Goal: Task Accomplishment & Management: Use online tool/utility

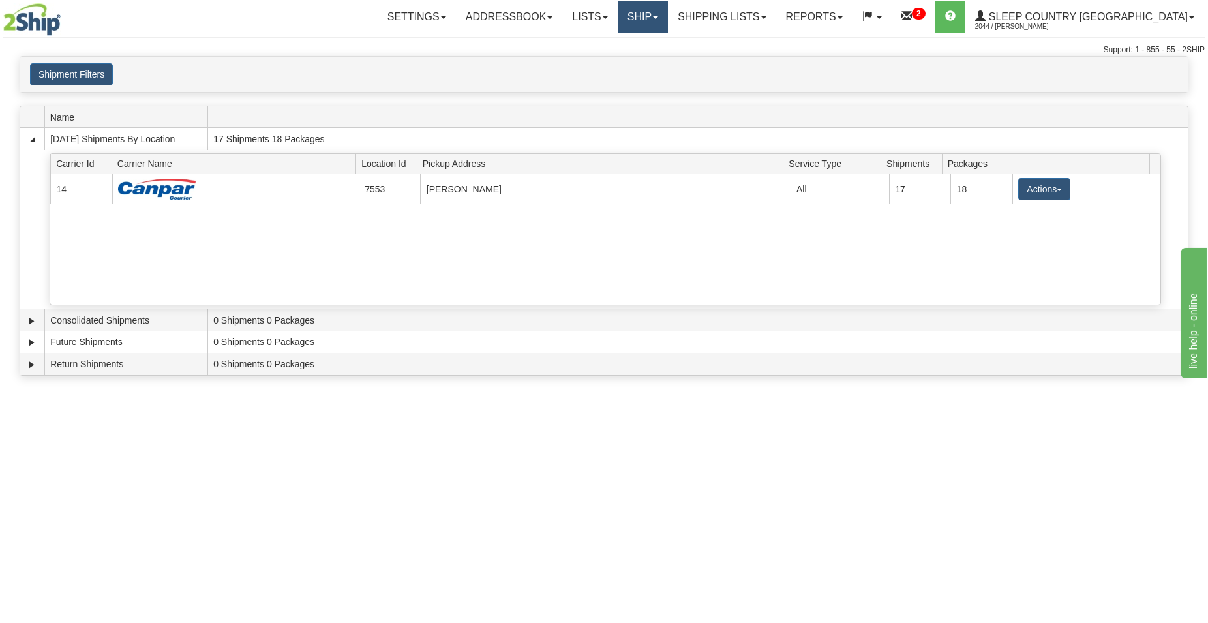
click at [668, 22] on link "Ship" at bounding box center [643, 17] width 50 height 33
click at [612, 44] on span "Ship Screen" at bounding box center [587, 45] width 50 height 10
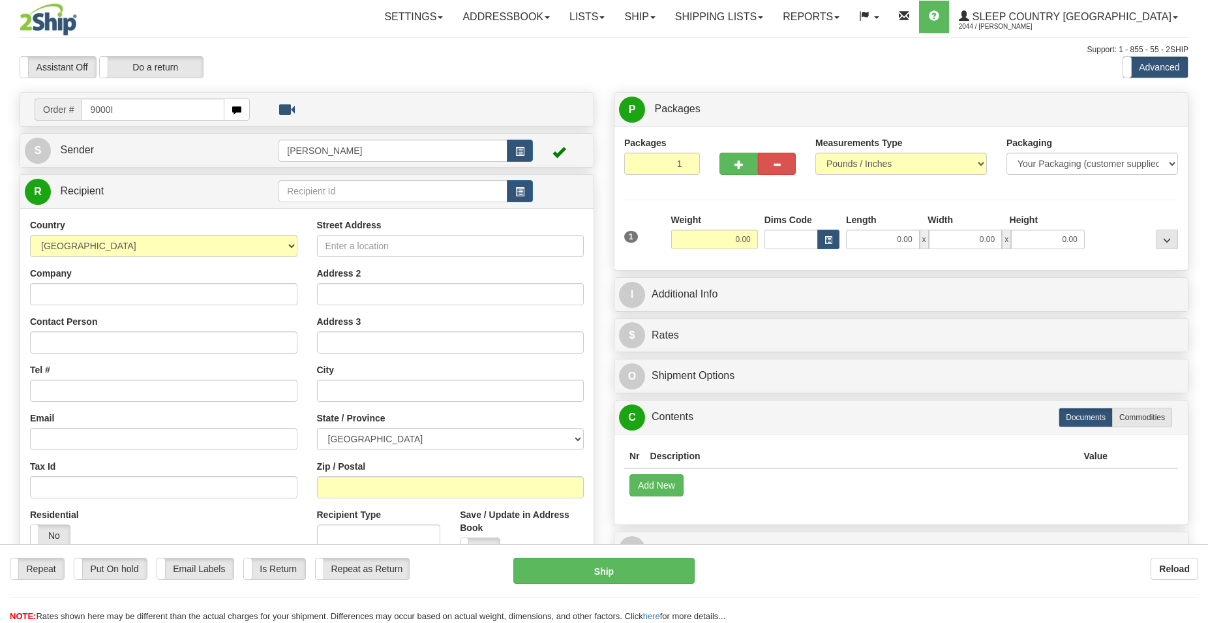
type input "9000I"
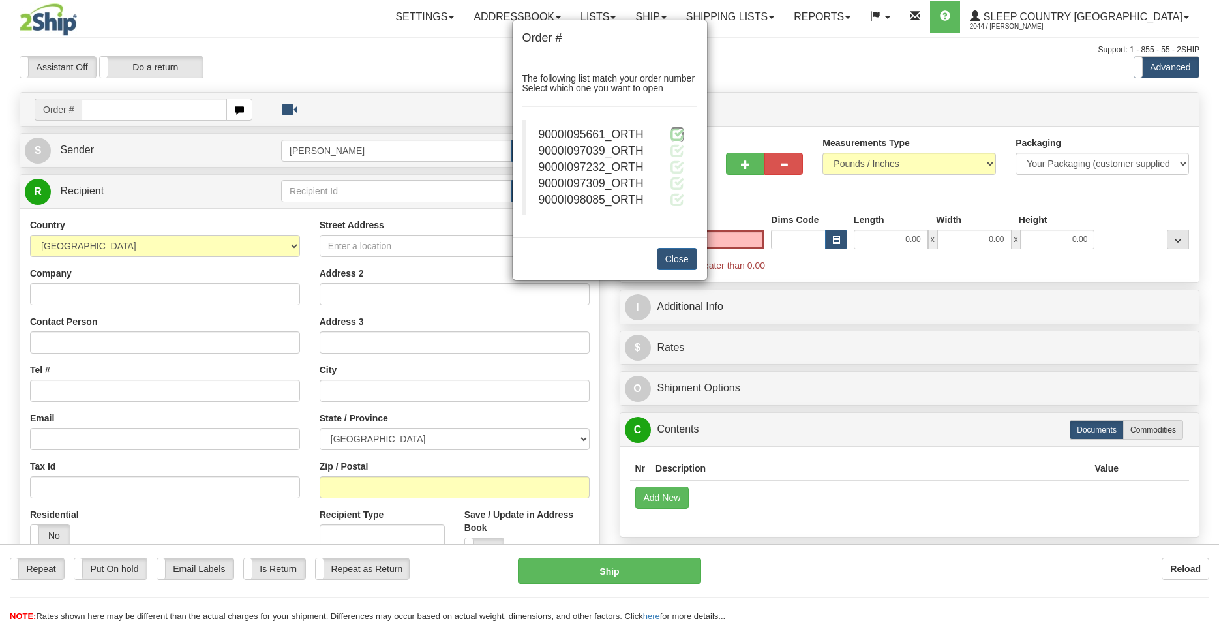
type input "0.00"
click at [677, 138] on span at bounding box center [678, 134] width 14 height 14
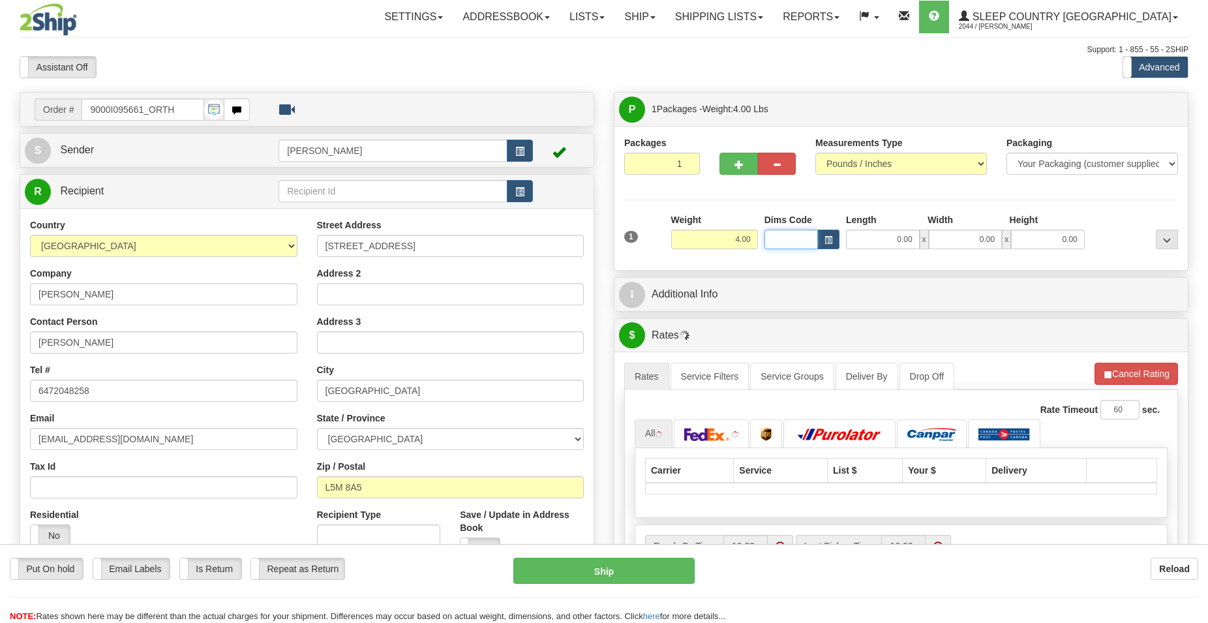
click at [787, 238] on input "Dims Code" at bounding box center [791, 240] width 53 height 20
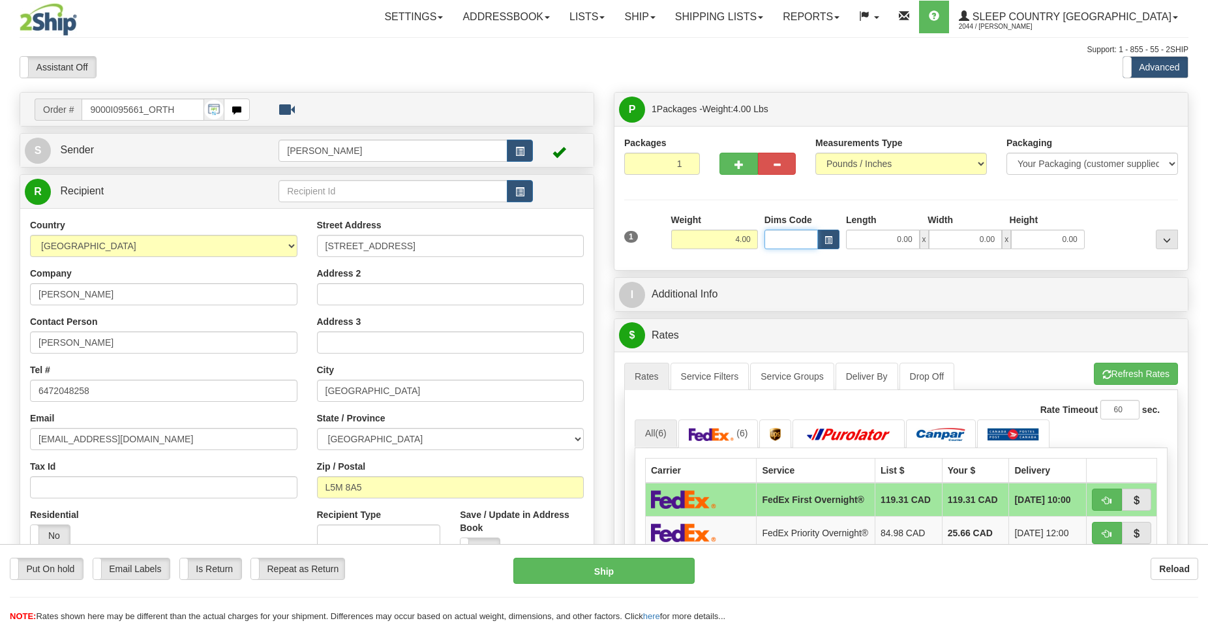
type input "D"
type input "BTE"
click at [784, 257] on div "BTE" at bounding box center [788, 259] width 41 height 14
type input "15.00"
type input "5.00"
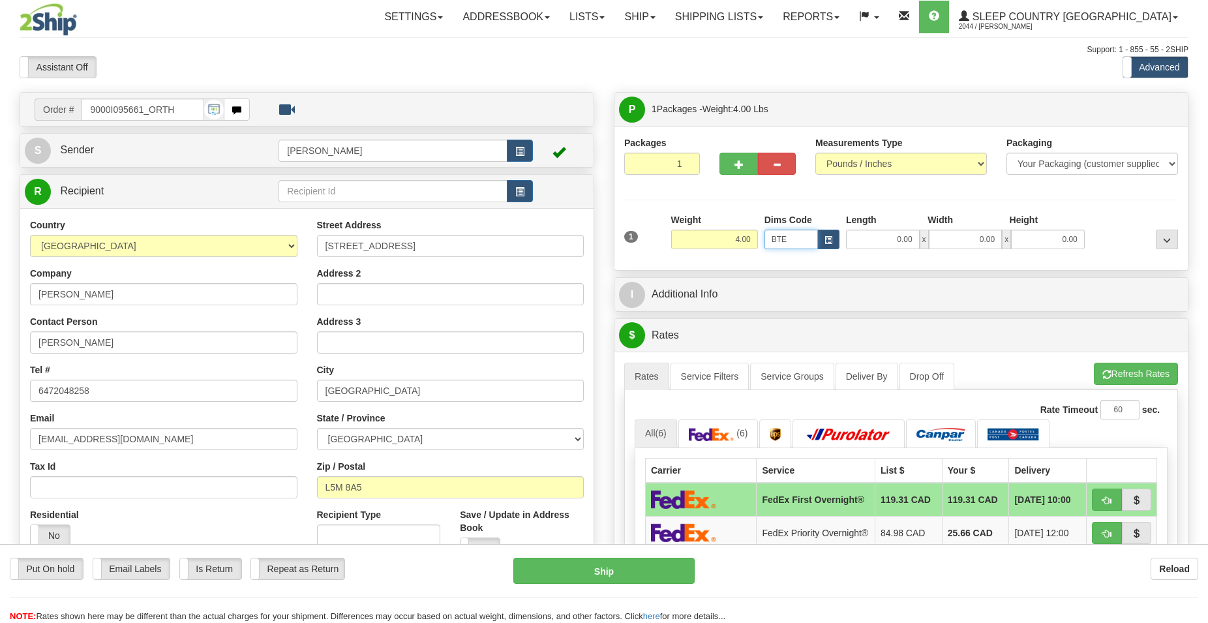
type input "25.00"
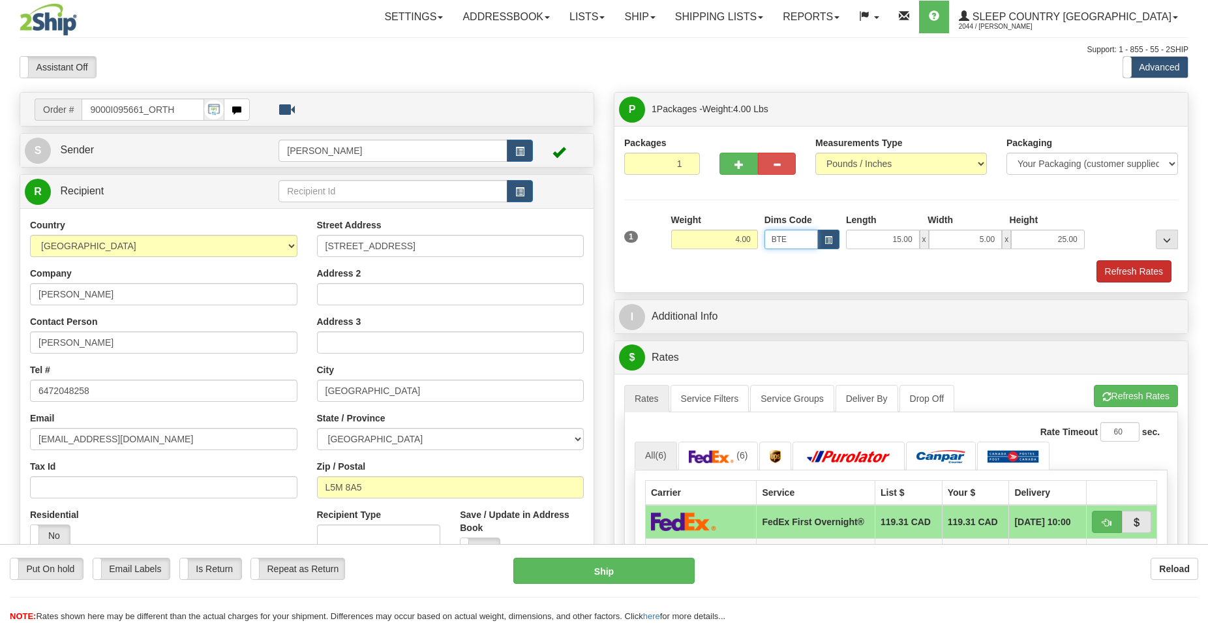
type input "BTE"
click at [1138, 274] on button "Refresh Rates" at bounding box center [1134, 271] width 75 height 22
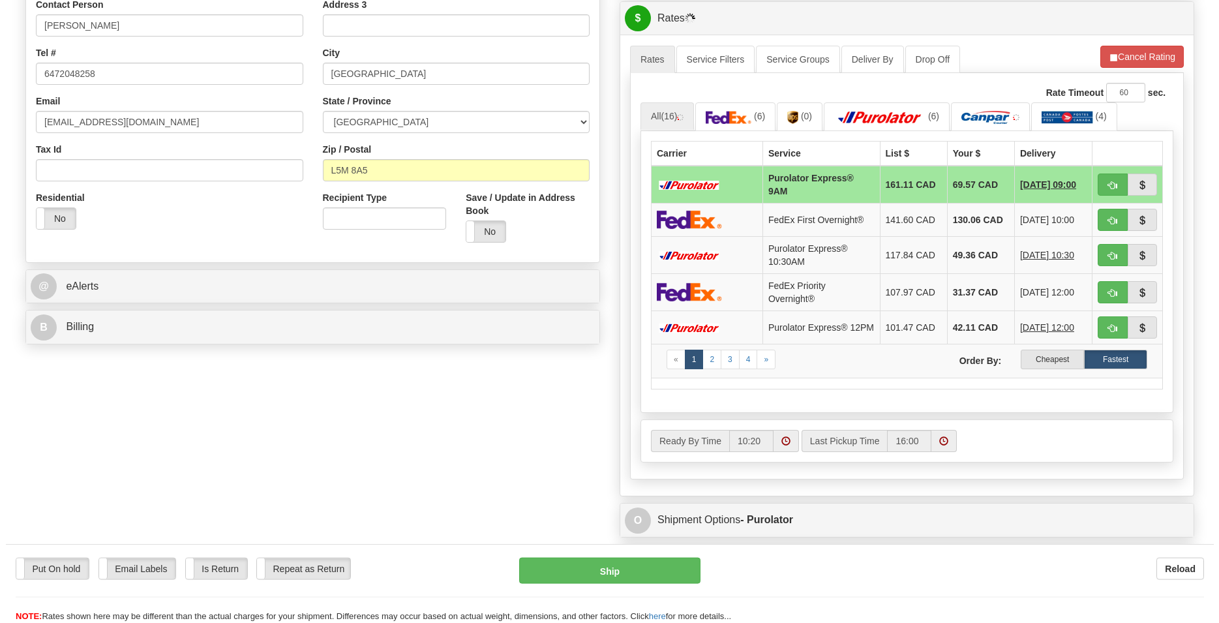
scroll to position [333, 0]
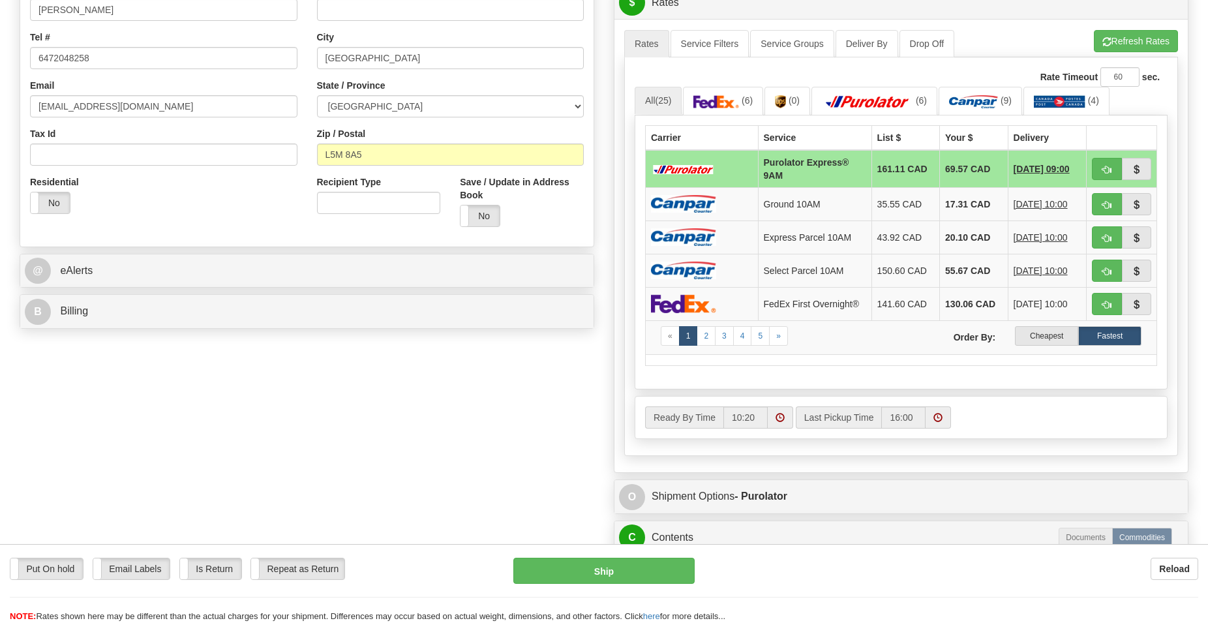
click at [1054, 346] on label "Cheapest" at bounding box center [1046, 336] width 63 height 20
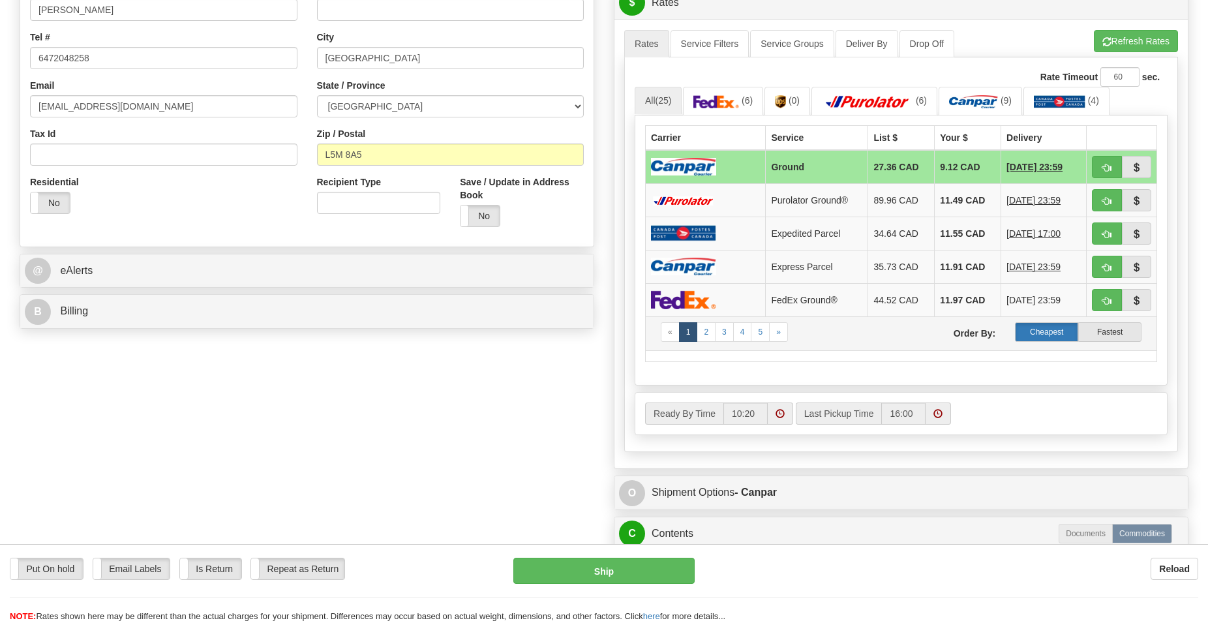
click at [1043, 335] on label "Cheapest" at bounding box center [1046, 332] width 63 height 20
click at [1104, 167] on span "button" at bounding box center [1107, 168] width 9 height 8
type input "1"
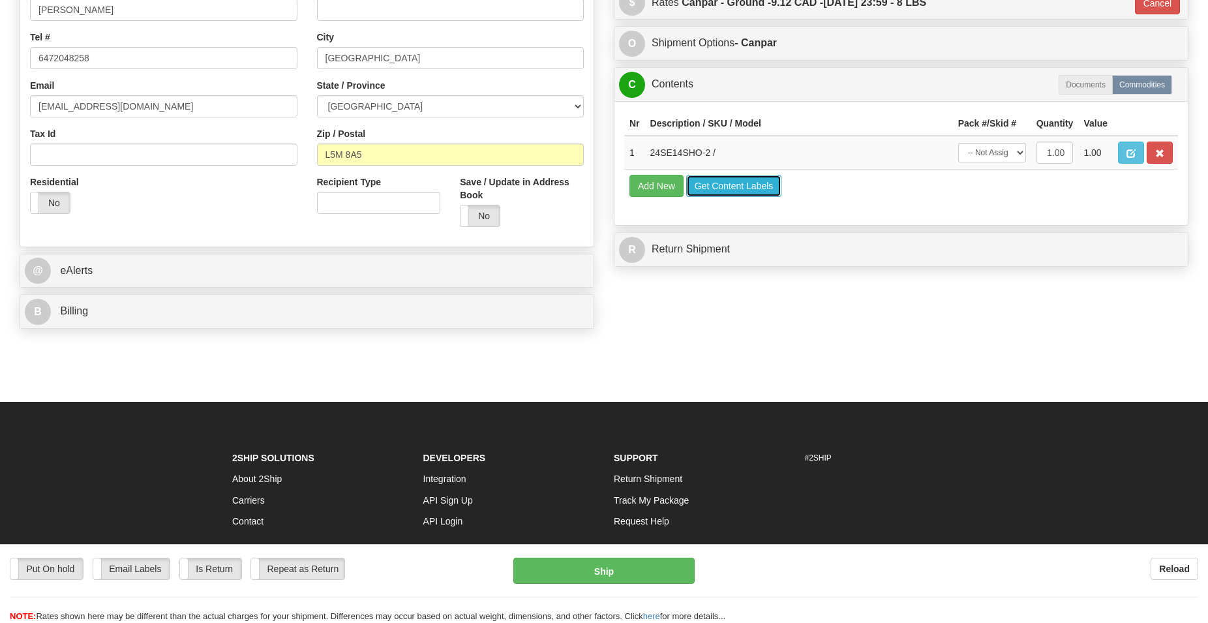
click at [726, 189] on button "Get Content Labels" at bounding box center [734, 186] width 96 height 22
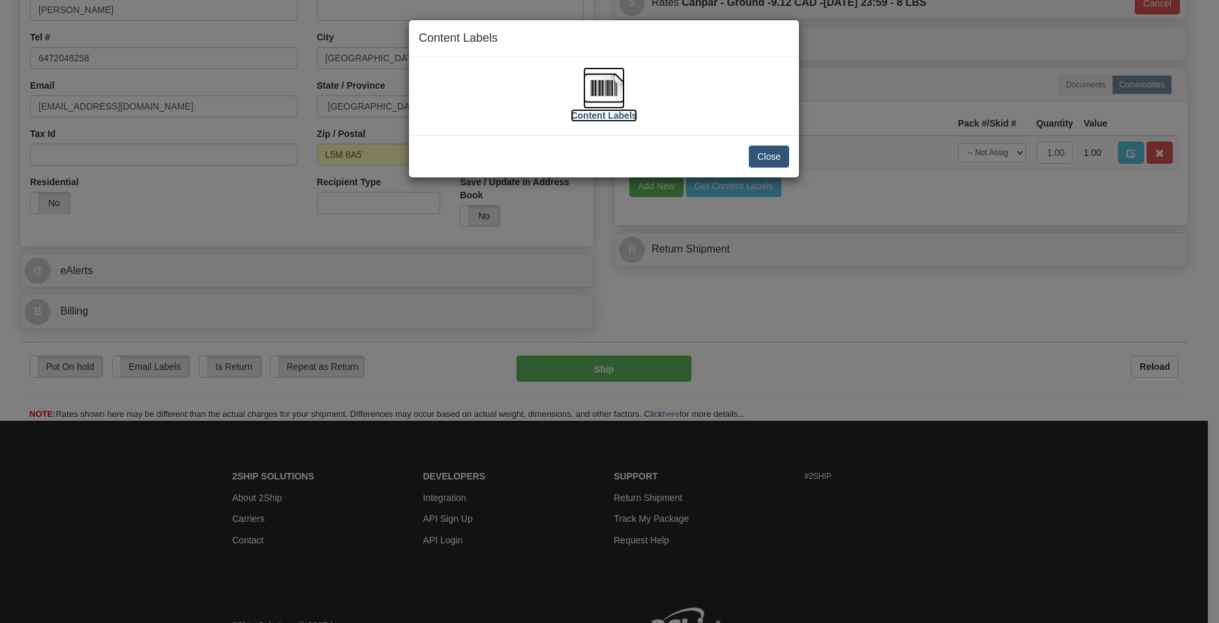
click at [593, 78] on img at bounding box center [604, 88] width 42 height 42
click at [781, 151] on button "Close" at bounding box center [769, 156] width 40 height 22
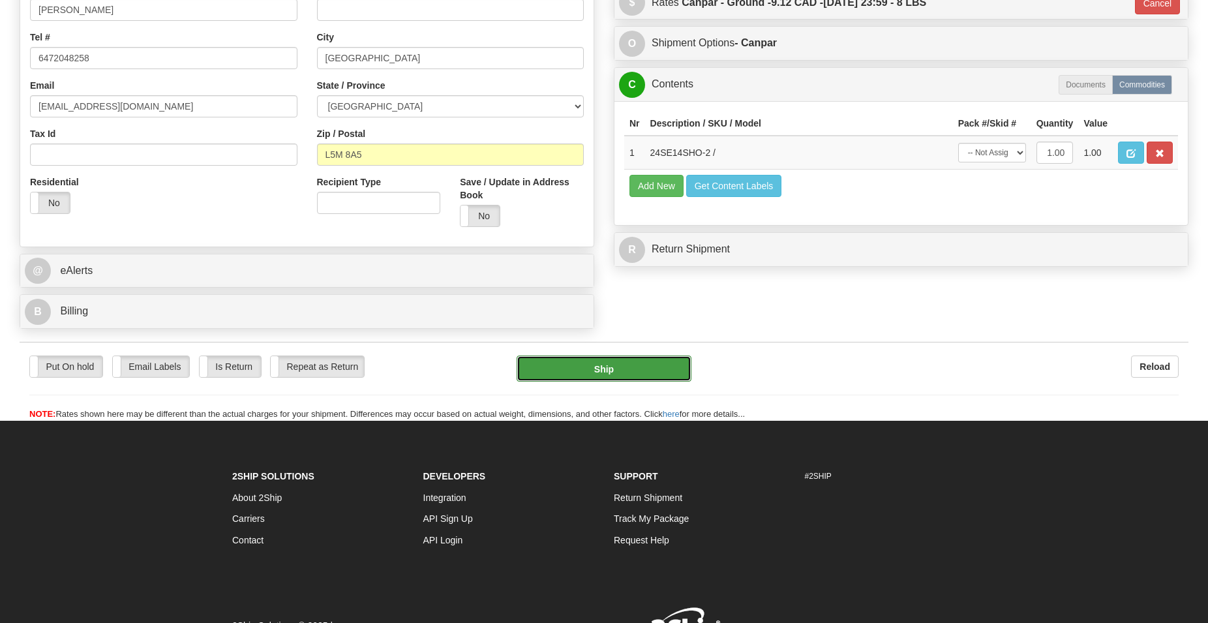
click at [591, 361] on button "Ship" at bounding box center [605, 369] width 176 height 26
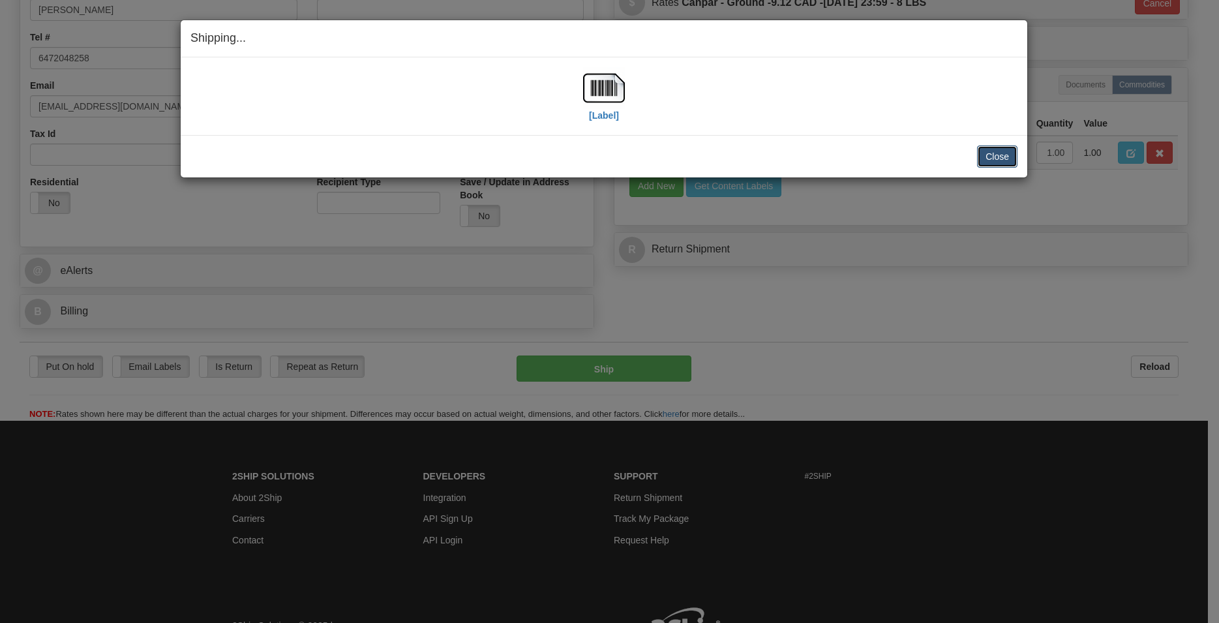
click at [1006, 149] on button "Close" at bounding box center [997, 156] width 40 height 22
click at [994, 159] on button "Close" at bounding box center [997, 156] width 40 height 22
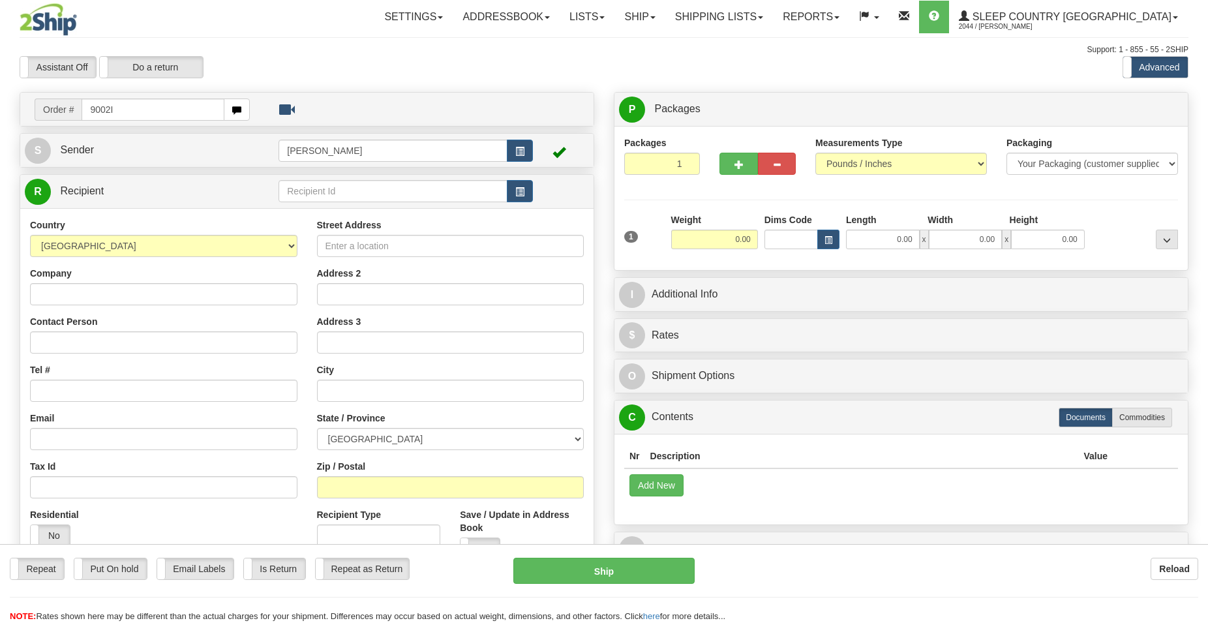
type input "9002I"
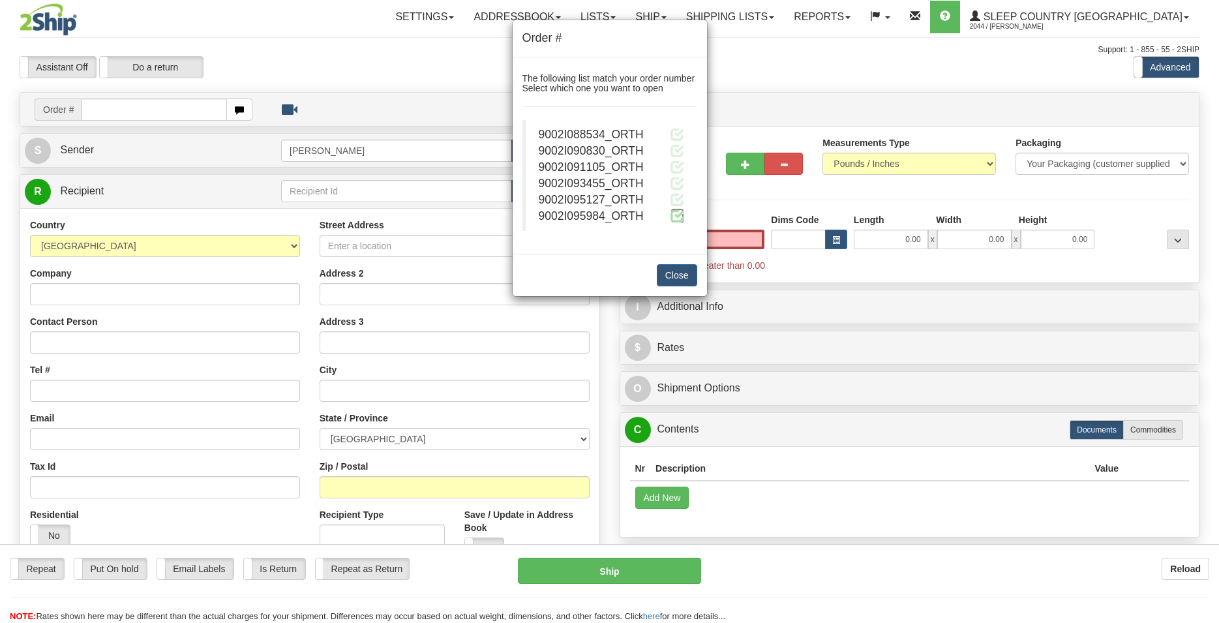
type input "0.00"
click at [679, 217] on span at bounding box center [678, 216] width 14 height 14
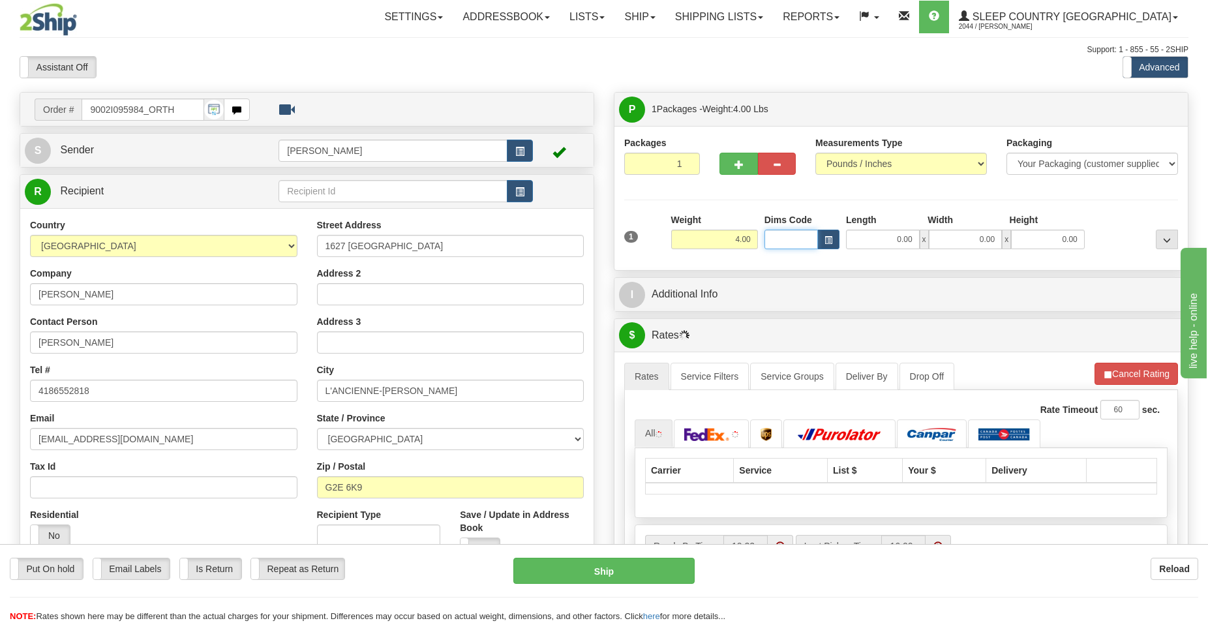
click at [781, 238] on input "Dims Code" at bounding box center [791, 240] width 53 height 20
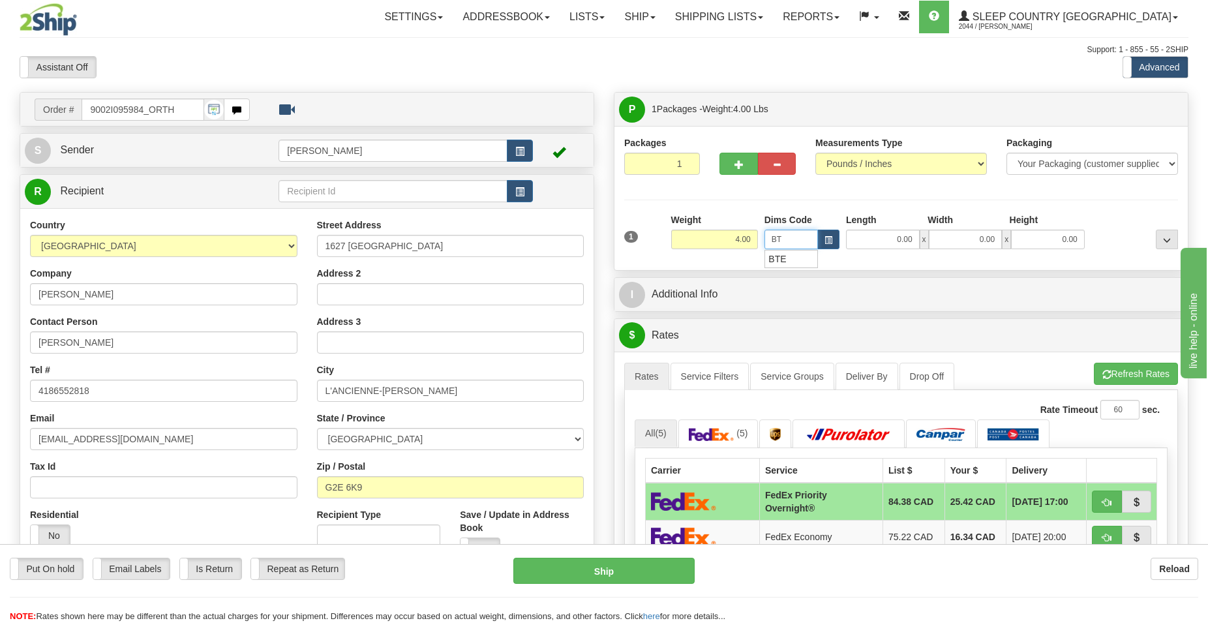
type input "BTE"
click at [786, 264] on div "BTE" at bounding box center [788, 259] width 41 height 14
type input "15.00"
type input "5.00"
type input "25.00"
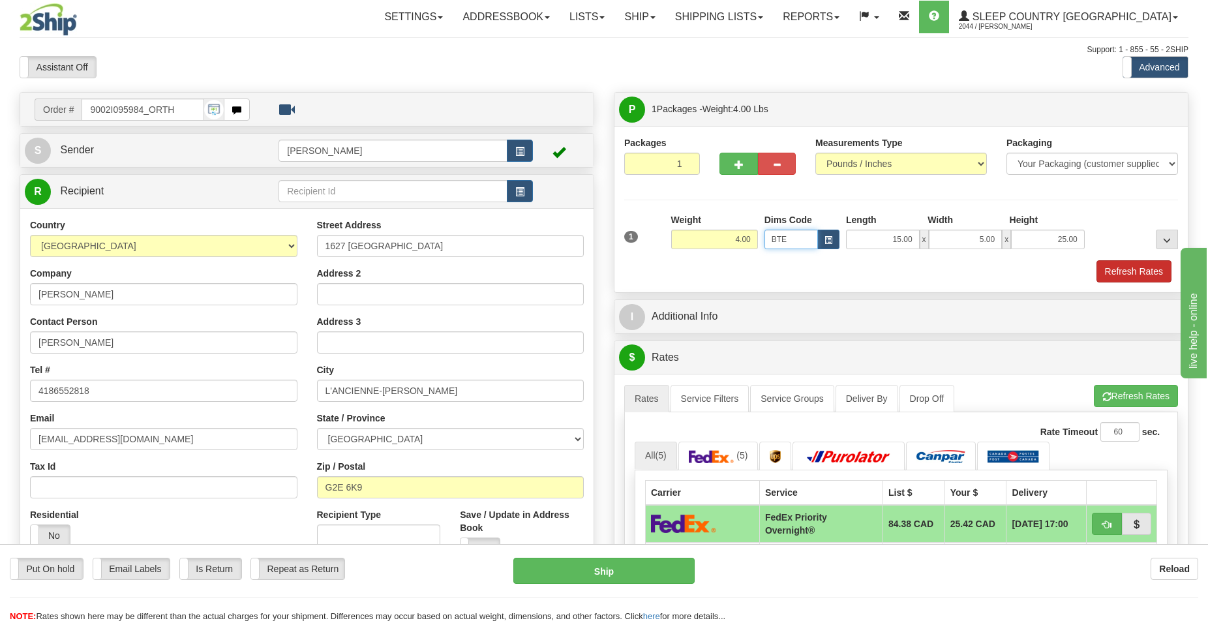
type input "BTE"
click at [1148, 272] on button "Refresh Rates" at bounding box center [1134, 271] width 75 height 22
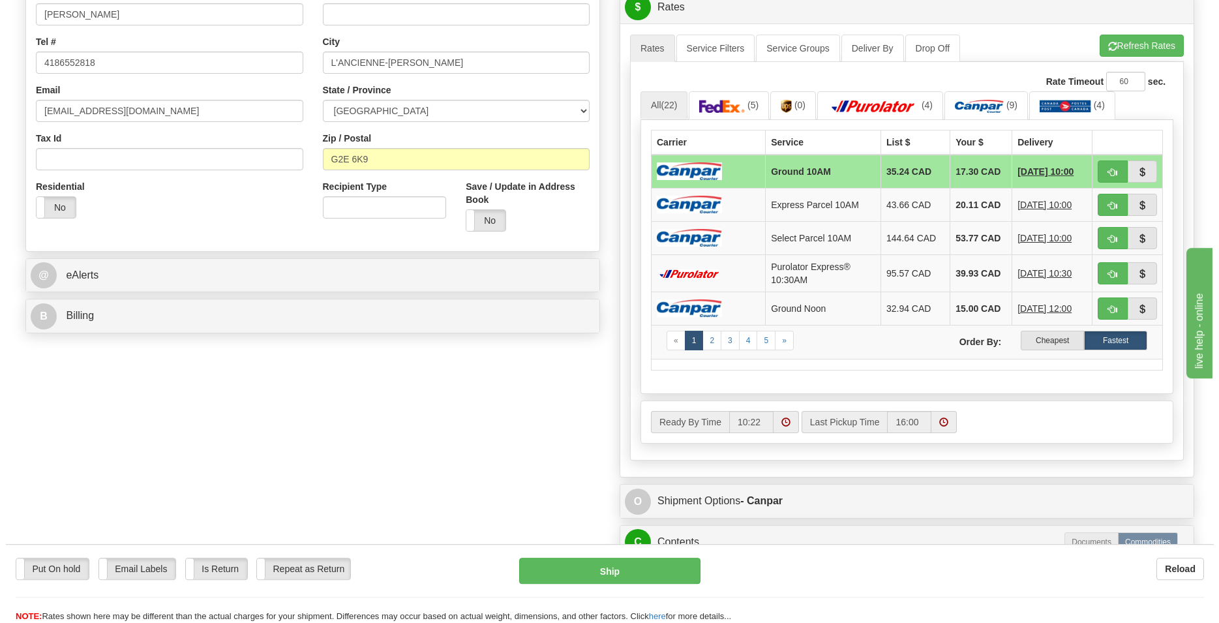
scroll to position [333, 0]
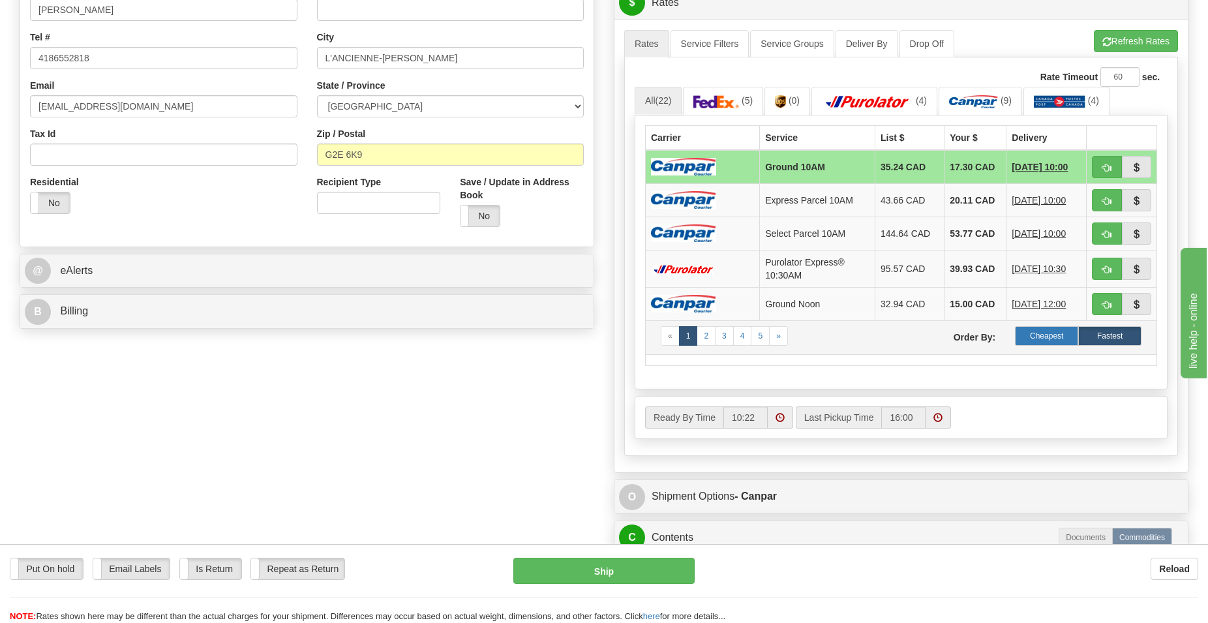
click at [1050, 346] on label "Cheapest" at bounding box center [1046, 336] width 63 height 20
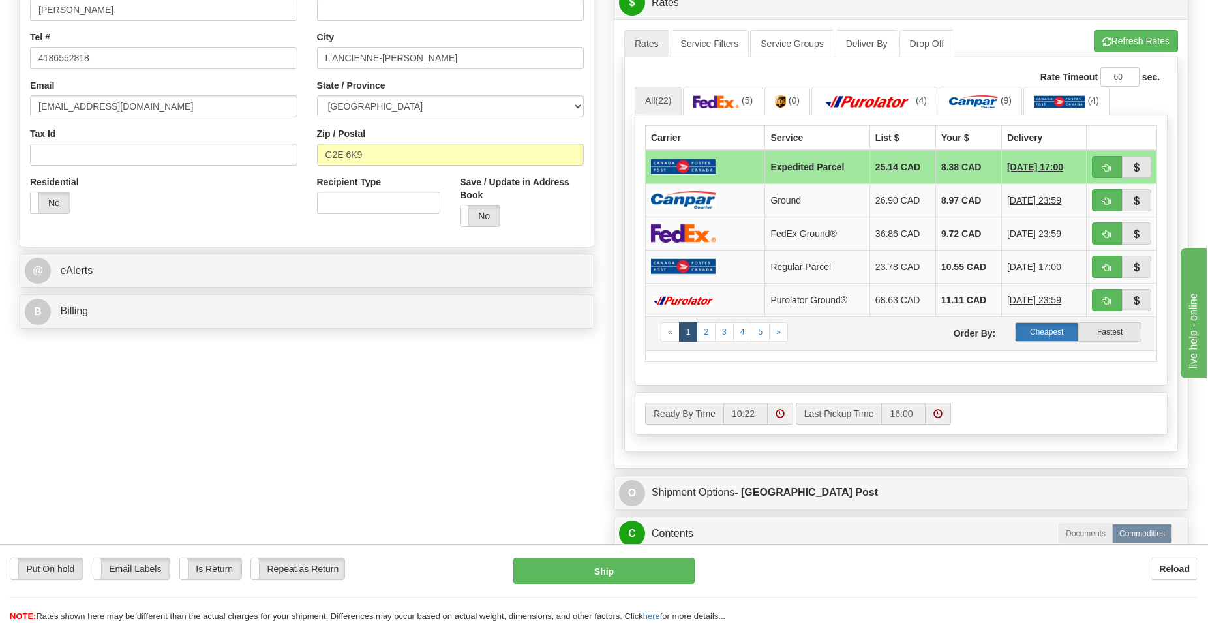
click at [1045, 331] on label "Cheapest" at bounding box center [1046, 332] width 63 height 20
click at [1107, 197] on span "button" at bounding box center [1107, 201] width 9 height 8
type input "1"
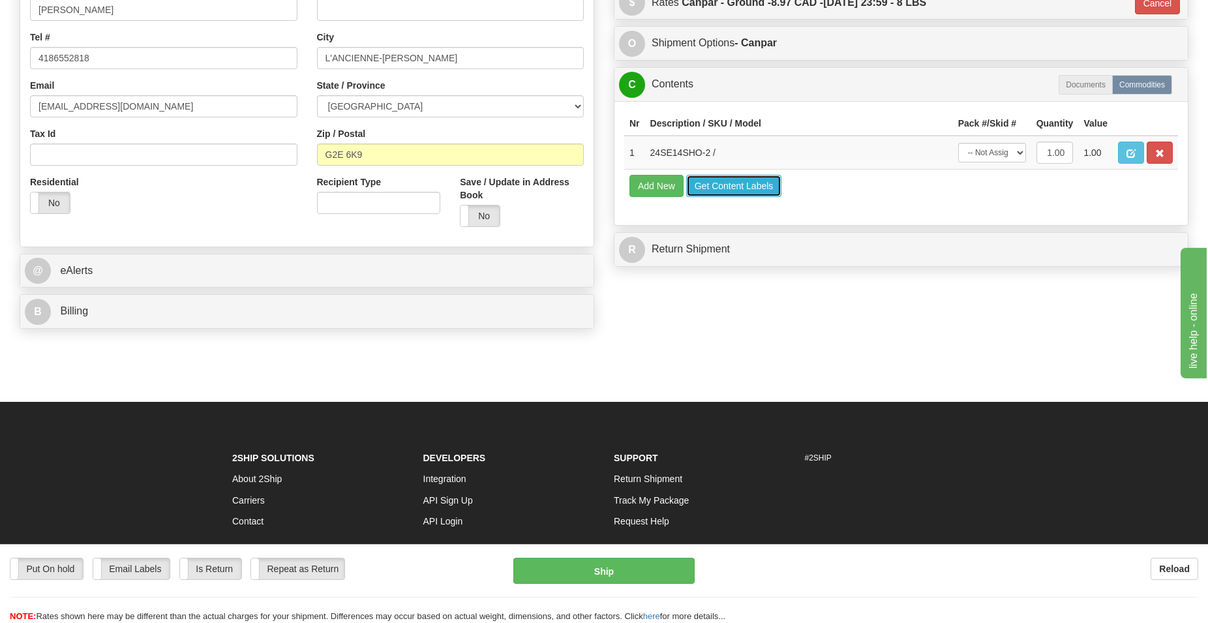
click at [745, 182] on button "Get Content Labels" at bounding box center [734, 186] width 96 height 22
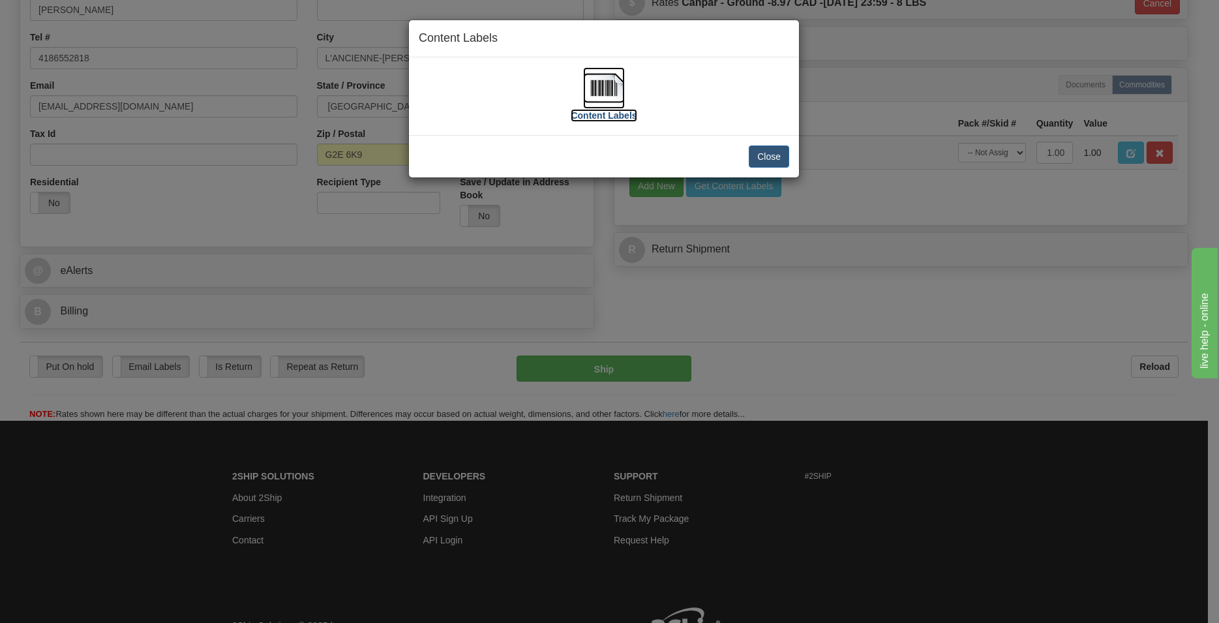
click at [604, 87] on img at bounding box center [604, 88] width 42 height 42
click at [775, 155] on button "Close" at bounding box center [769, 156] width 40 height 22
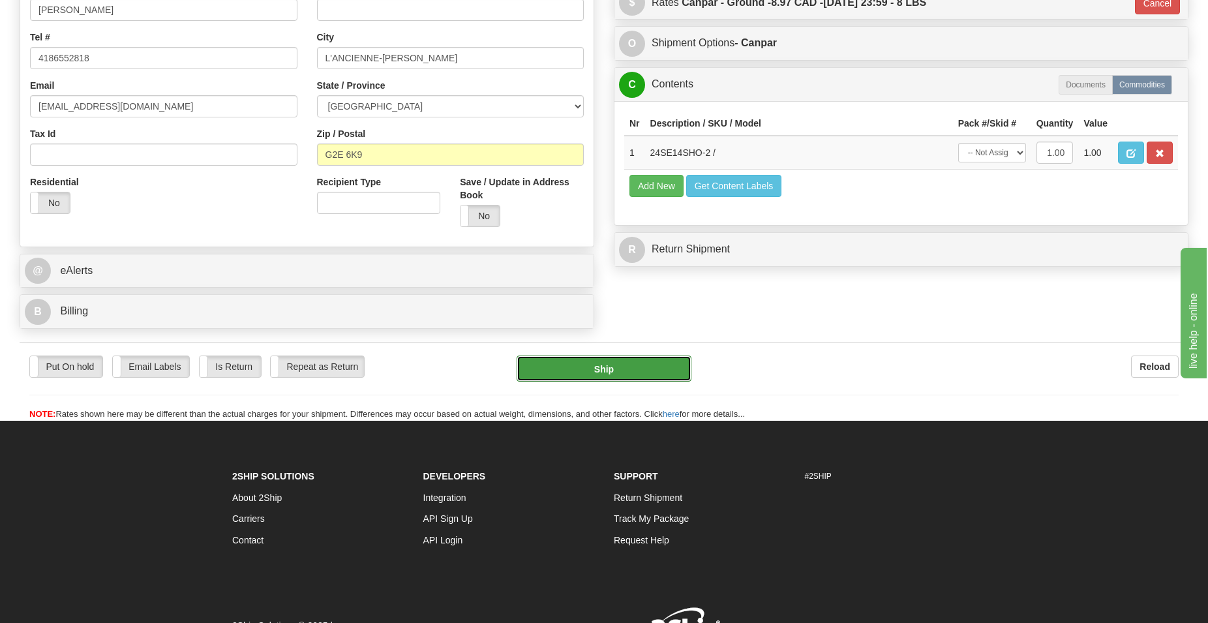
click at [588, 373] on button "Ship" at bounding box center [605, 369] width 176 height 26
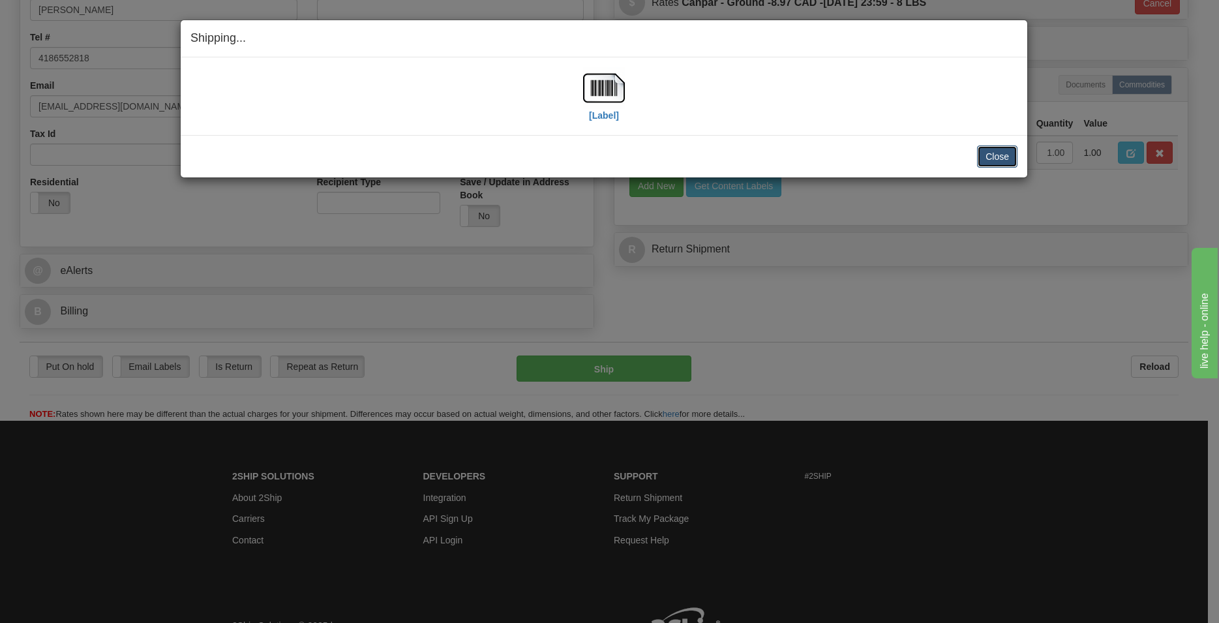
click at [994, 158] on button "Close" at bounding box center [997, 156] width 40 height 22
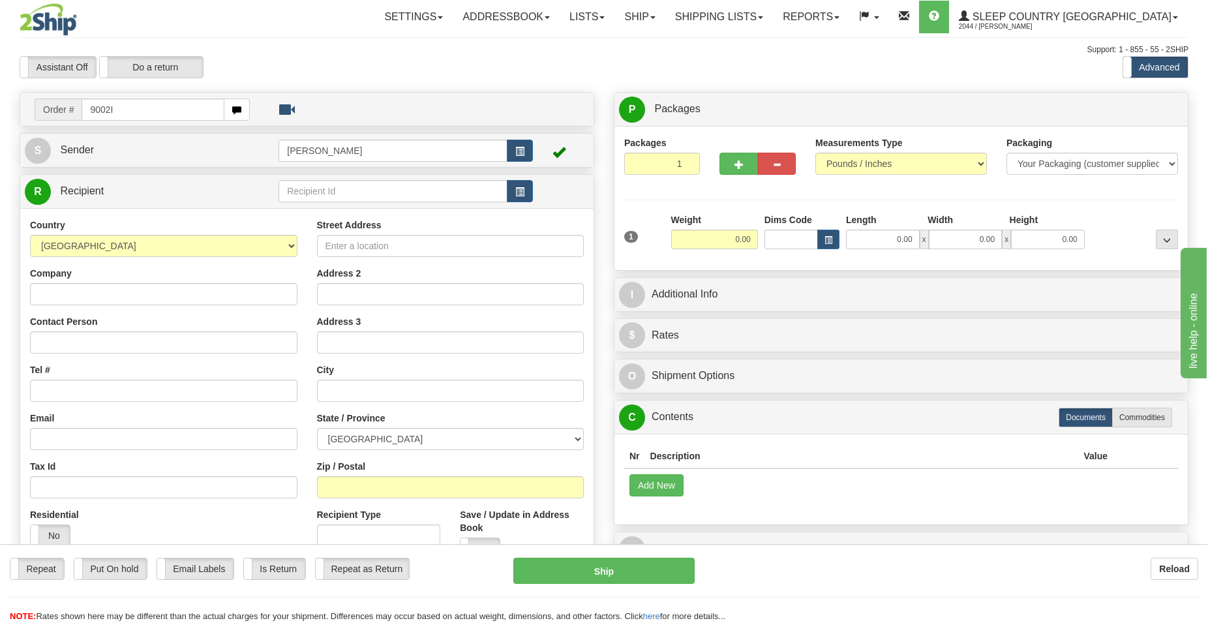
type input "9002I"
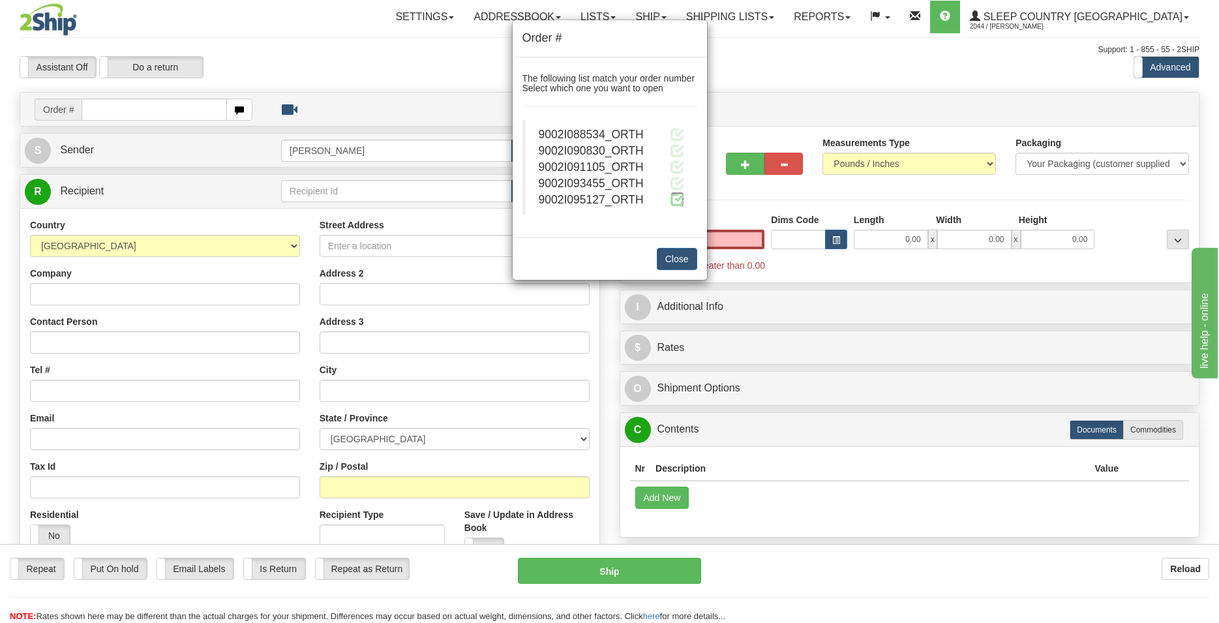
type input "0.00"
click at [677, 201] on span at bounding box center [678, 199] width 14 height 14
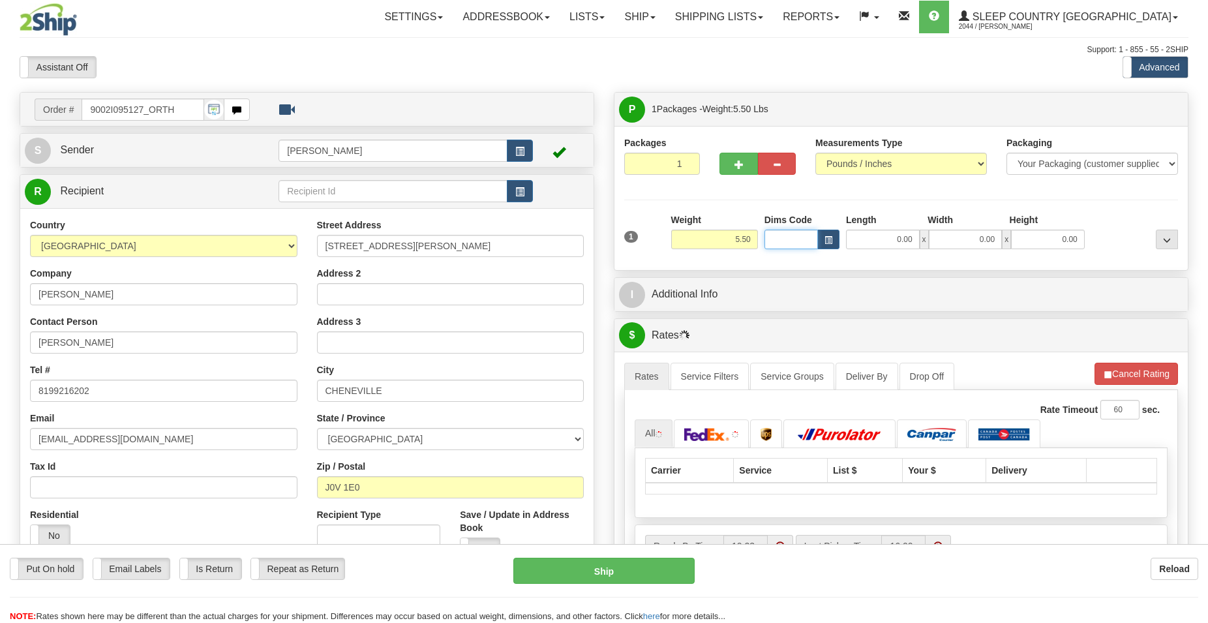
click at [774, 240] on input "Dims Code" at bounding box center [791, 240] width 53 height 20
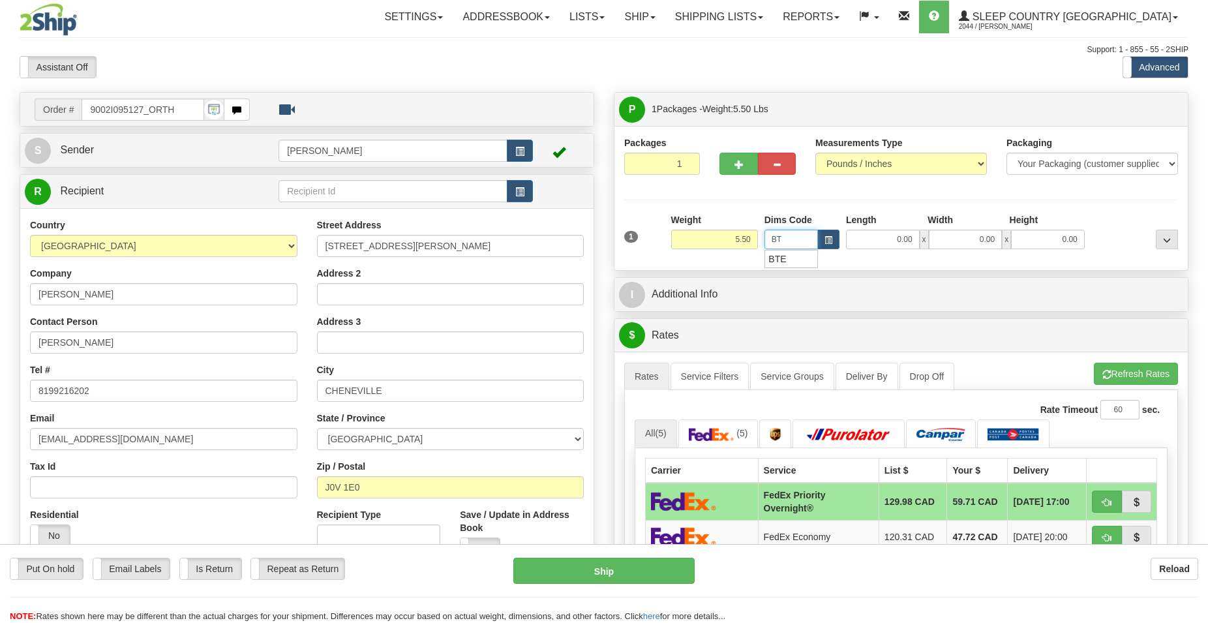
type input "BTE"
click at [786, 257] on div "BTE" at bounding box center [788, 259] width 41 height 14
type input "15.00"
type input "5.00"
type input "25.00"
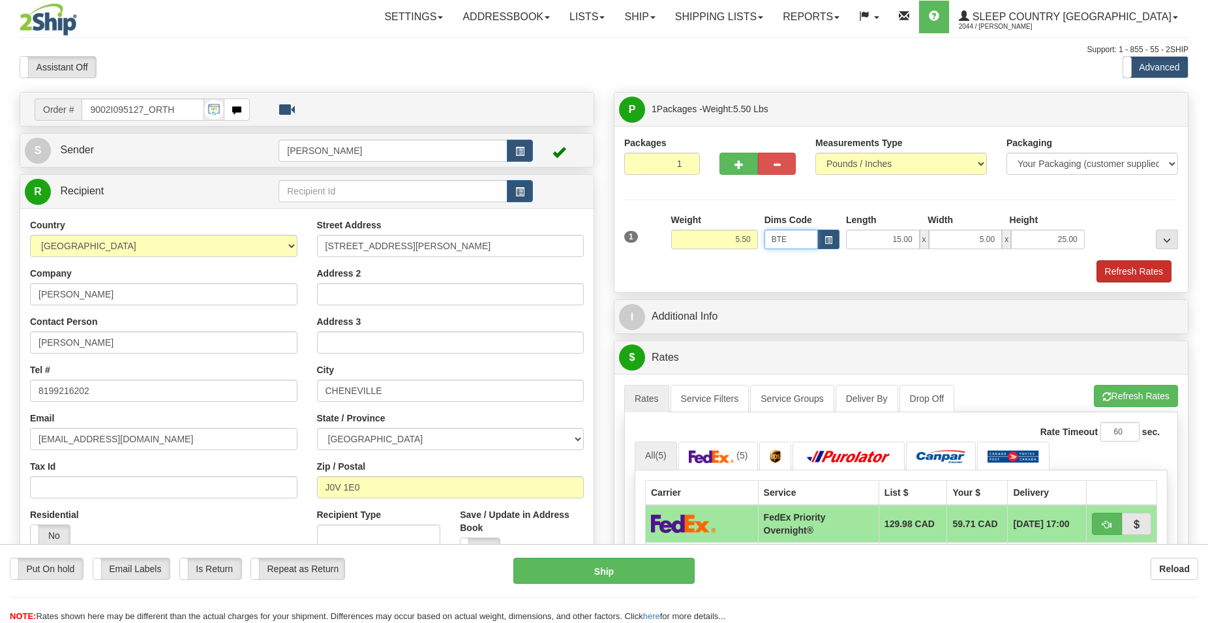
type input "BTE"
click at [1135, 278] on button "Refresh Rates" at bounding box center [1134, 271] width 75 height 22
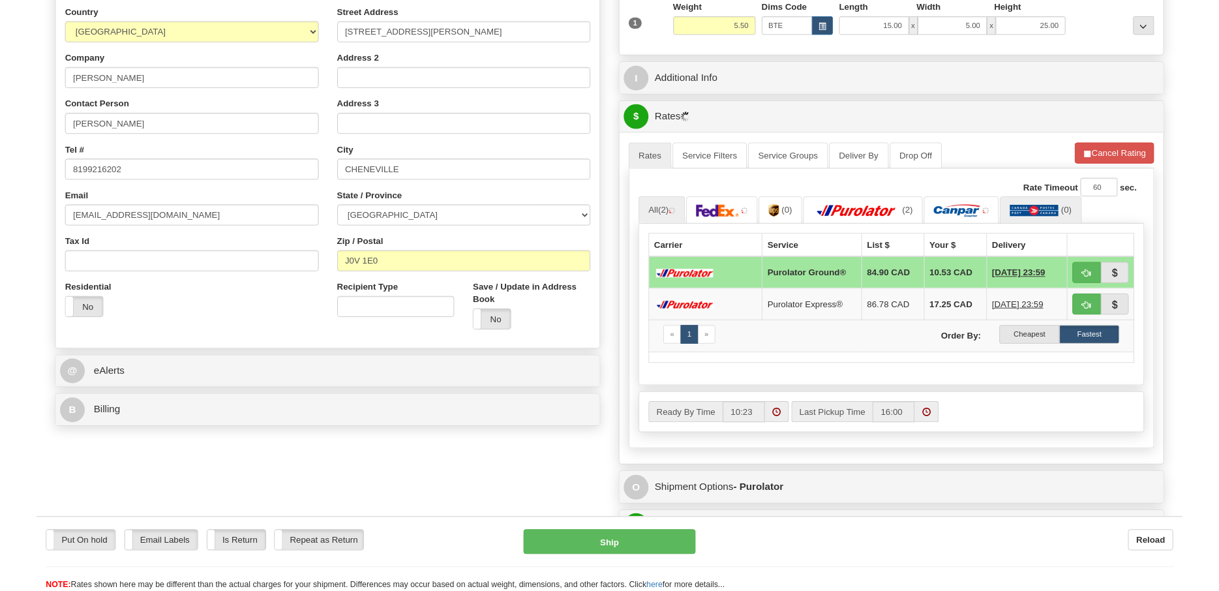
scroll to position [333, 0]
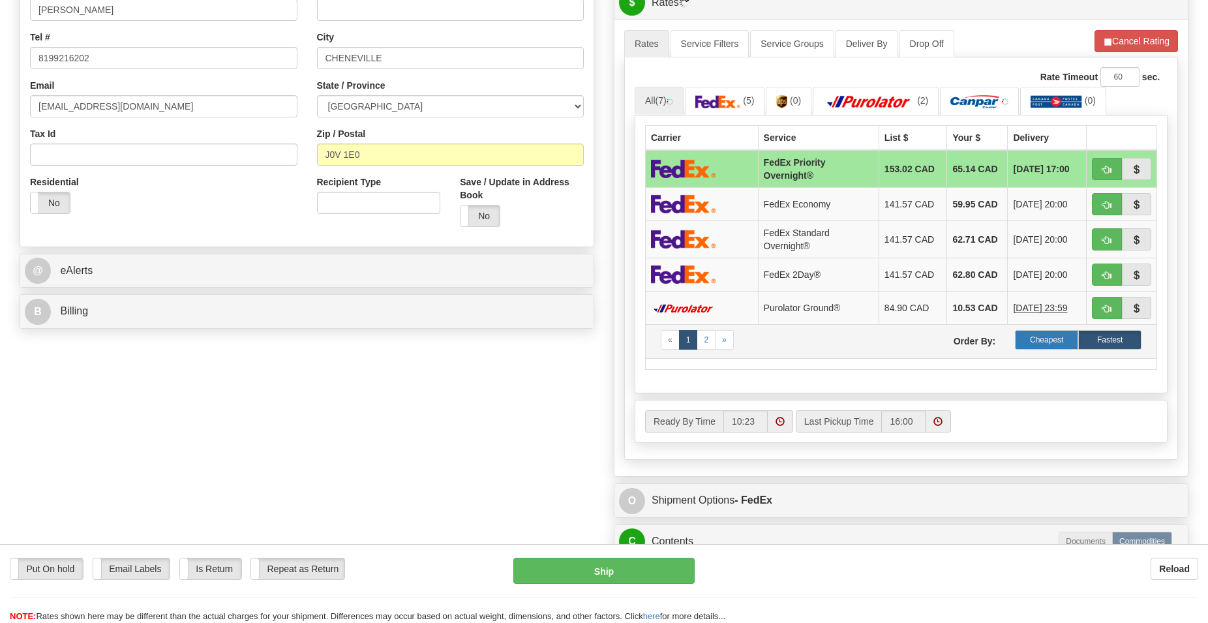
click at [1040, 337] on label "Cheapest" at bounding box center [1046, 340] width 63 height 20
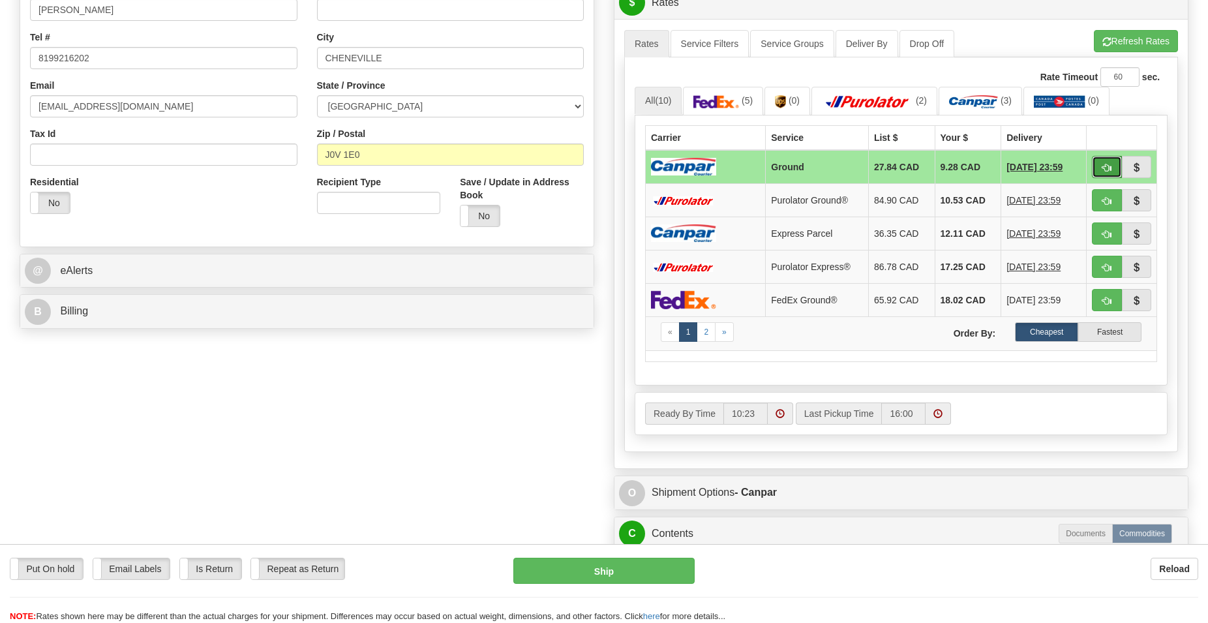
click at [1102, 170] on button "button" at bounding box center [1107, 167] width 30 height 22
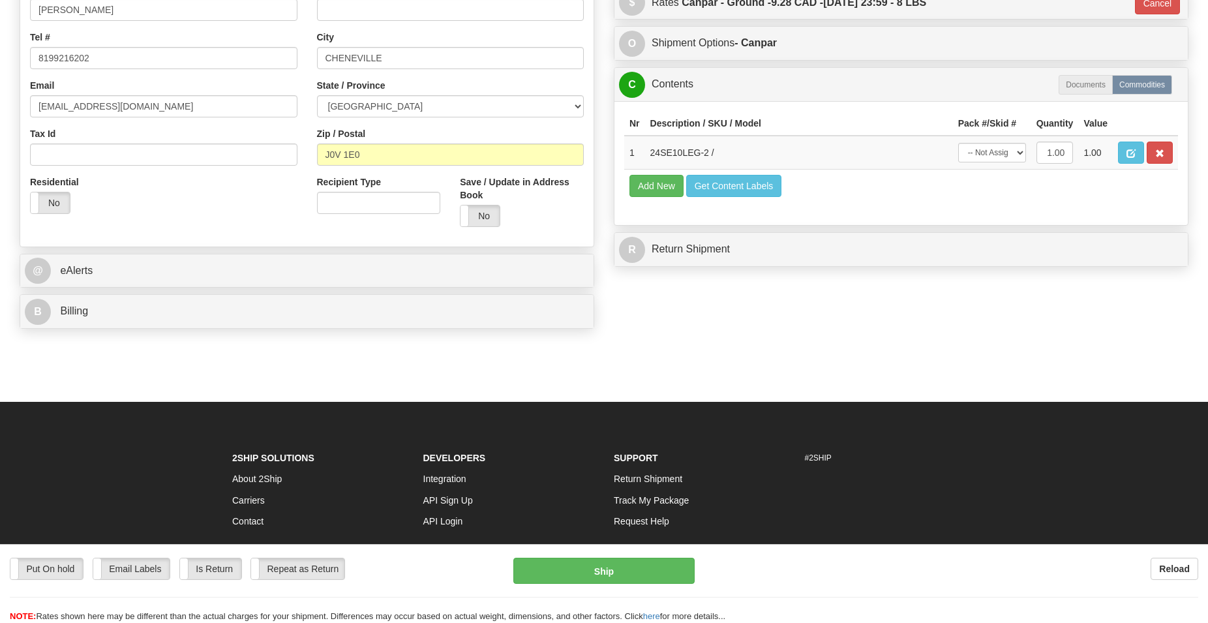
type input "1"
click at [740, 182] on button "Get Content Labels" at bounding box center [734, 186] width 96 height 22
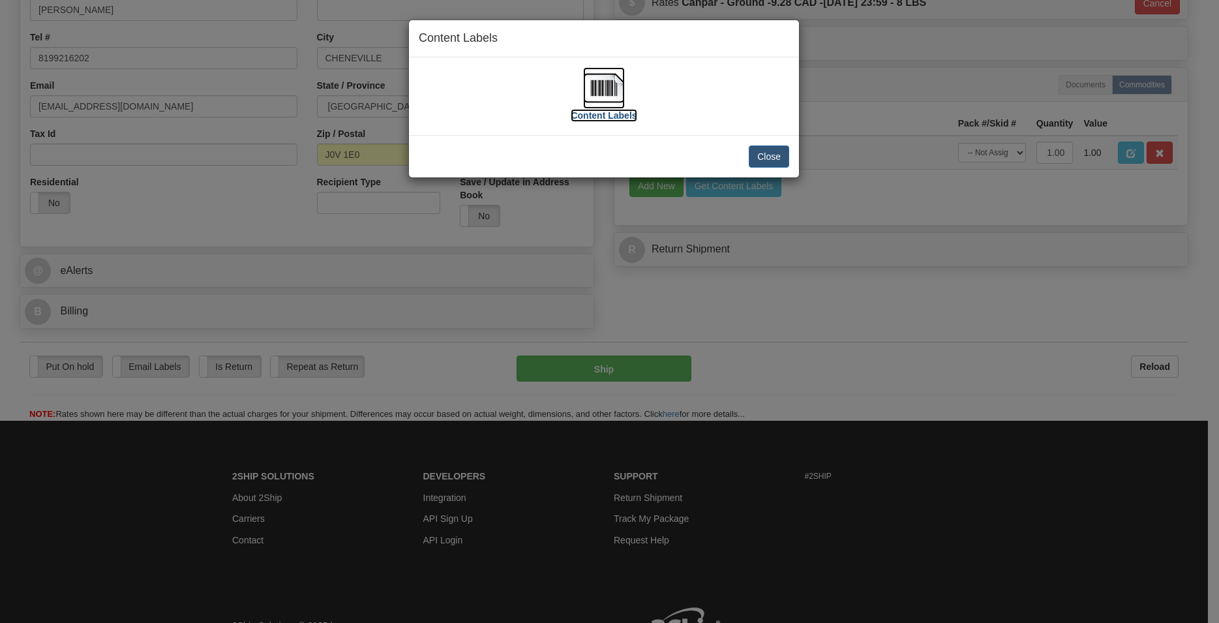
click at [604, 84] on img at bounding box center [604, 88] width 42 height 42
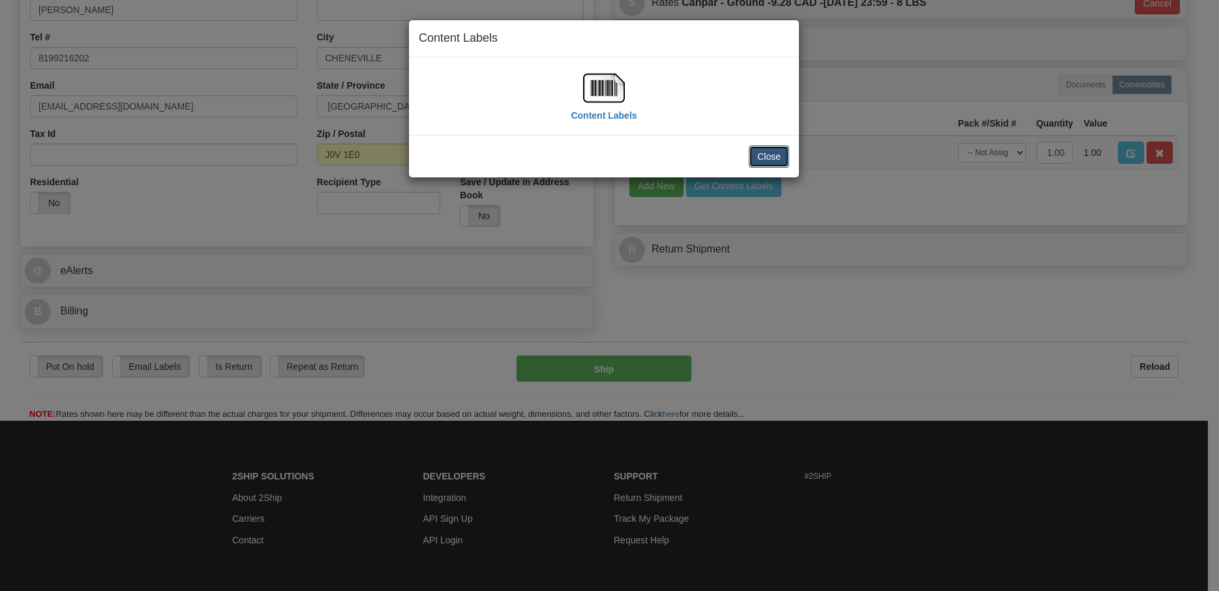
click at [767, 156] on button "Close" at bounding box center [769, 156] width 40 height 22
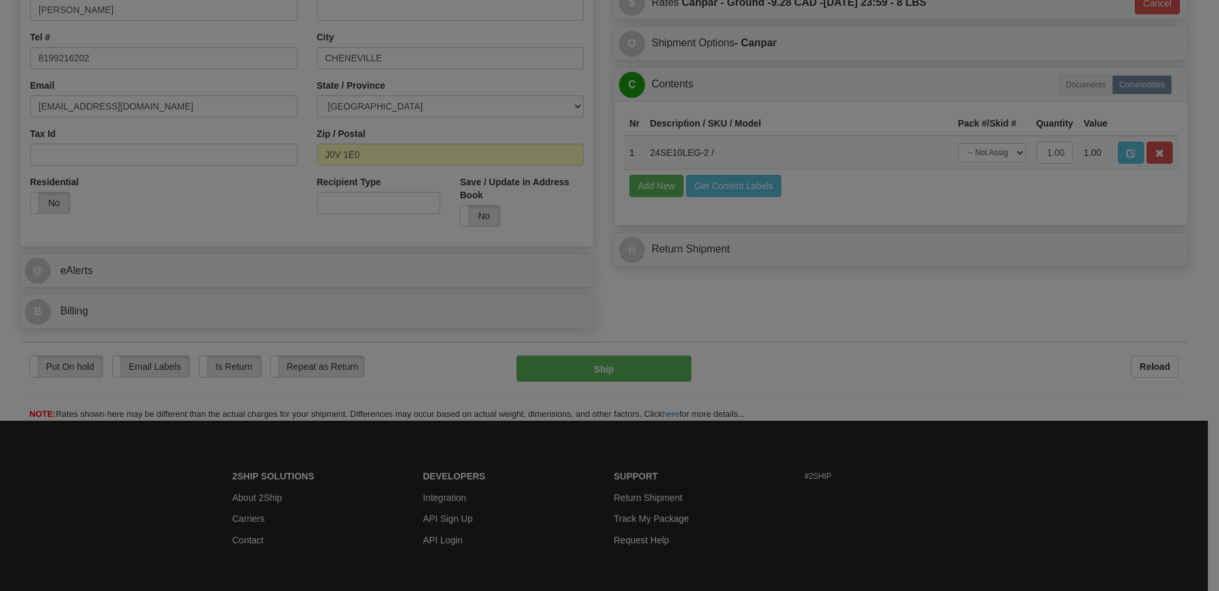
click at [625, 372] on div at bounding box center [609, 295] width 1219 height 591
click at [609, 367] on div at bounding box center [609, 295] width 1219 height 591
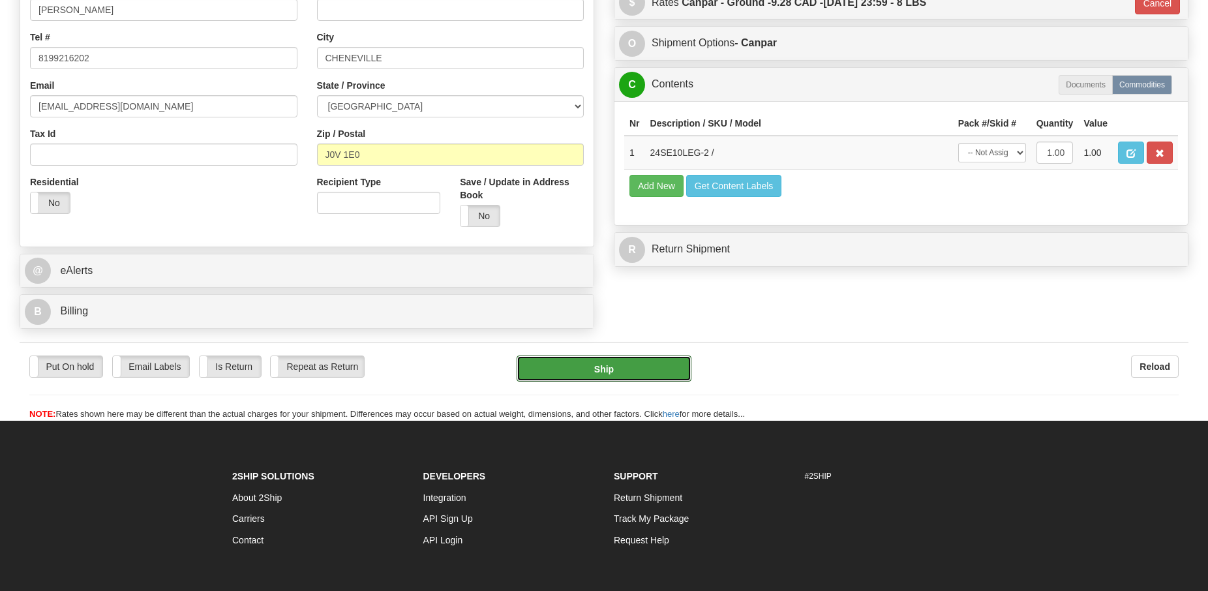
click at [609, 367] on button "Ship" at bounding box center [605, 369] width 176 height 26
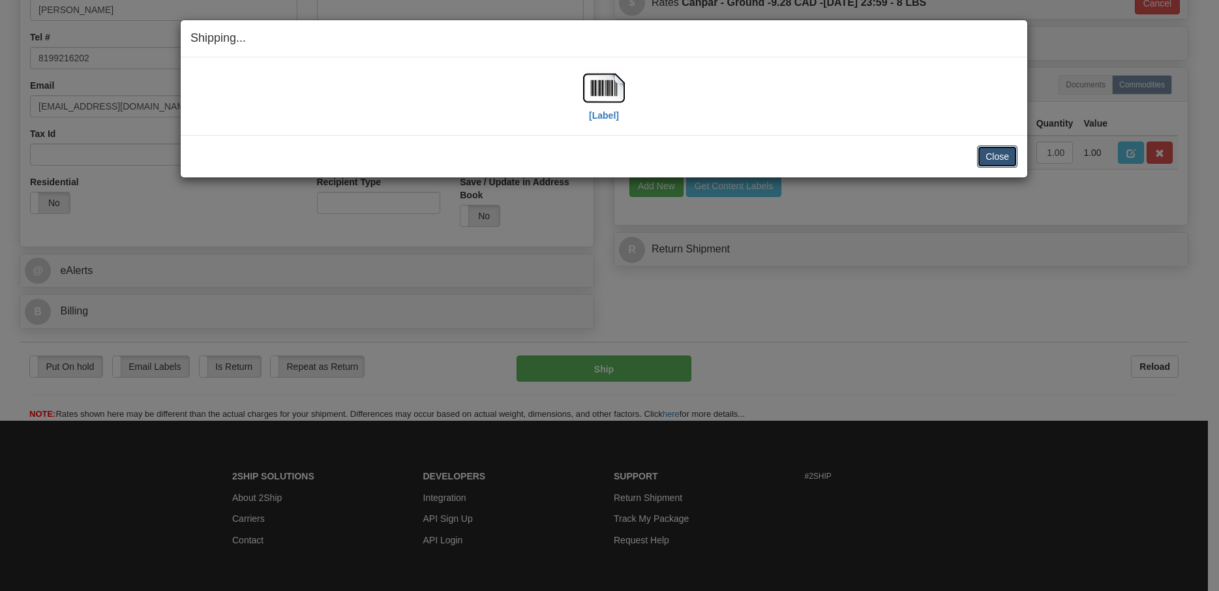
click at [1003, 149] on button "Close" at bounding box center [997, 156] width 40 height 22
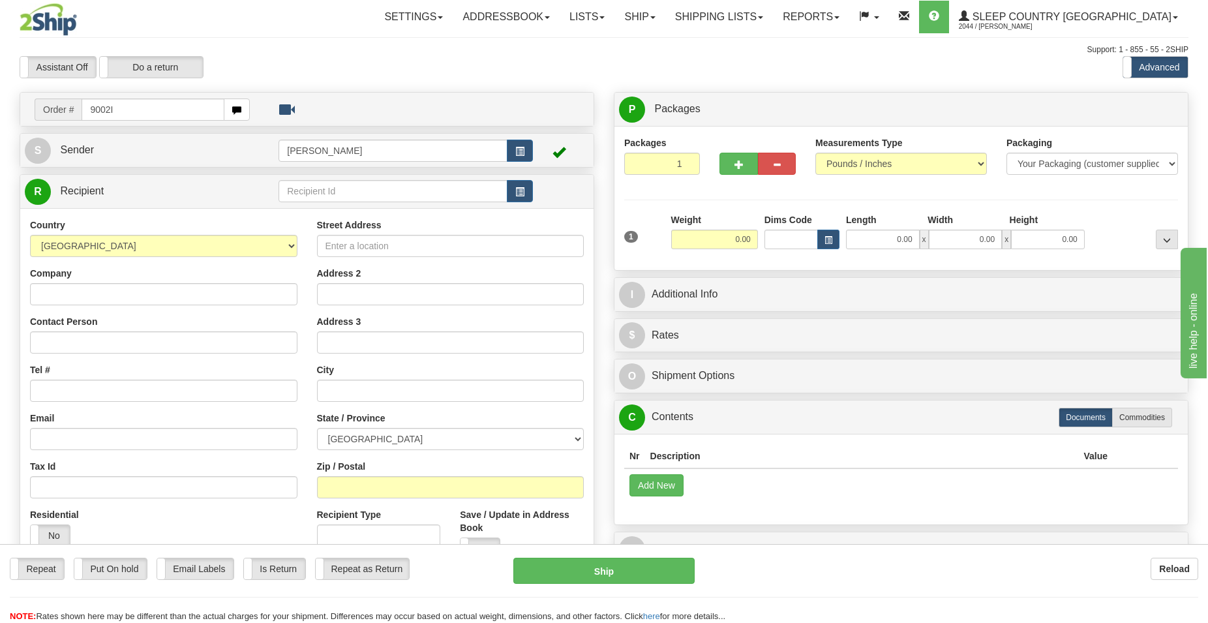
type input "9002I"
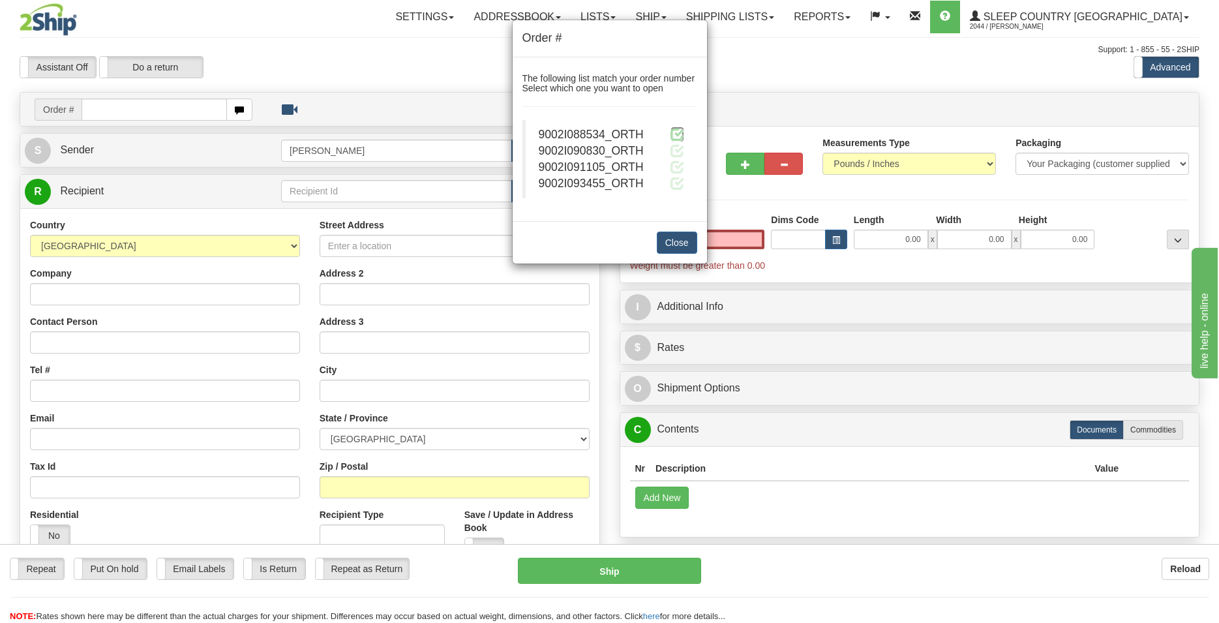
type input "0.00"
click at [678, 136] on span at bounding box center [678, 134] width 14 height 14
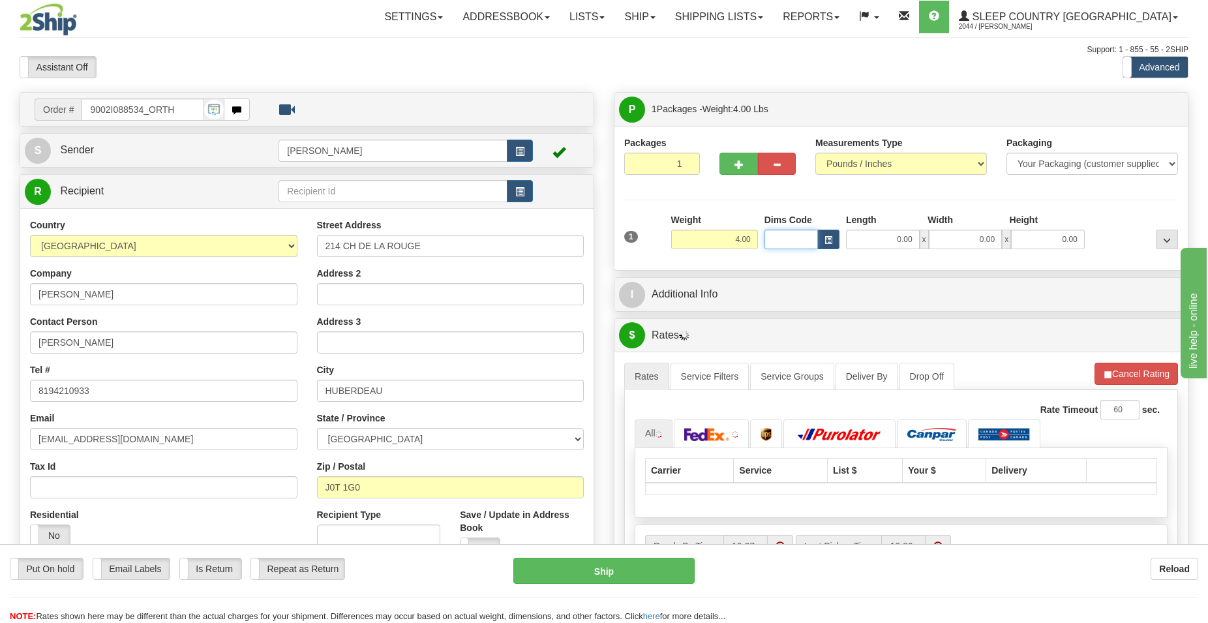
click at [787, 236] on input "Dims Code" at bounding box center [791, 240] width 53 height 20
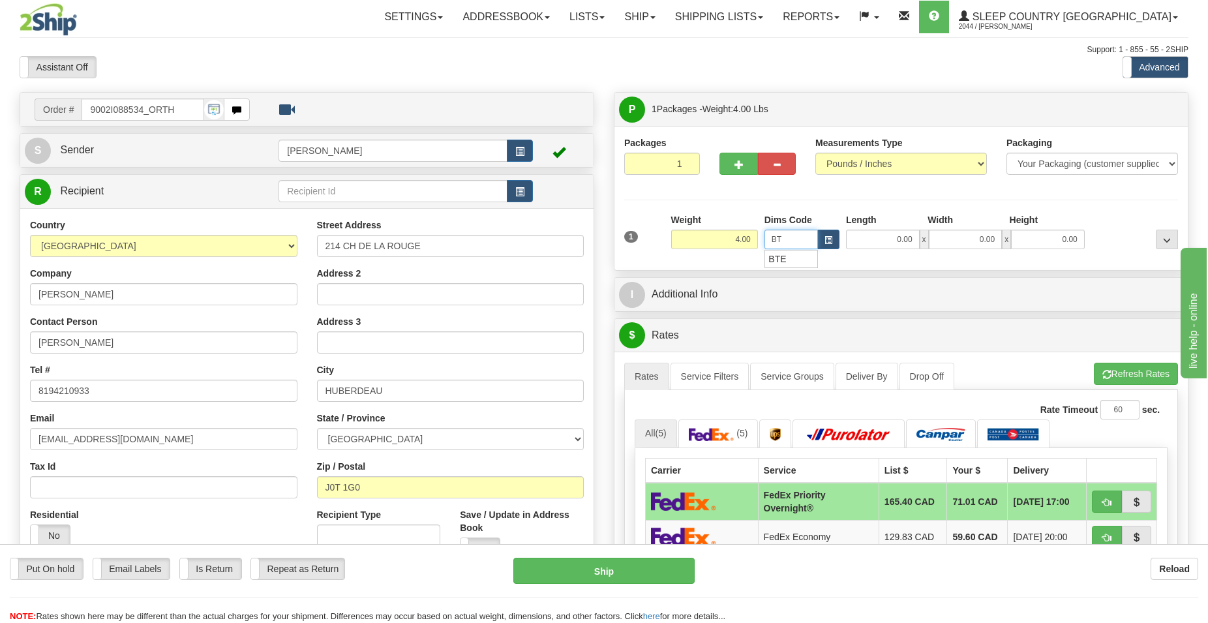
type input "BTE"
click at [770, 254] on div "BTE" at bounding box center [788, 259] width 41 height 14
type input "15.00"
type input "5.00"
type input "25.00"
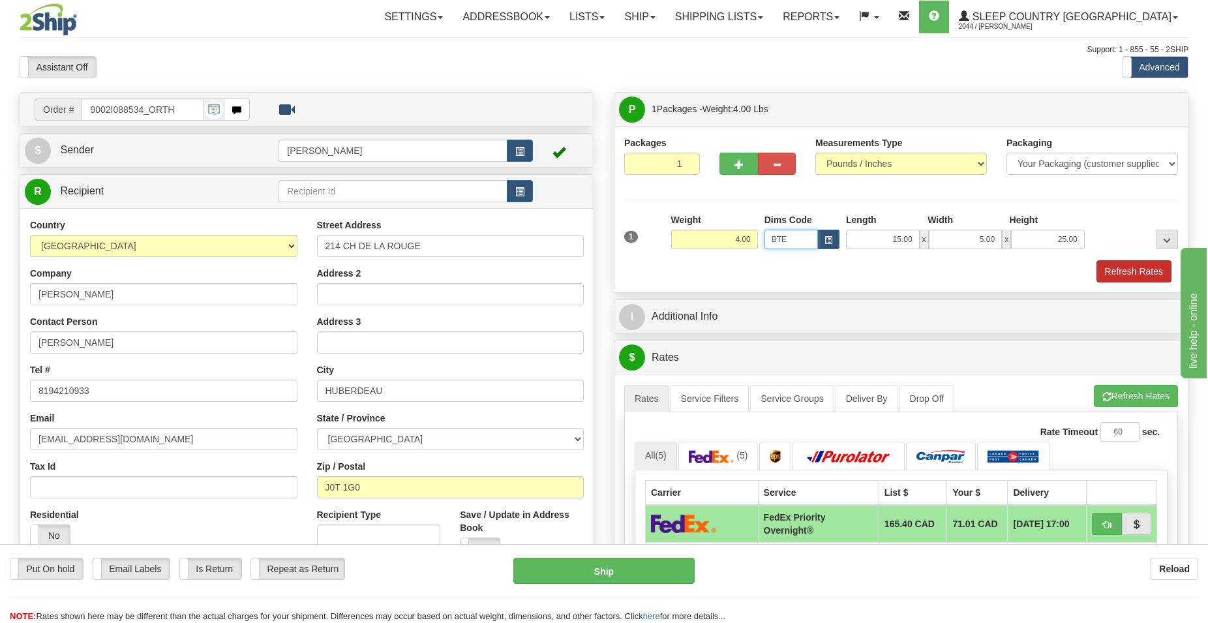
type input "BTE"
click at [1139, 273] on button "Refresh Rates" at bounding box center [1134, 271] width 75 height 22
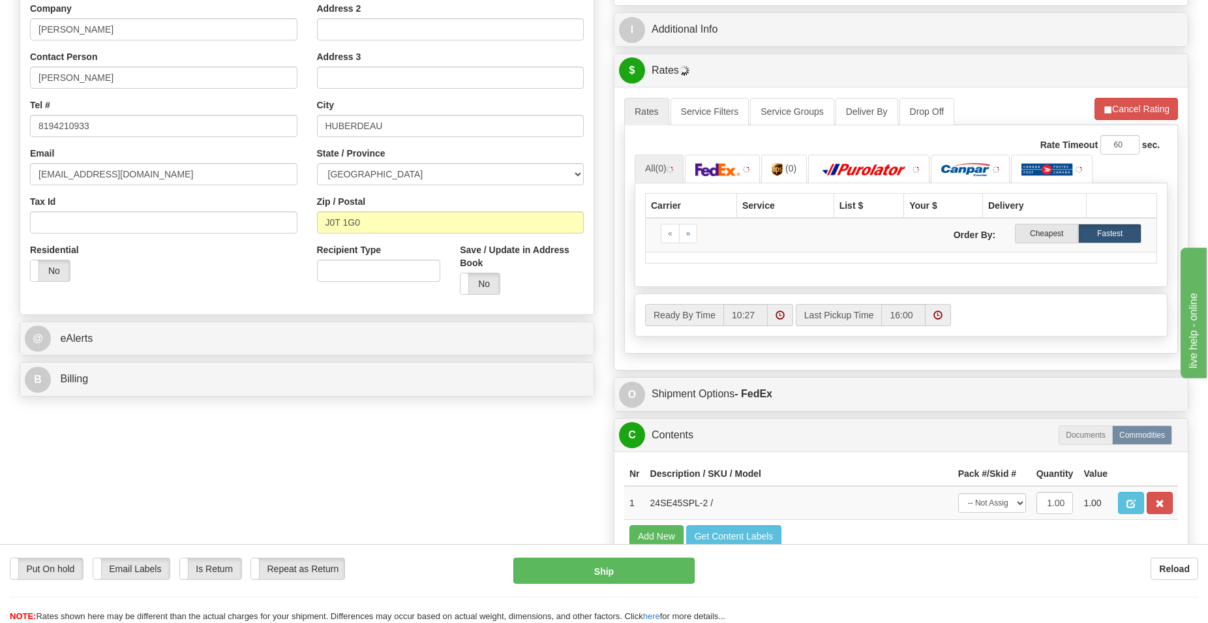
scroll to position [266, 0]
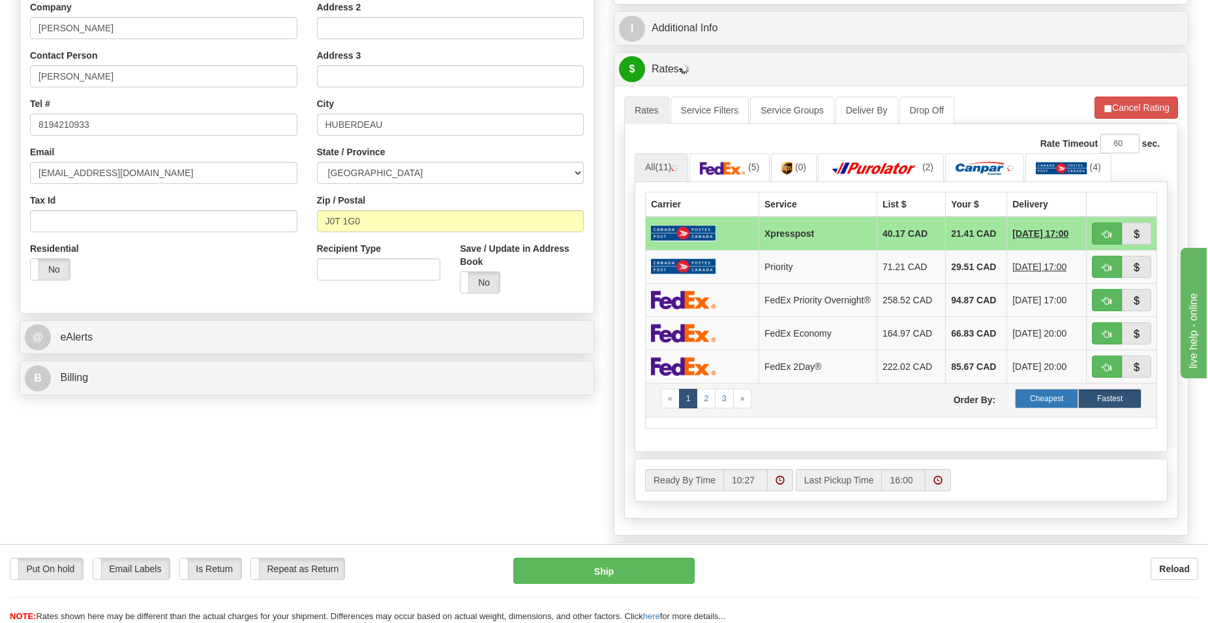
click at [1040, 400] on label "Cheapest" at bounding box center [1046, 399] width 63 height 20
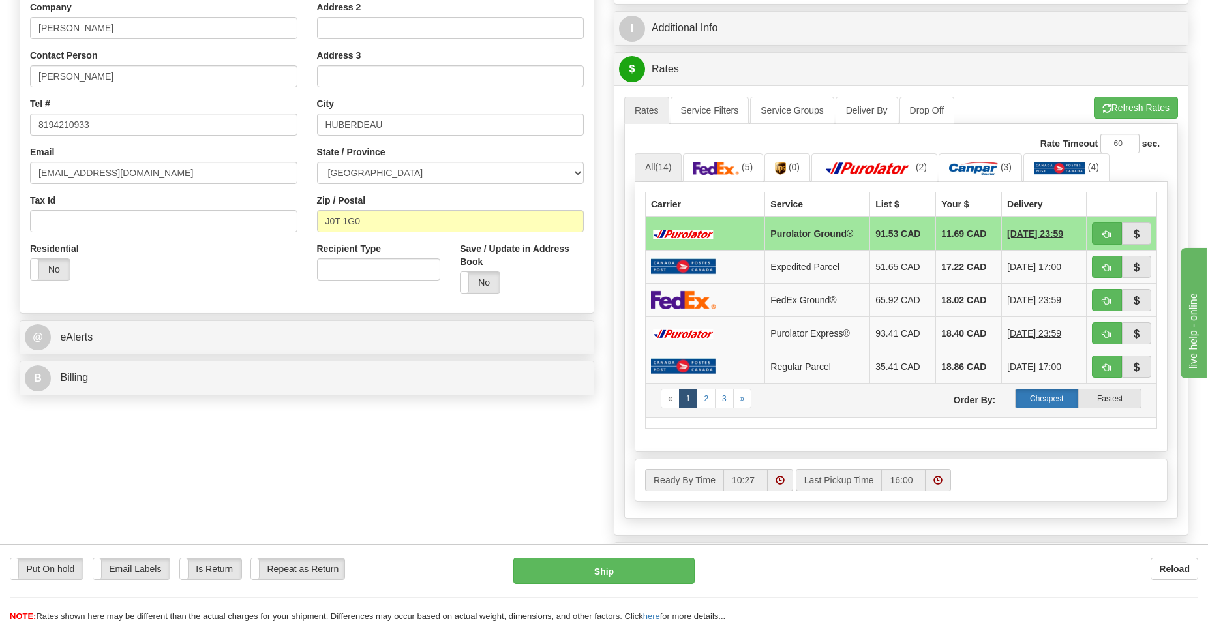
click at [1043, 401] on label "Cheapest" at bounding box center [1046, 399] width 63 height 20
click at [1048, 408] on label "Cheapest" at bounding box center [1046, 399] width 63 height 20
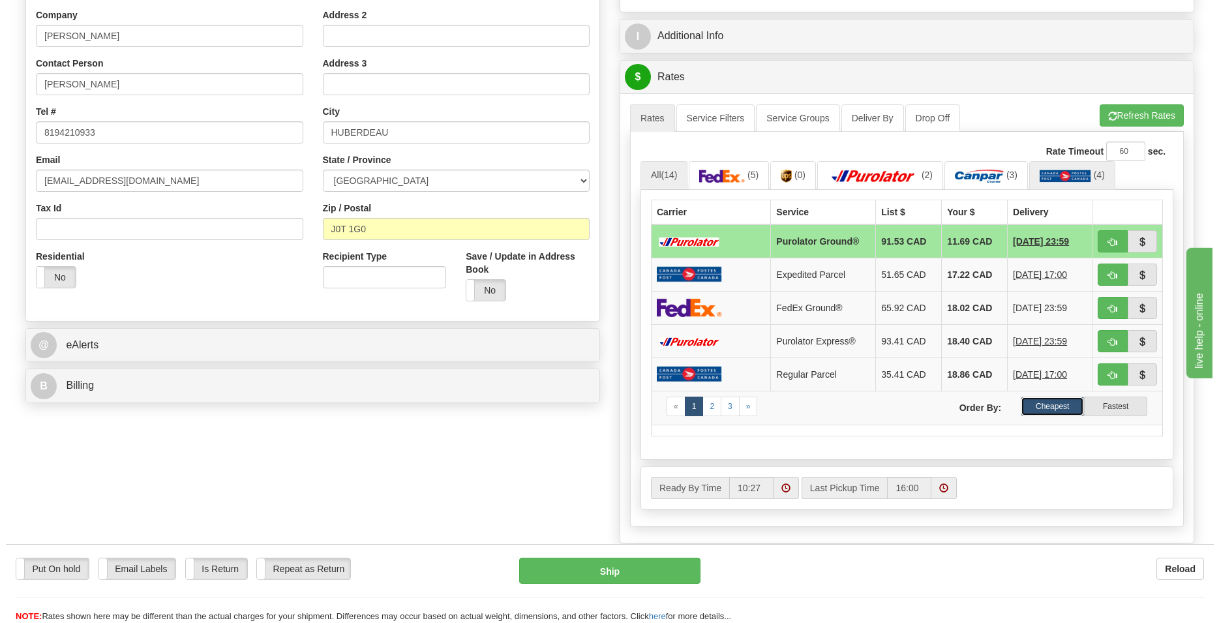
scroll to position [333, 0]
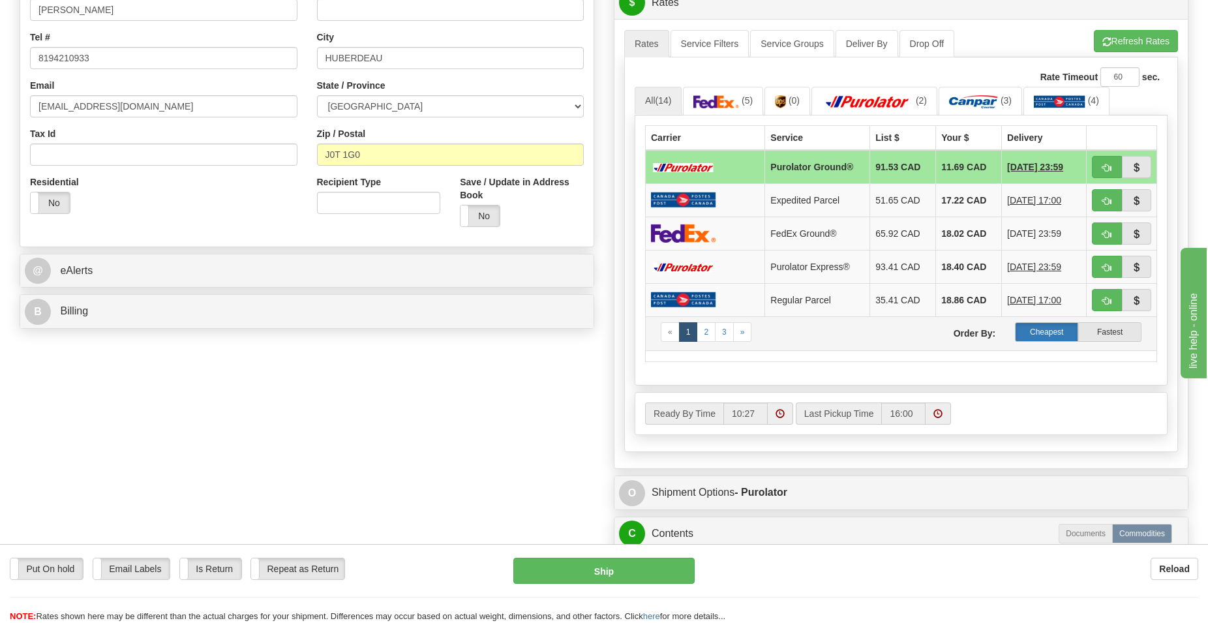
click at [1041, 342] on label "Cheapest" at bounding box center [1046, 332] width 63 height 20
click at [709, 342] on link "2" at bounding box center [706, 332] width 19 height 20
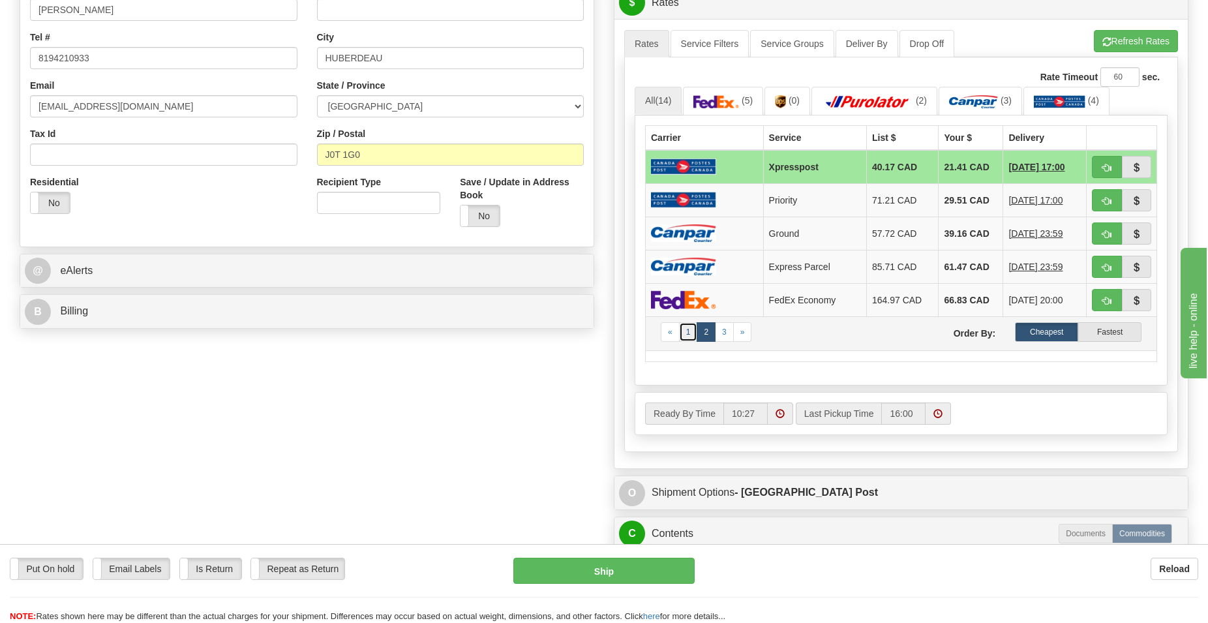
click at [692, 335] on link "1" at bounding box center [688, 332] width 19 height 20
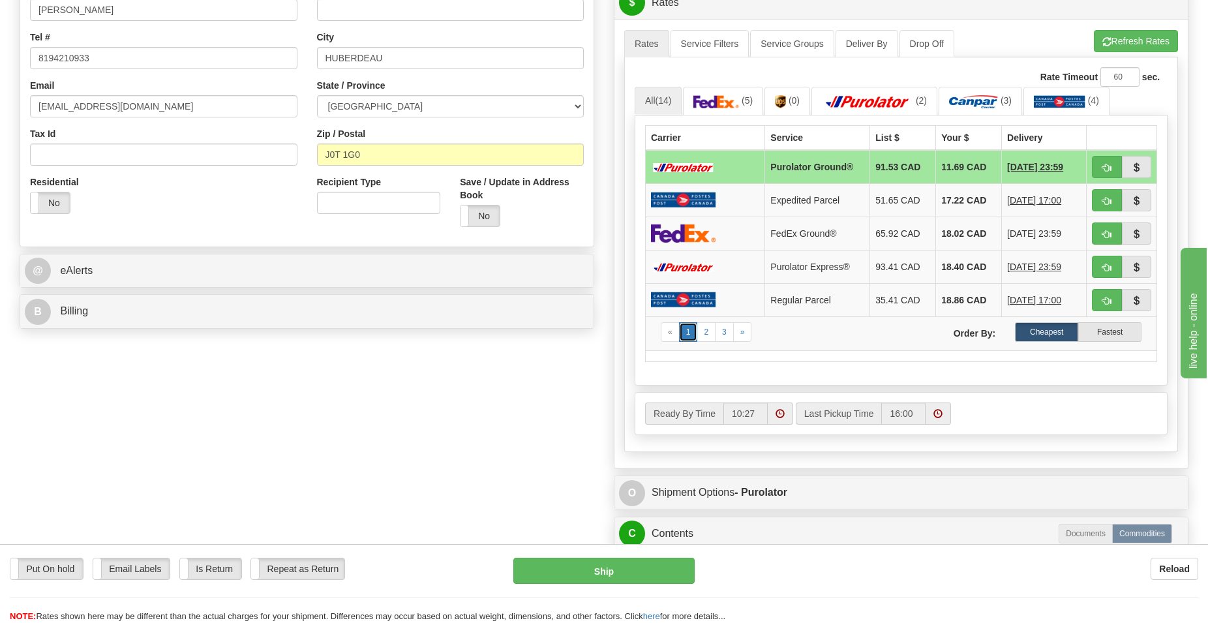
click at [687, 331] on link "1" at bounding box center [688, 332] width 19 height 20
click at [708, 340] on link "2" at bounding box center [706, 332] width 19 height 20
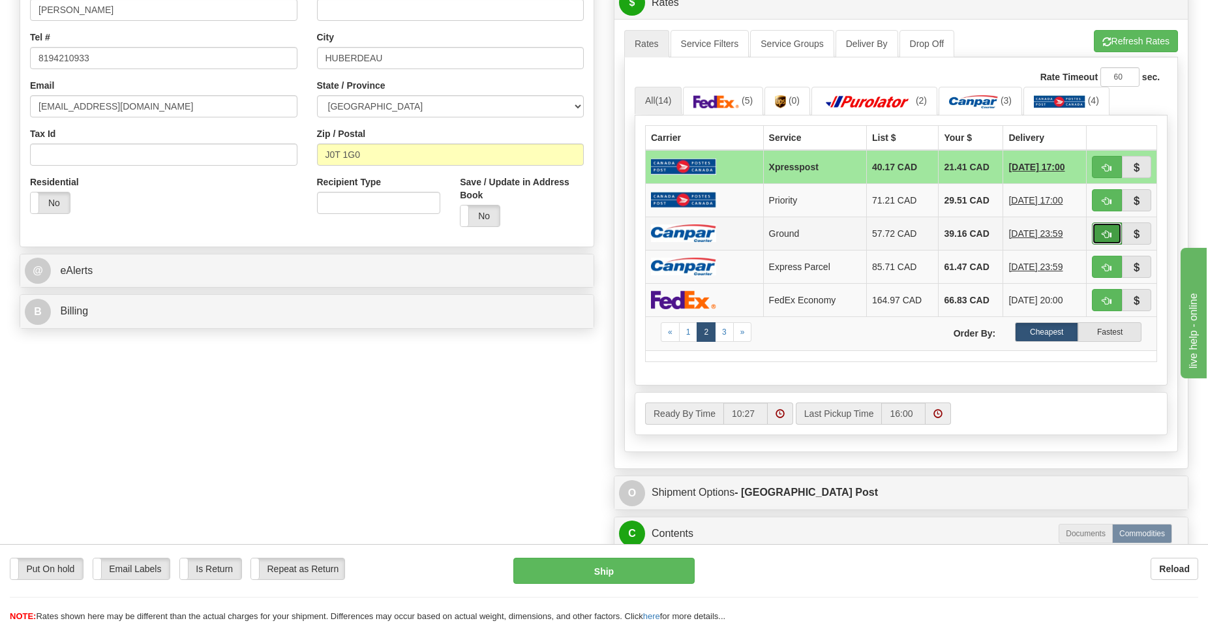
click at [1106, 231] on span "button" at bounding box center [1107, 234] width 9 height 8
type input "1"
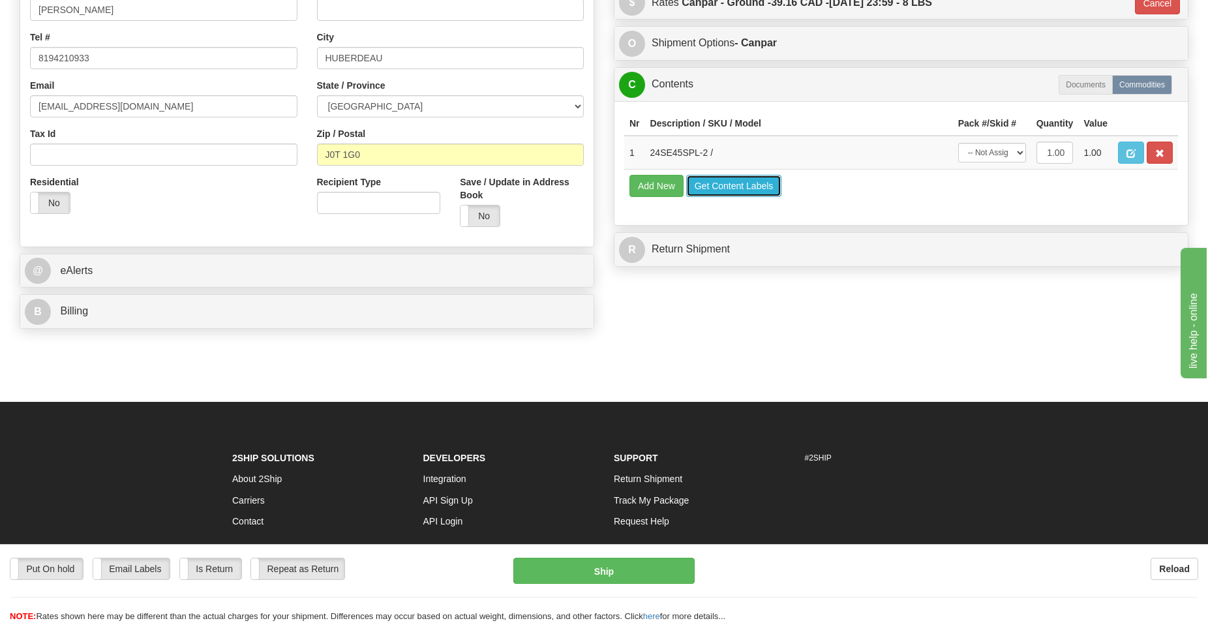
click at [739, 197] on button "Get Content Labels" at bounding box center [734, 186] width 96 height 22
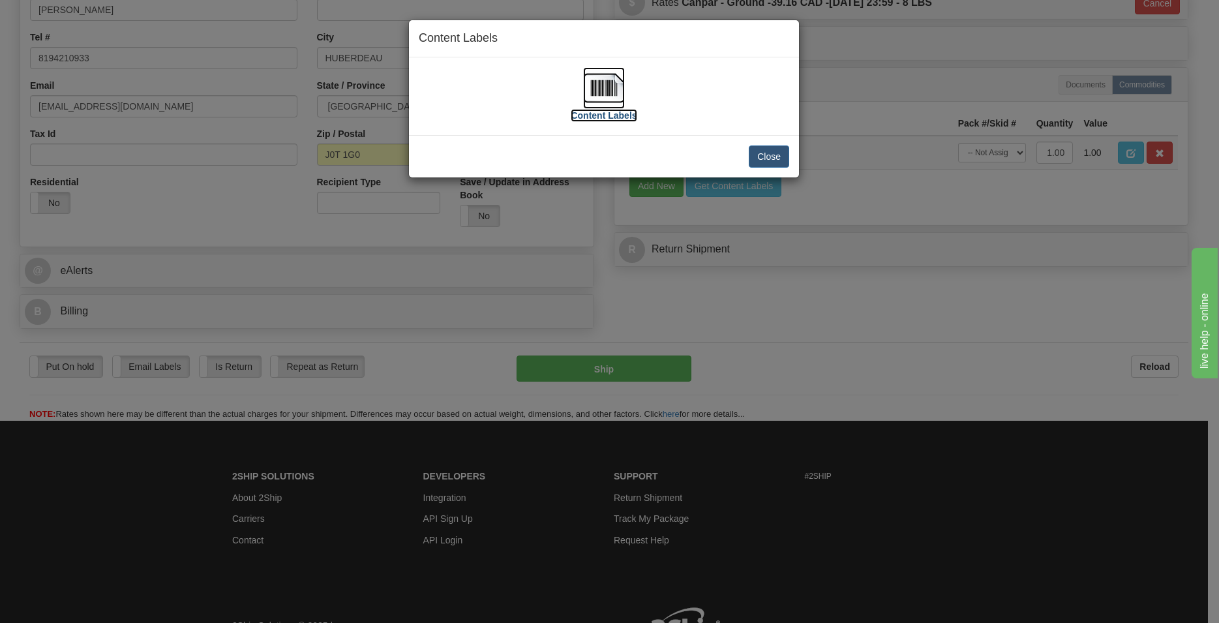
click at [613, 88] on img at bounding box center [604, 88] width 42 height 42
click at [772, 153] on button "Close" at bounding box center [769, 156] width 40 height 22
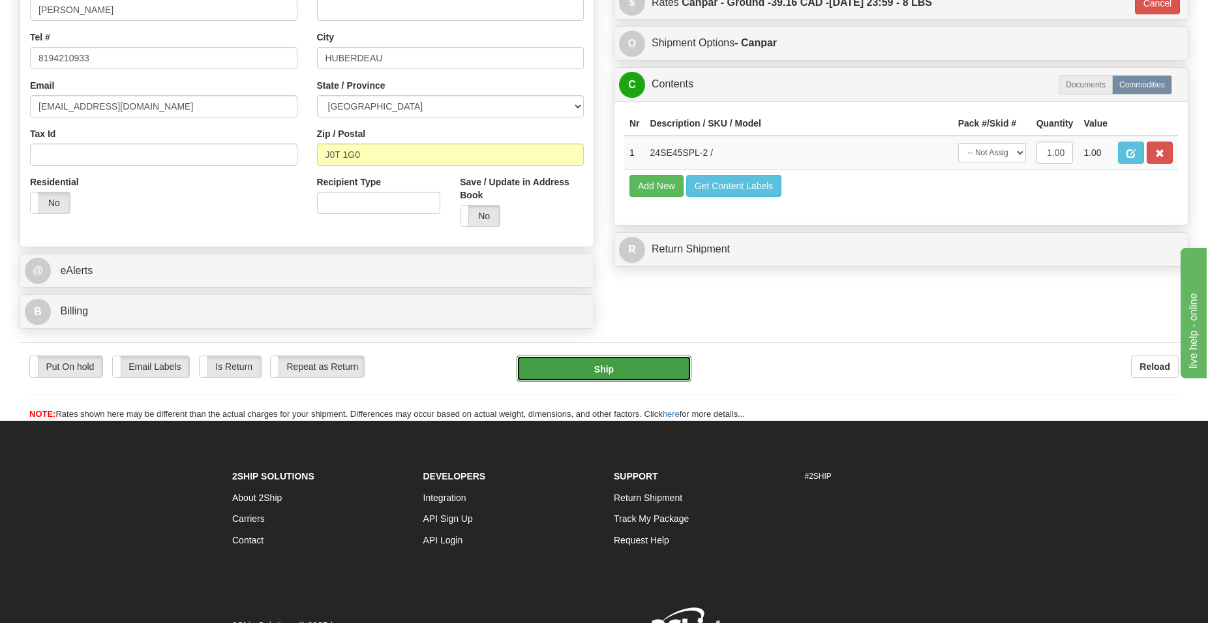
click at [618, 369] on button "Ship" at bounding box center [605, 369] width 176 height 26
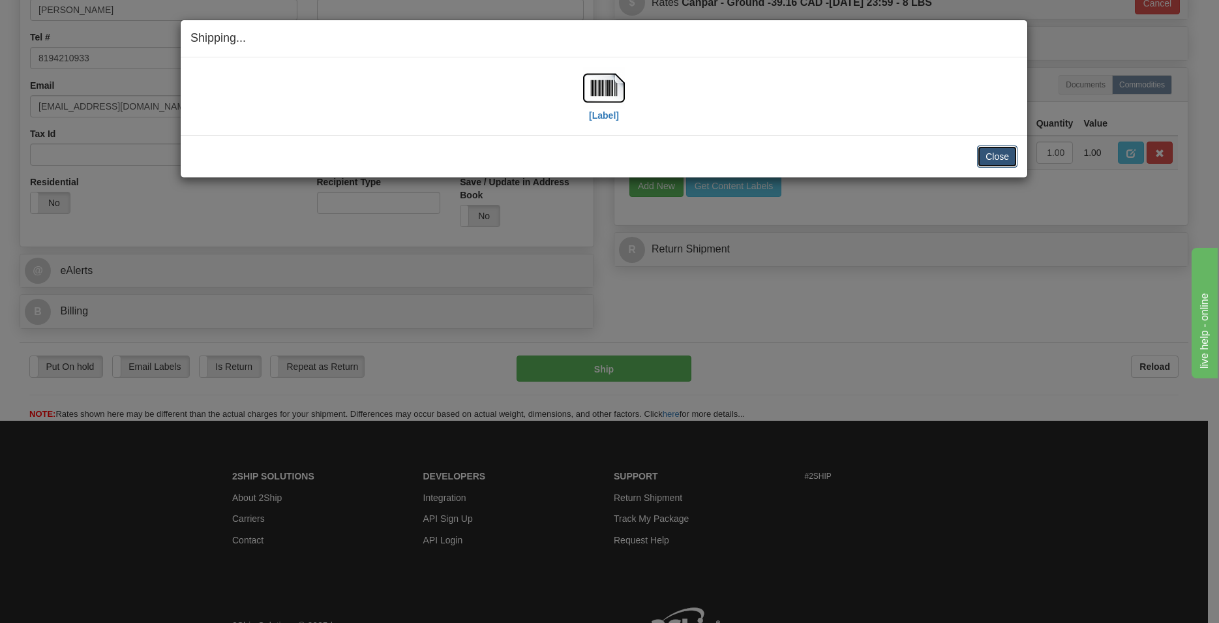
click at [1013, 157] on button "Close" at bounding box center [997, 156] width 40 height 22
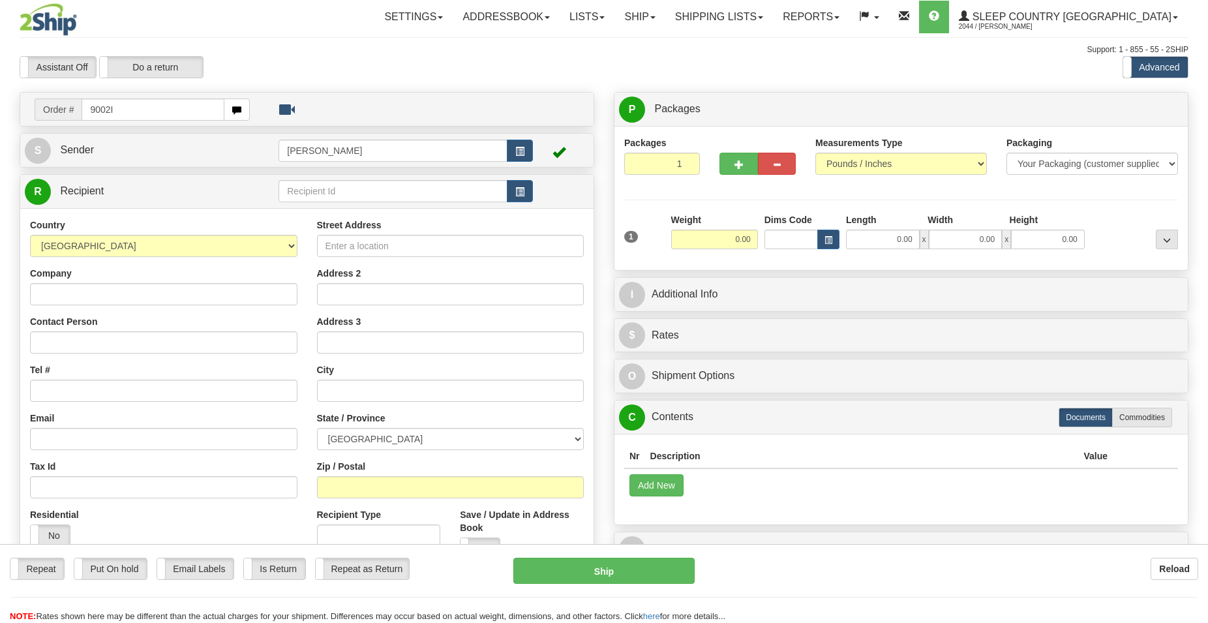
type input "9002I"
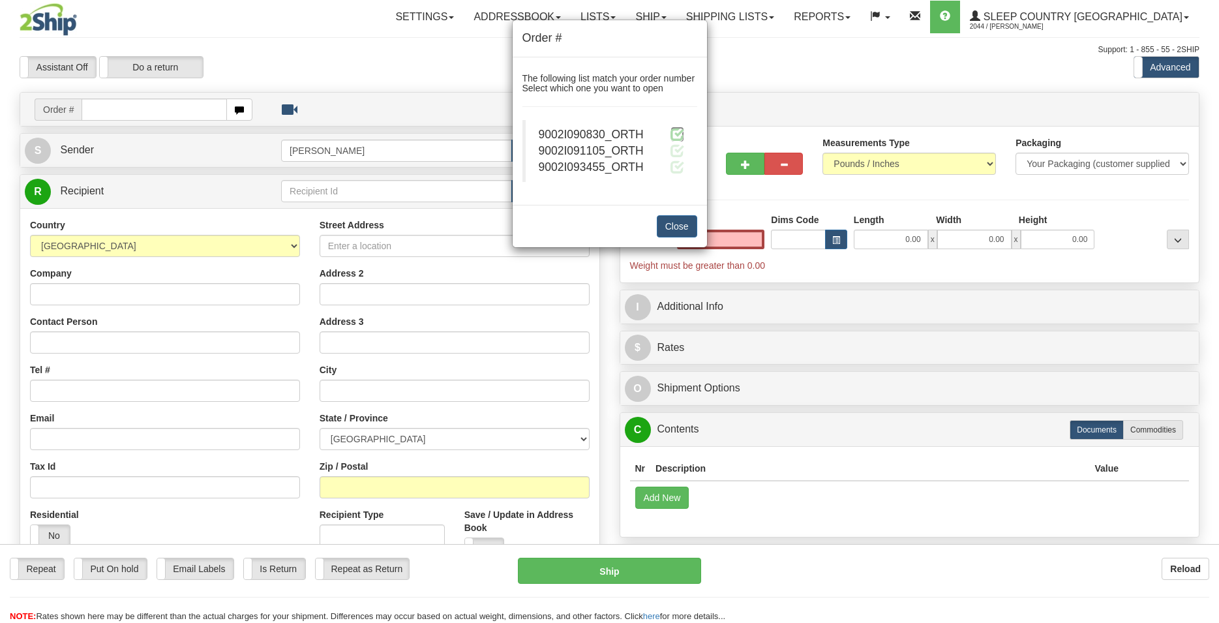
type input "0.00"
click at [679, 134] on span at bounding box center [678, 134] width 14 height 14
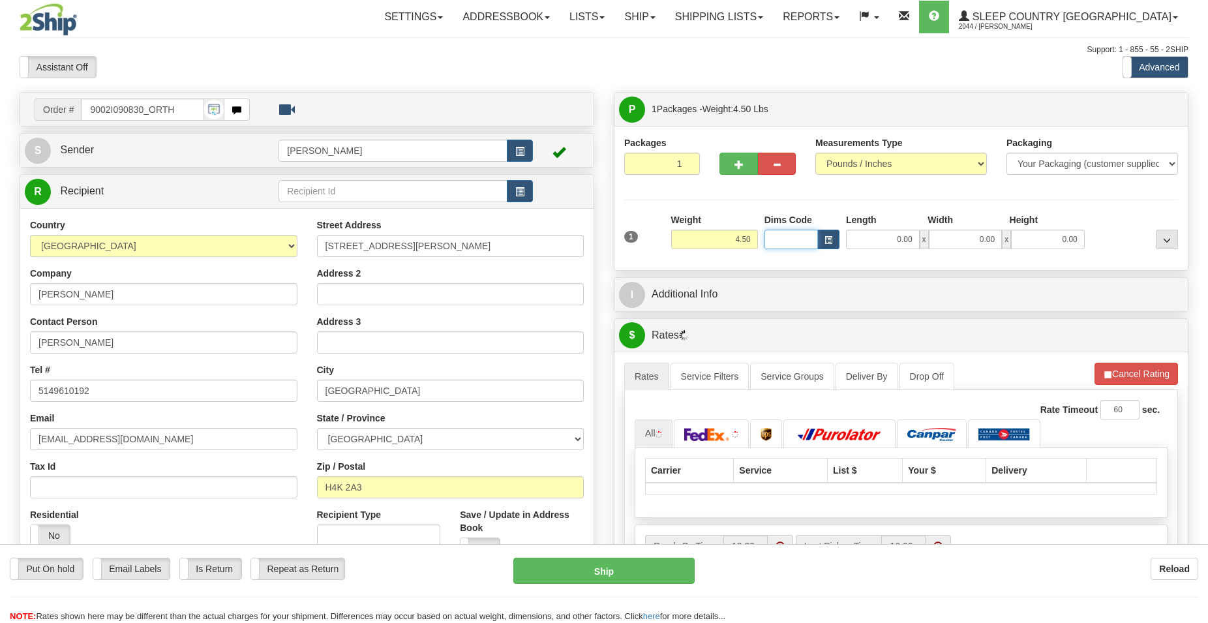
click at [781, 236] on input "Dims Code" at bounding box center [791, 240] width 53 height 20
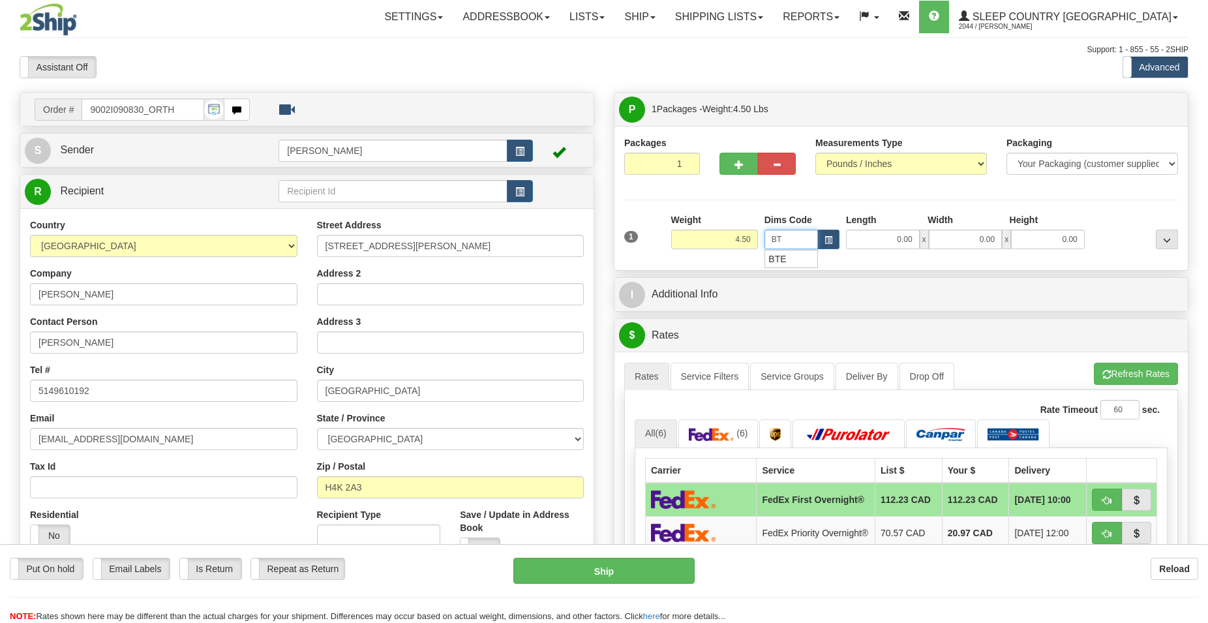
type input "BTE"
click at [800, 254] on div "BTE" at bounding box center [788, 259] width 41 height 14
type input "15.00"
type input "5.00"
type input "25.00"
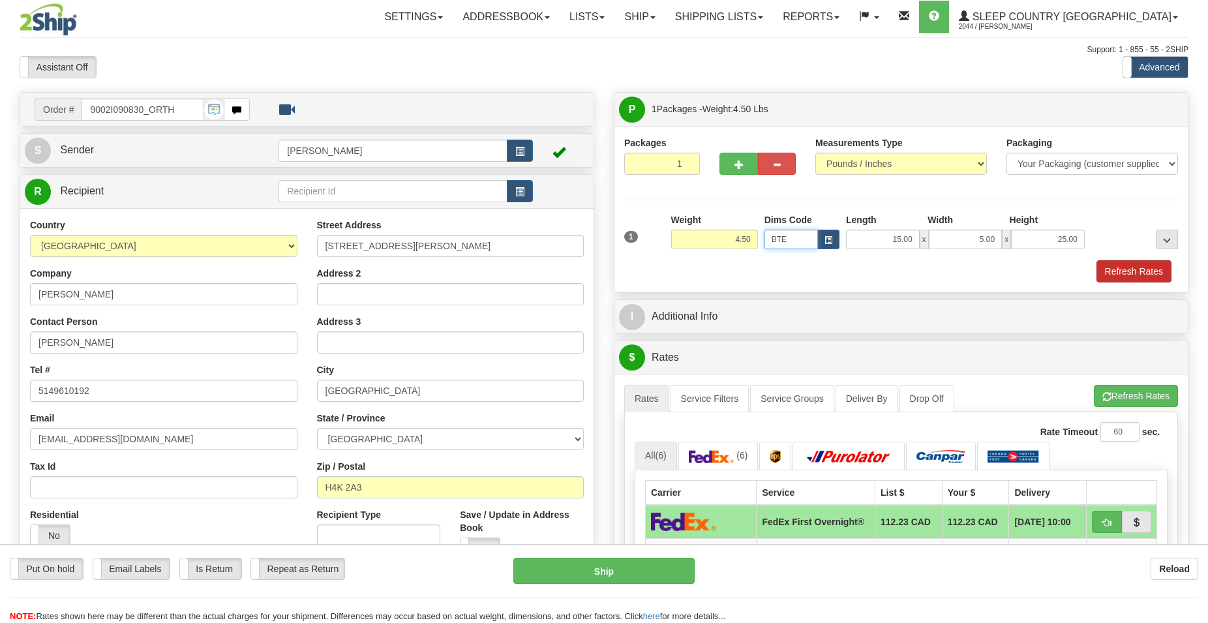
type input "BTE"
click at [1136, 269] on button "Refresh Rates" at bounding box center [1134, 271] width 75 height 22
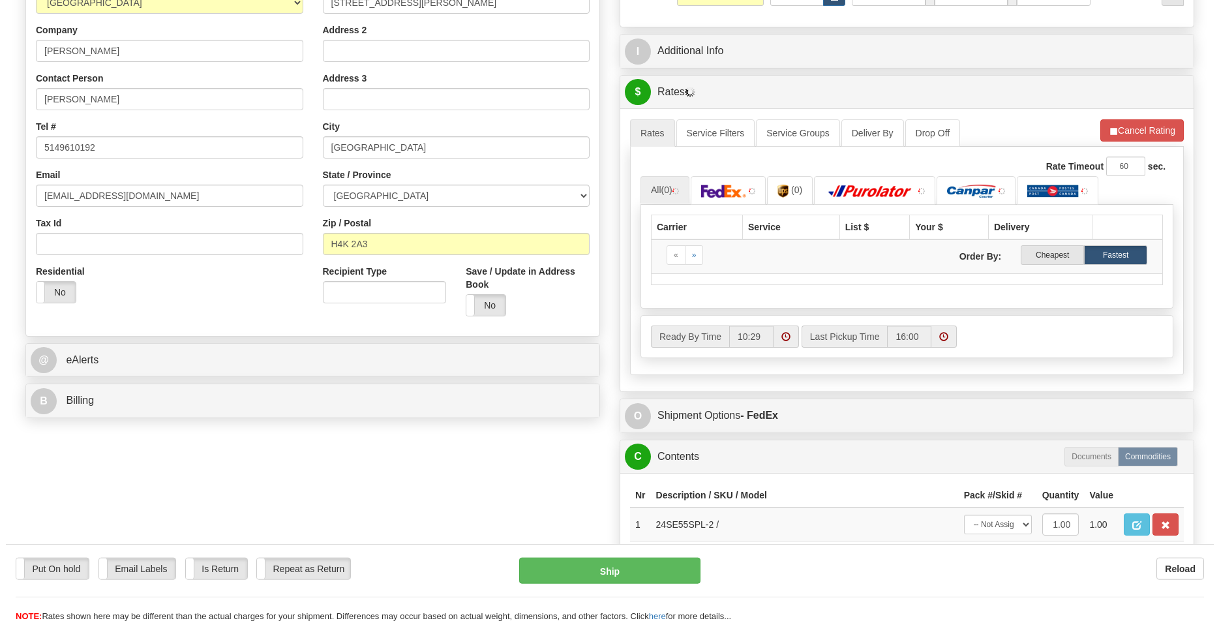
scroll to position [266, 0]
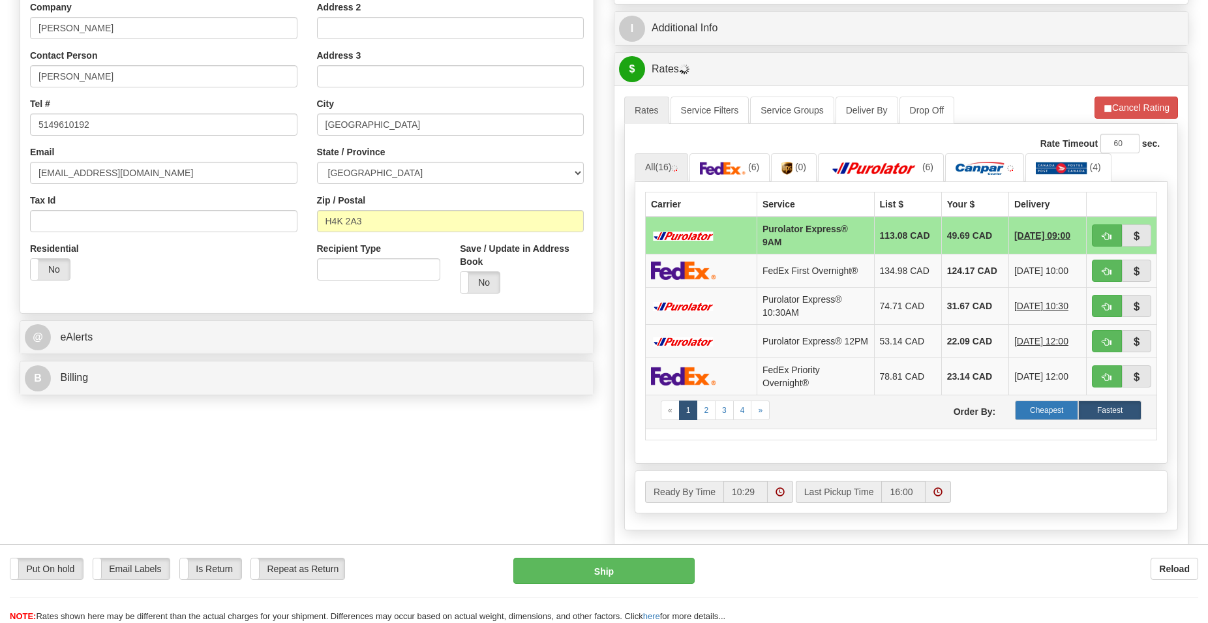
click at [1043, 415] on label "Cheapest" at bounding box center [1046, 411] width 63 height 20
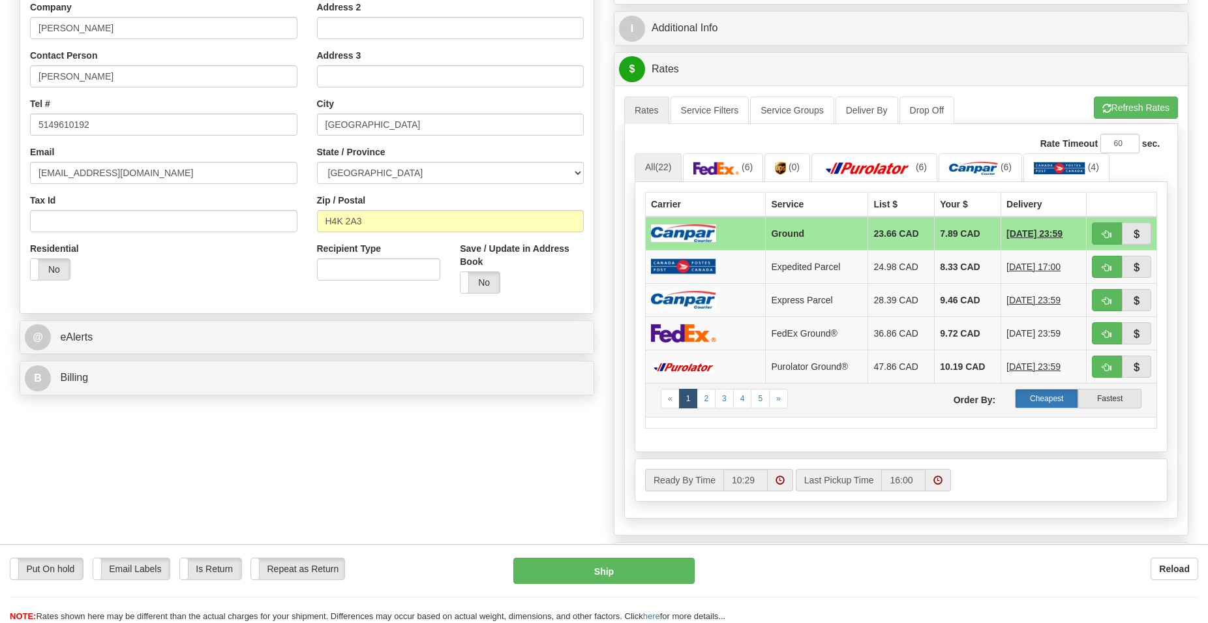
click at [1048, 395] on label "Cheapest" at bounding box center [1046, 399] width 63 height 20
click at [1108, 234] on span "button" at bounding box center [1107, 234] width 9 height 8
type input "1"
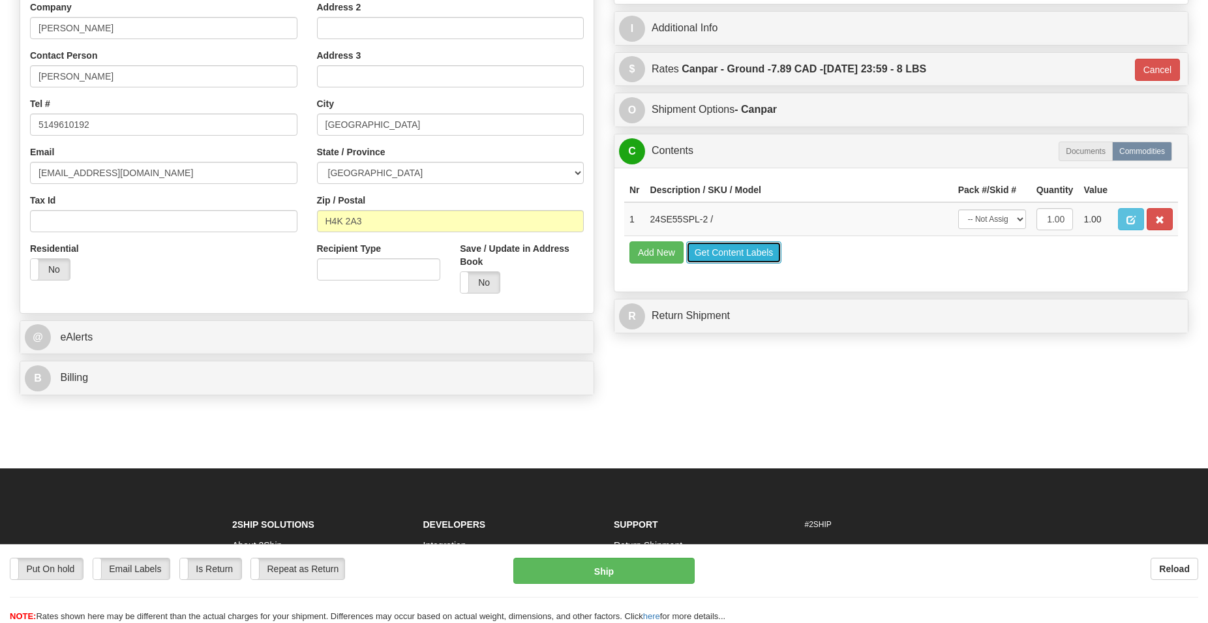
click at [733, 251] on button "Get Content Labels" at bounding box center [734, 252] width 96 height 22
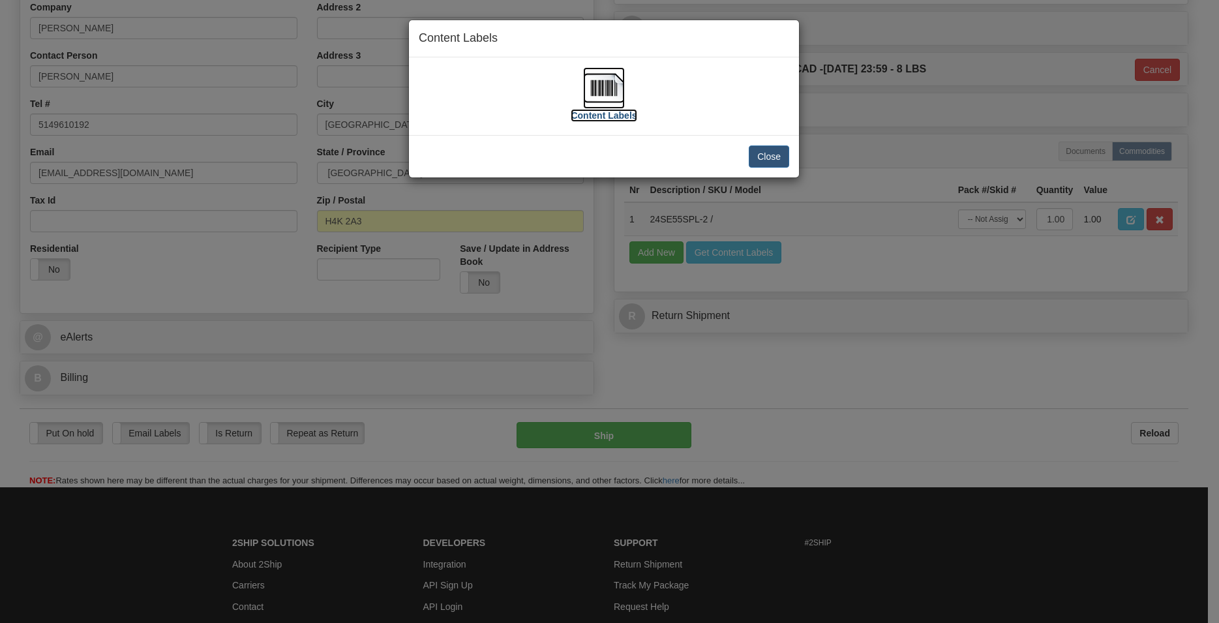
click at [608, 89] on img at bounding box center [604, 88] width 42 height 42
click at [759, 157] on button "Close" at bounding box center [769, 156] width 40 height 22
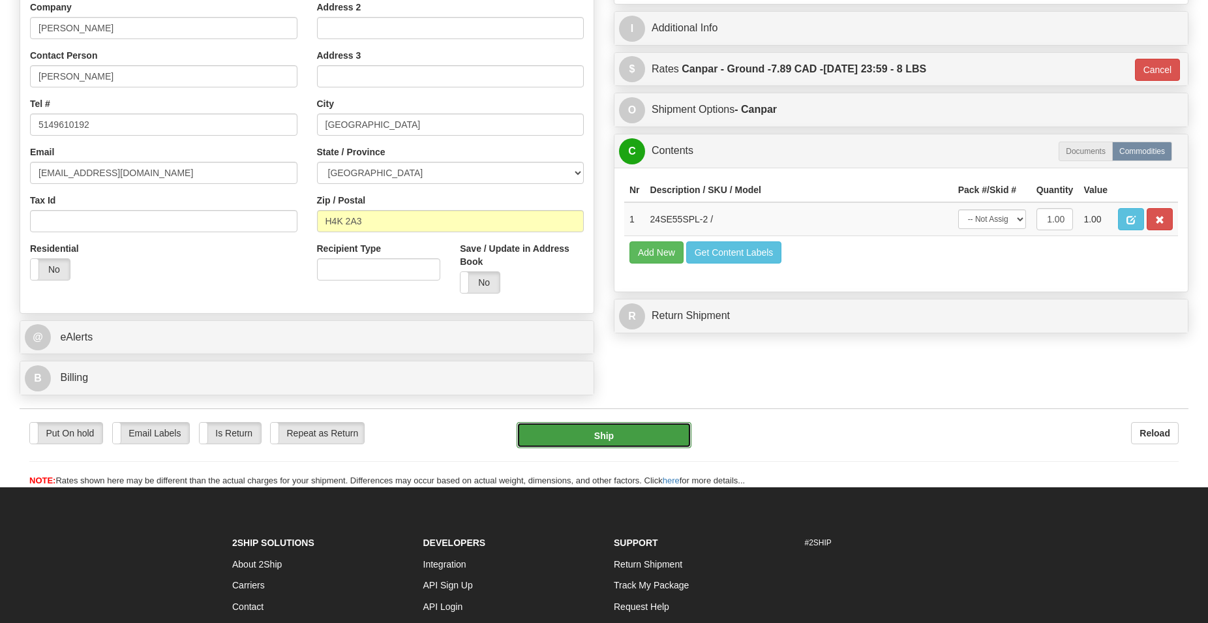
click at [558, 431] on button "Ship" at bounding box center [605, 435] width 176 height 26
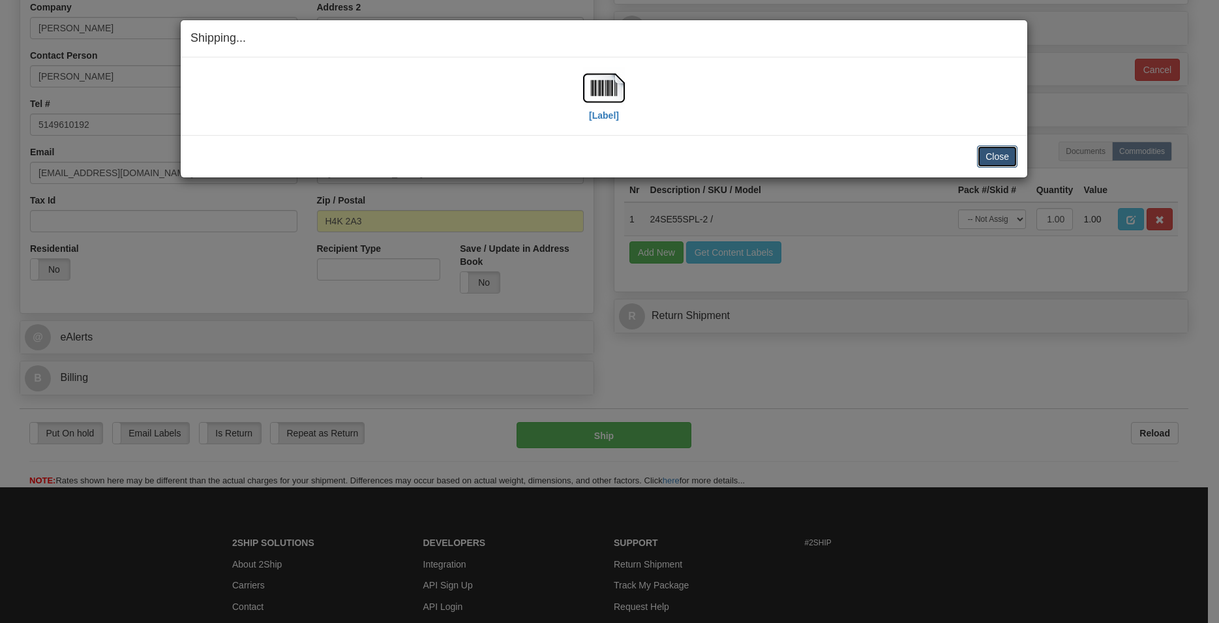
click at [992, 149] on button "Close" at bounding box center [997, 156] width 40 height 22
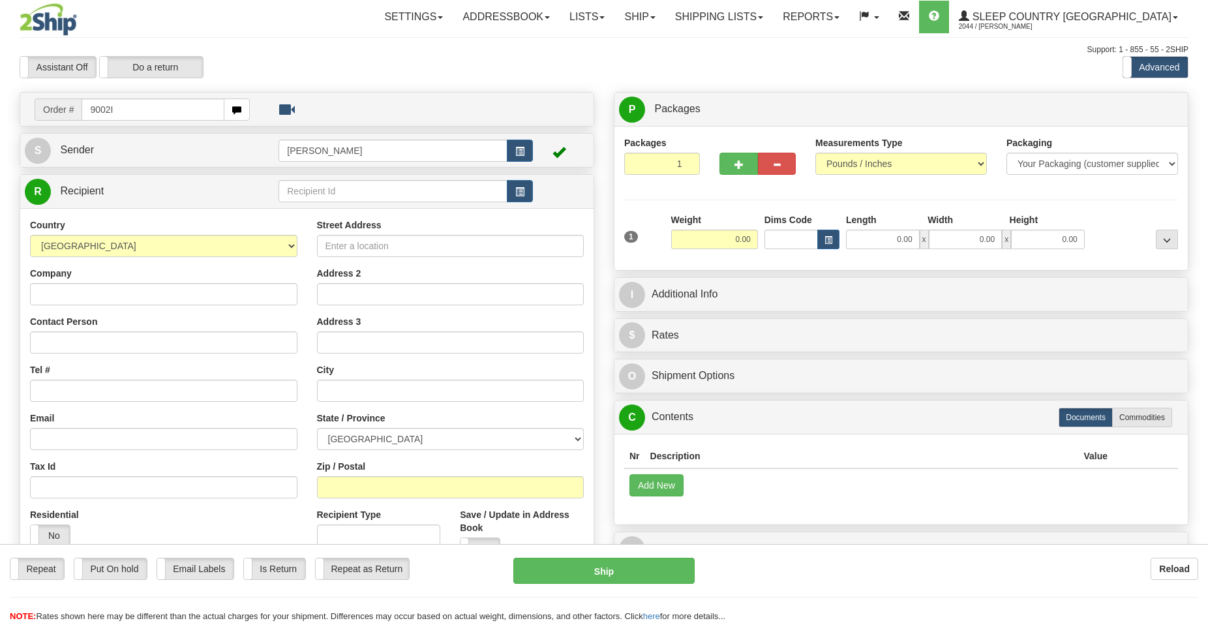
type input "9002I"
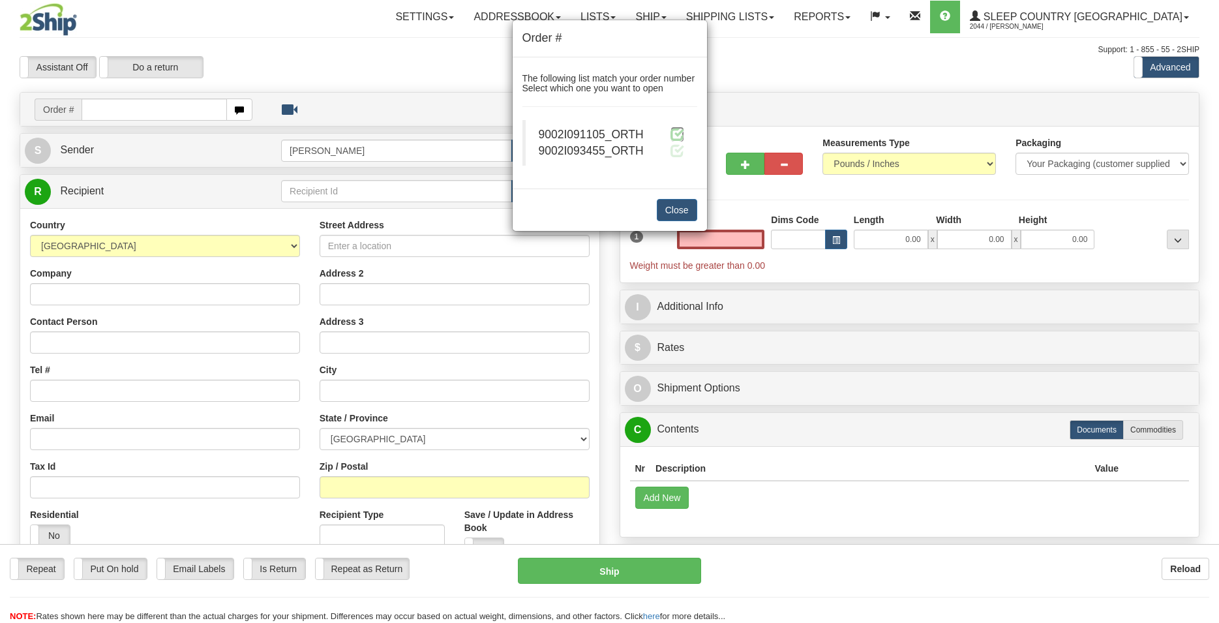
type input "0.00"
click at [676, 132] on span at bounding box center [678, 134] width 14 height 14
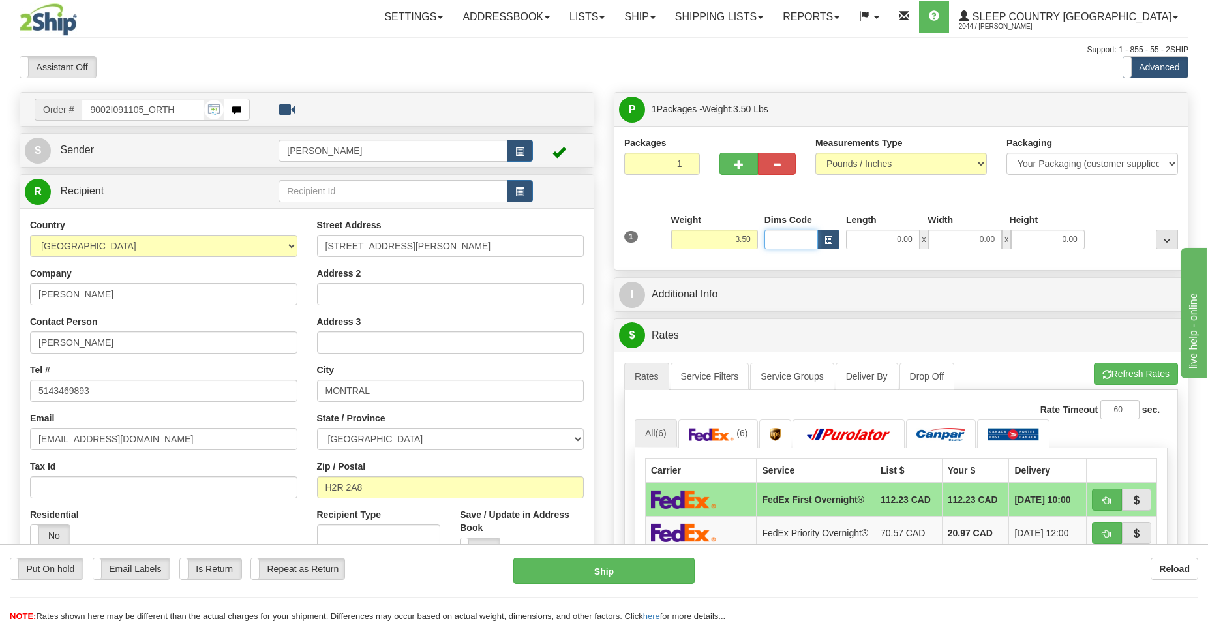
click at [782, 236] on input "Dims Code" at bounding box center [791, 240] width 53 height 20
type input "BTE"
click at [780, 260] on div "BTE" at bounding box center [788, 259] width 41 height 14
type input "15.00"
type input "5.00"
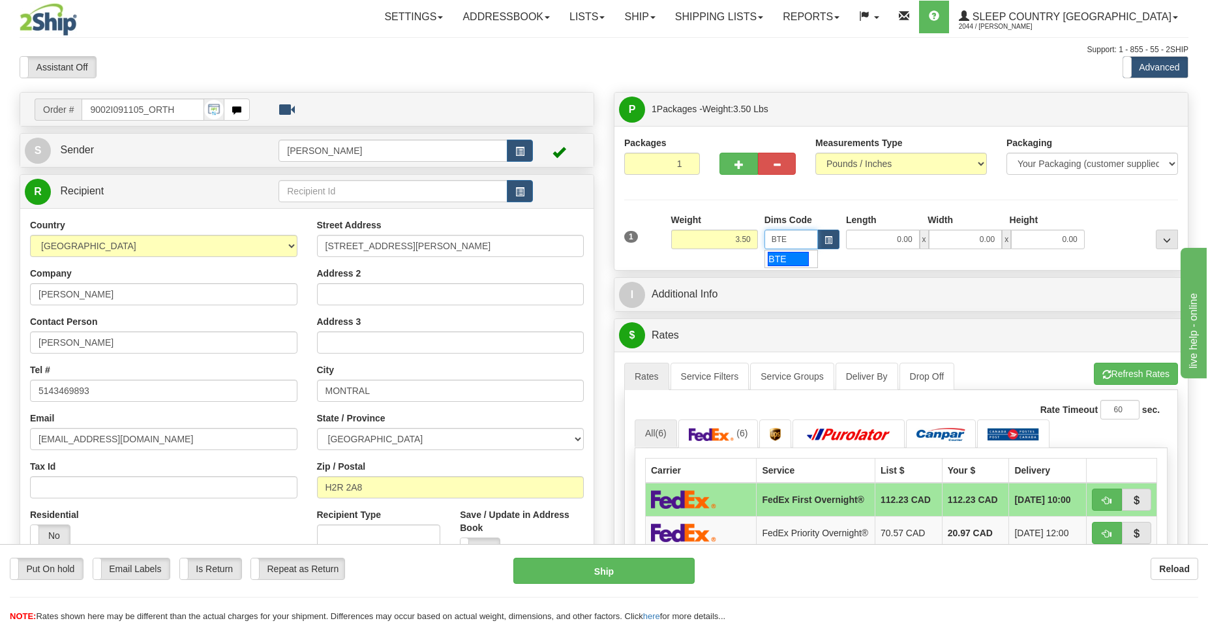
type input "25.00"
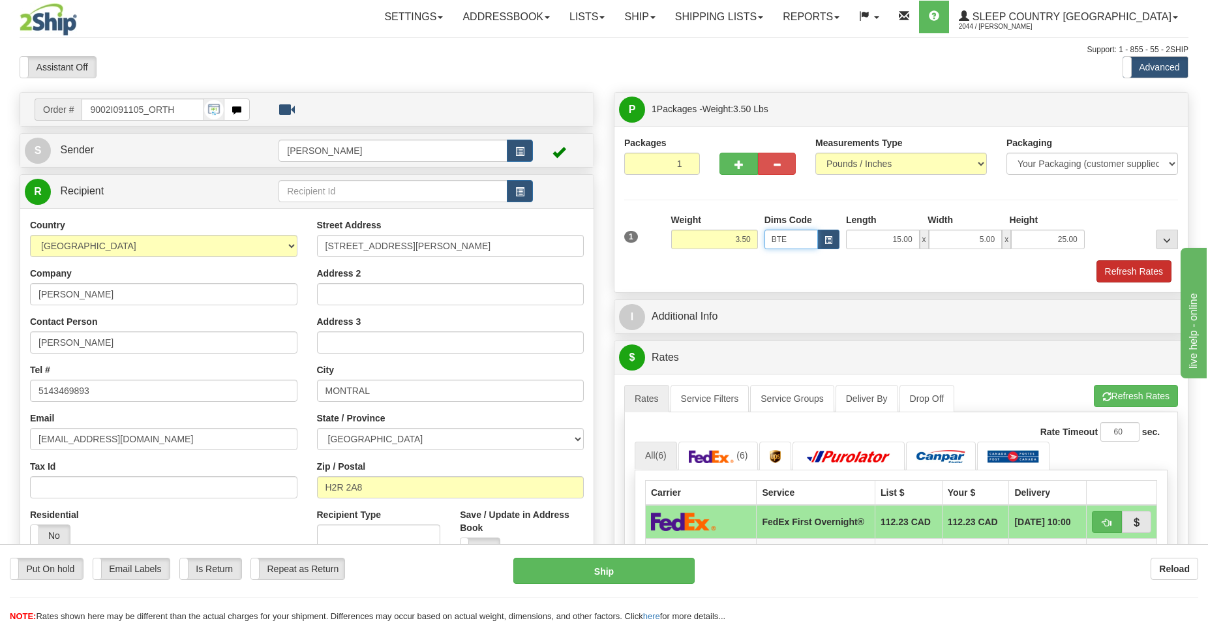
type input "BTE"
click at [1143, 269] on button "Refresh Rates" at bounding box center [1134, 271] width 75 height 22
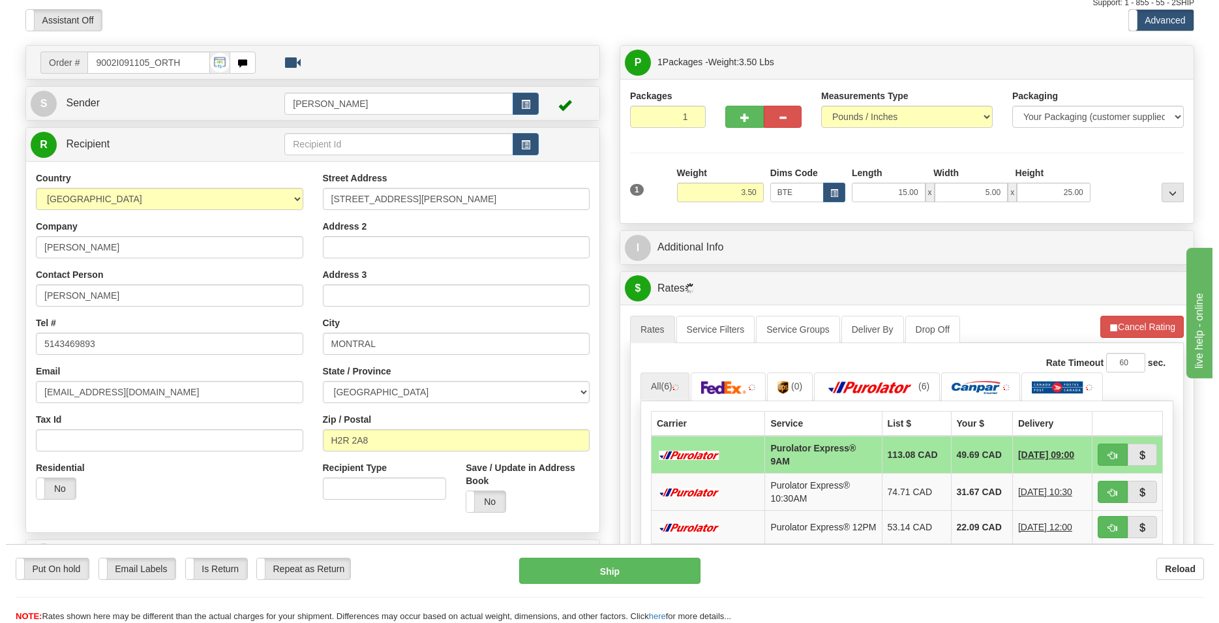
scroll to position [266, 0]
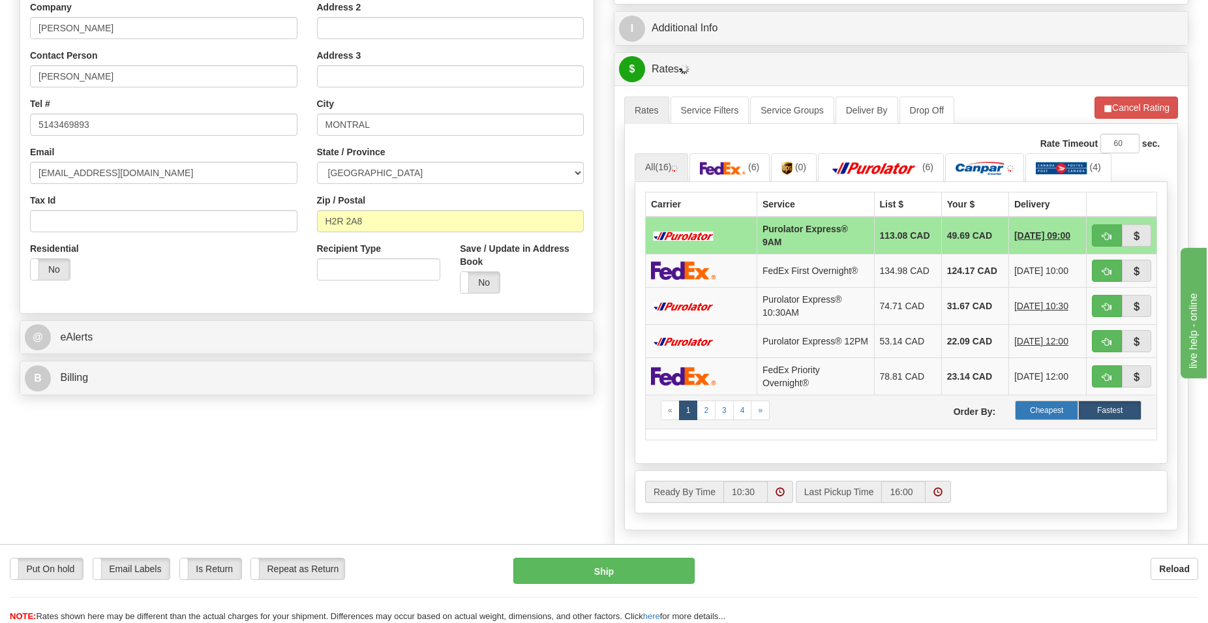
click at [1040, 420] on label "Cheapest" at bounding box center [1046, 411] width 63 height 20
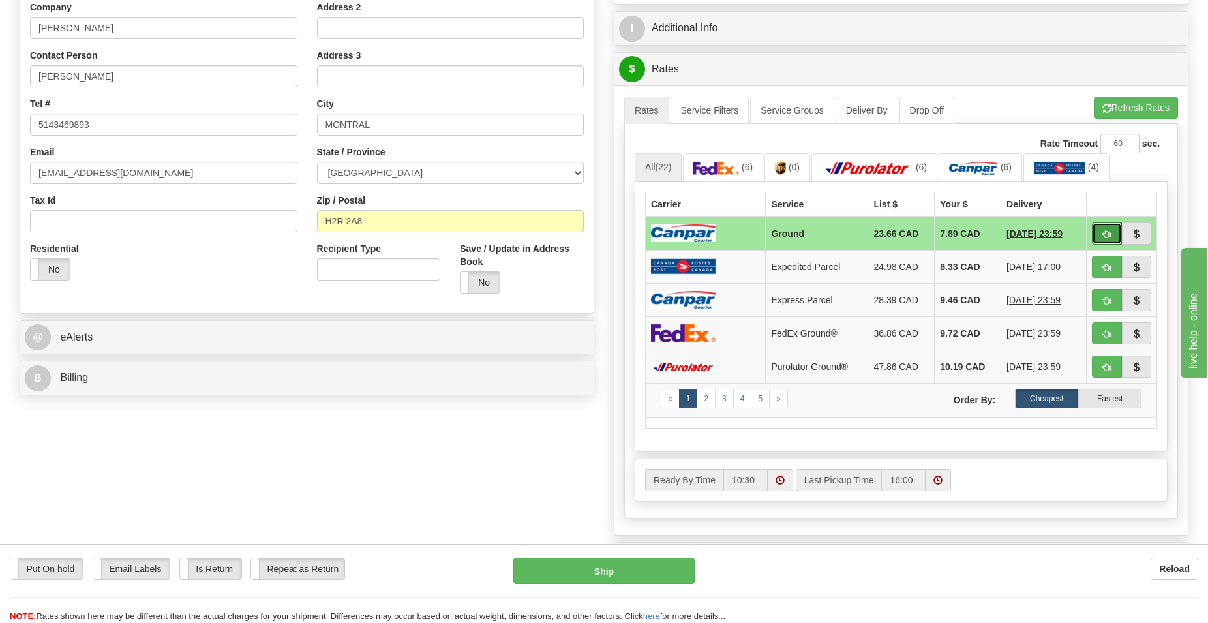
click at [1108, 235] on span "button" at bounding box center [1107, 234] width 9 height 8
type input "1"
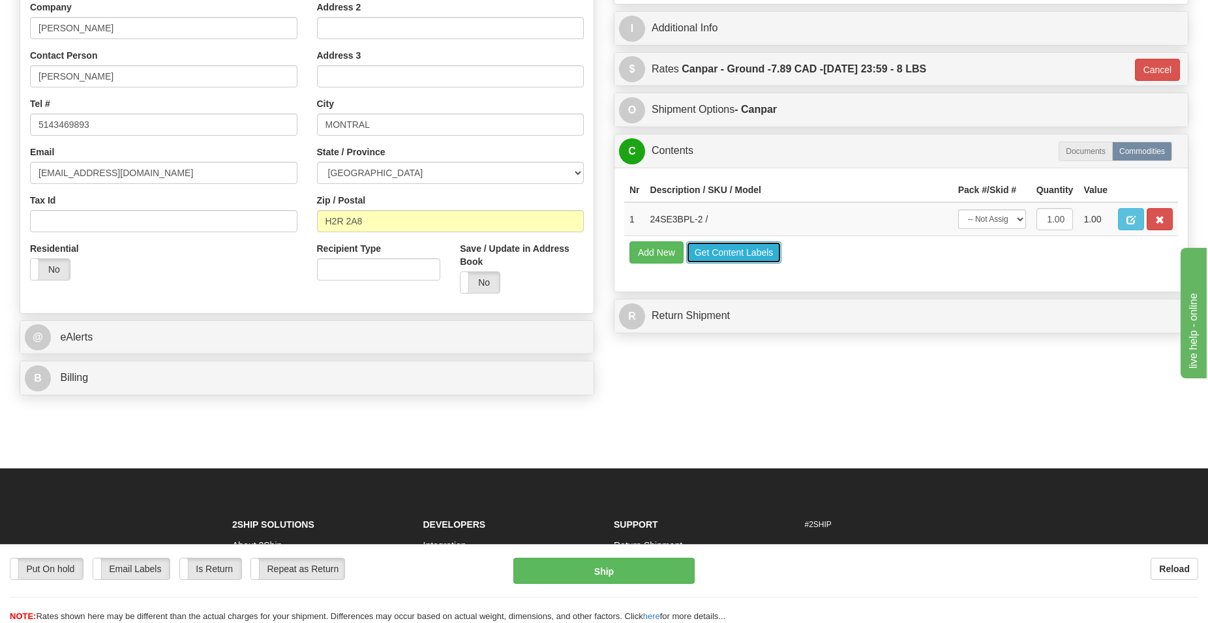
click at [713, 254] on button "Get Content Labels" at bounding box center [734, 252] width 96 height 22
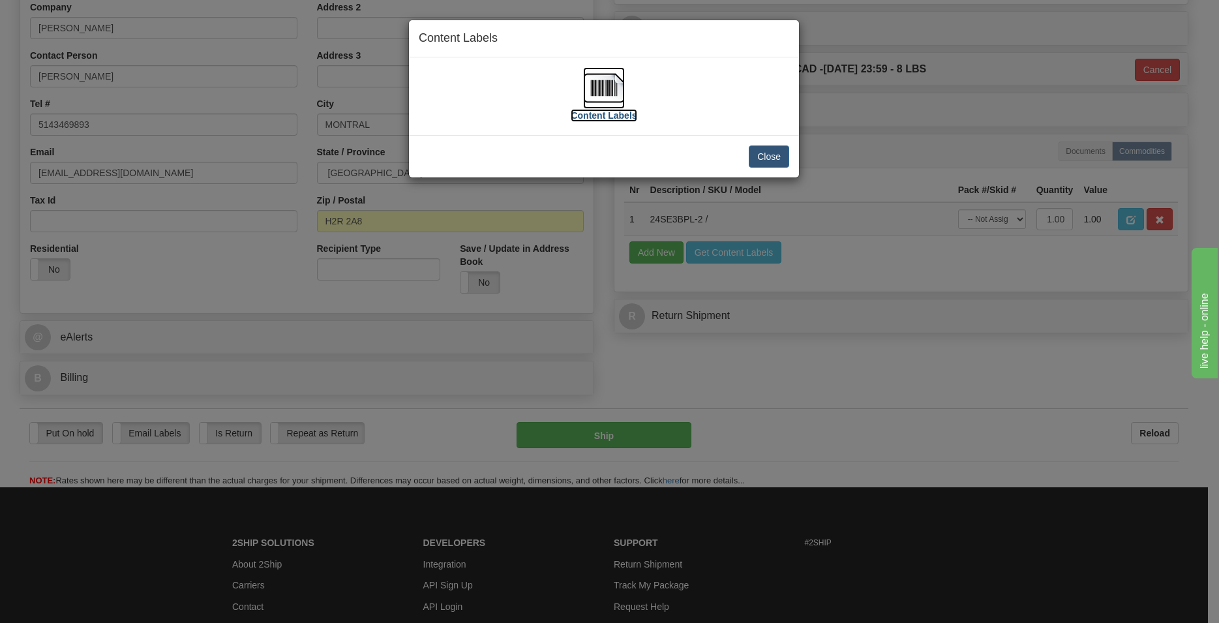
click at [594, 82] on img at bounding box center [604, 88] width 42 height 42
click at [763, 157] on button "Close" at bounding box center [769, 156] width 40 height 22
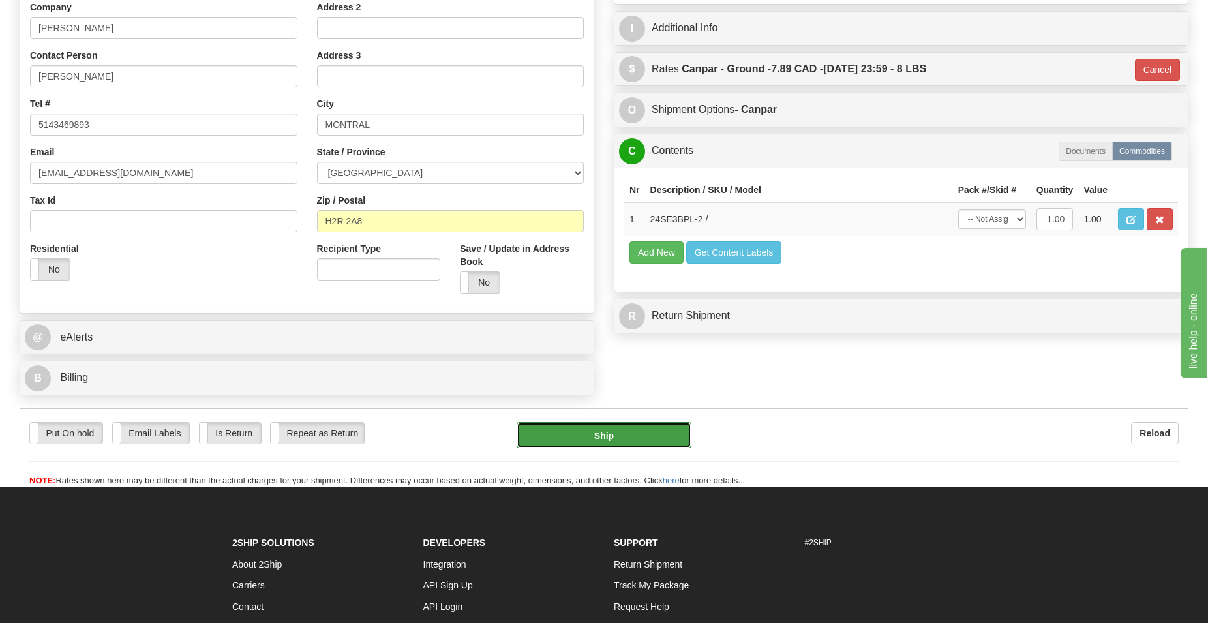
click at [594, 435] on button "Ship" at bounding box center [605, 435] width 176 height 26
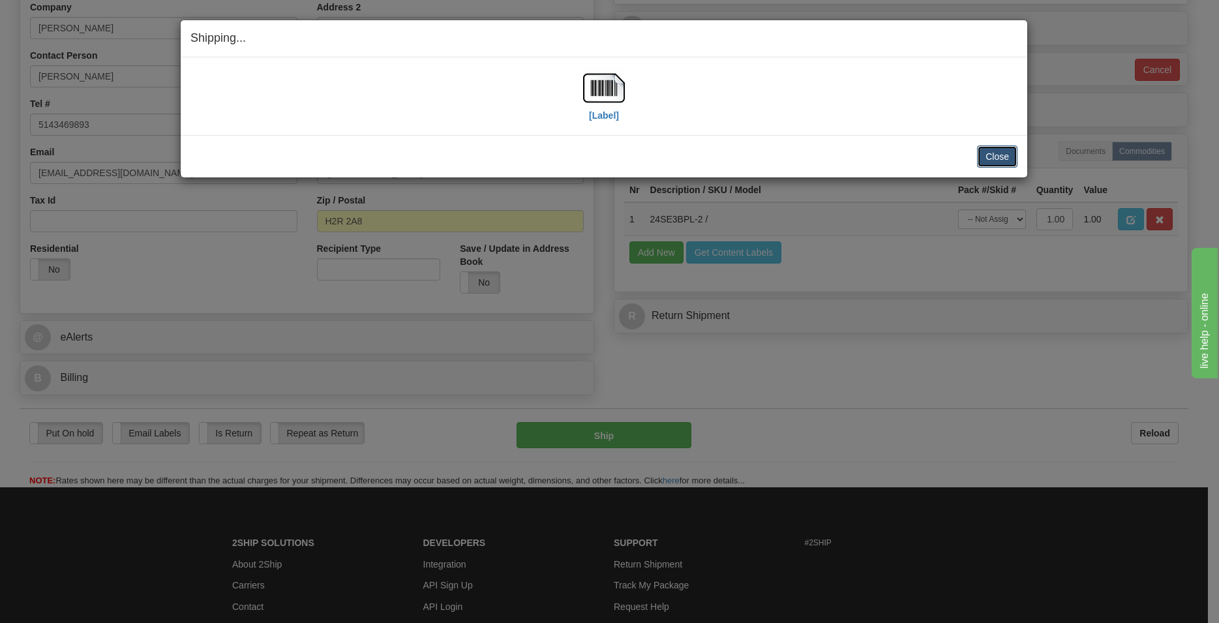
click at [994, 153] on button "Close" at bounding box center [997, 156] width 40 height 22
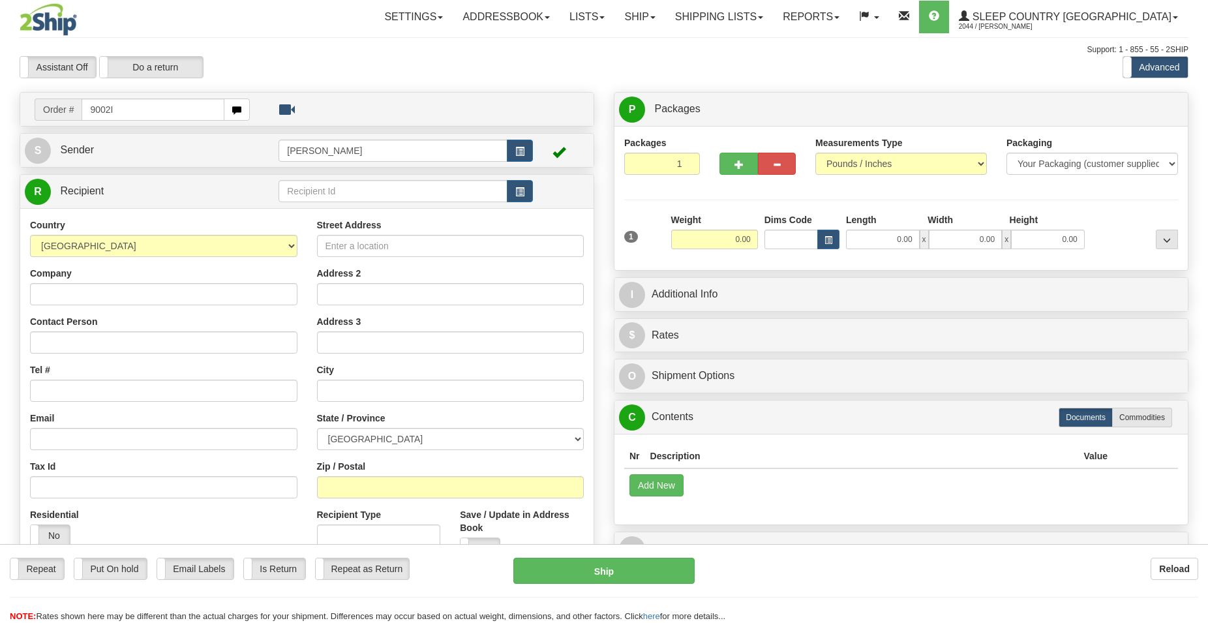
type input "9002I"
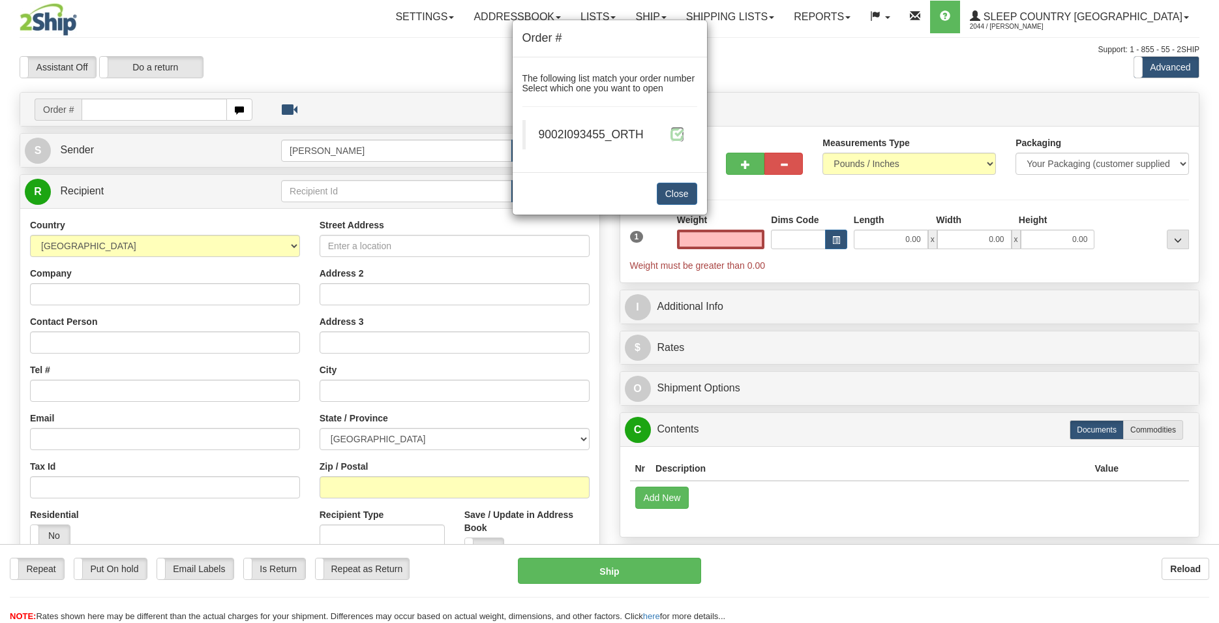
type input "0.00"
click at [680, 132] on span at bounding box center [678, 134] width 14 height 14
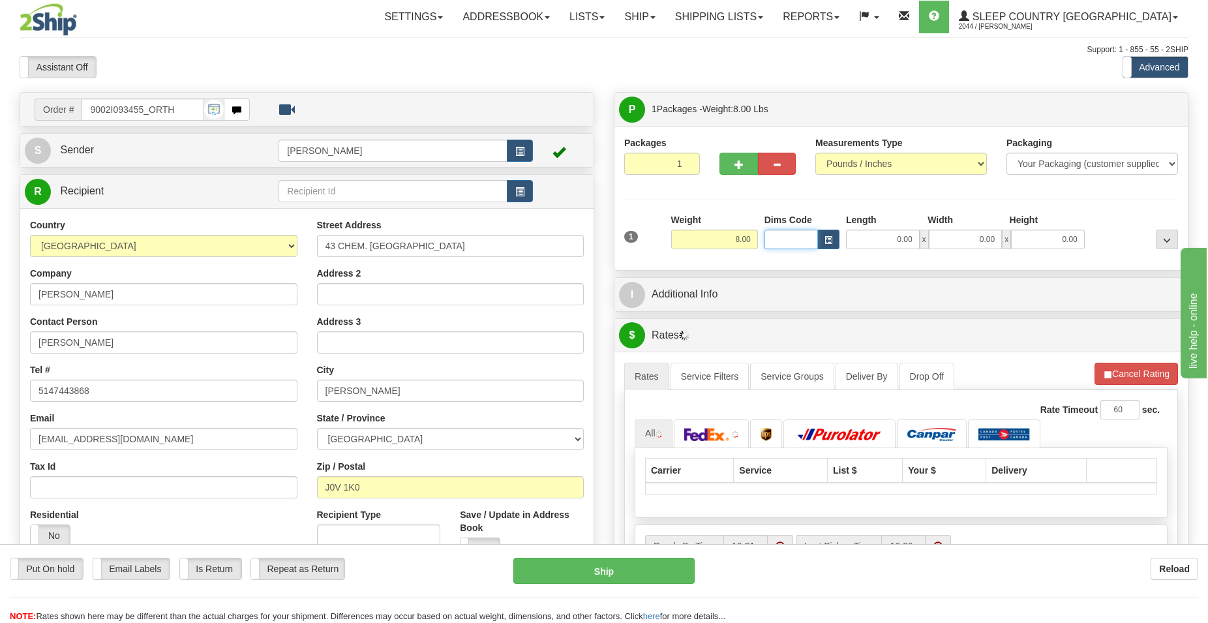
click at [777, 237] on input "Dims Code" at bounding box center [791, 240] width 53 height 20
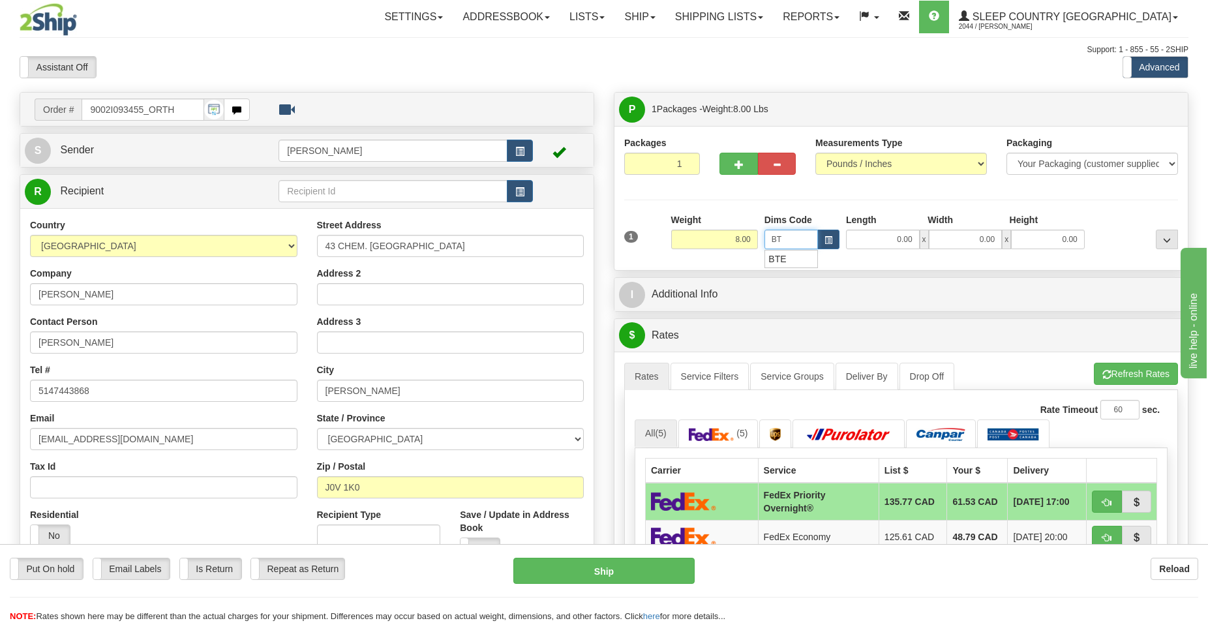
type input "BTE"
click at [776, 257] on div "BTE" at bounding box center [788, 259] width 41 height 14
type input "15.00"
type input "5.00"
type input "25.00"
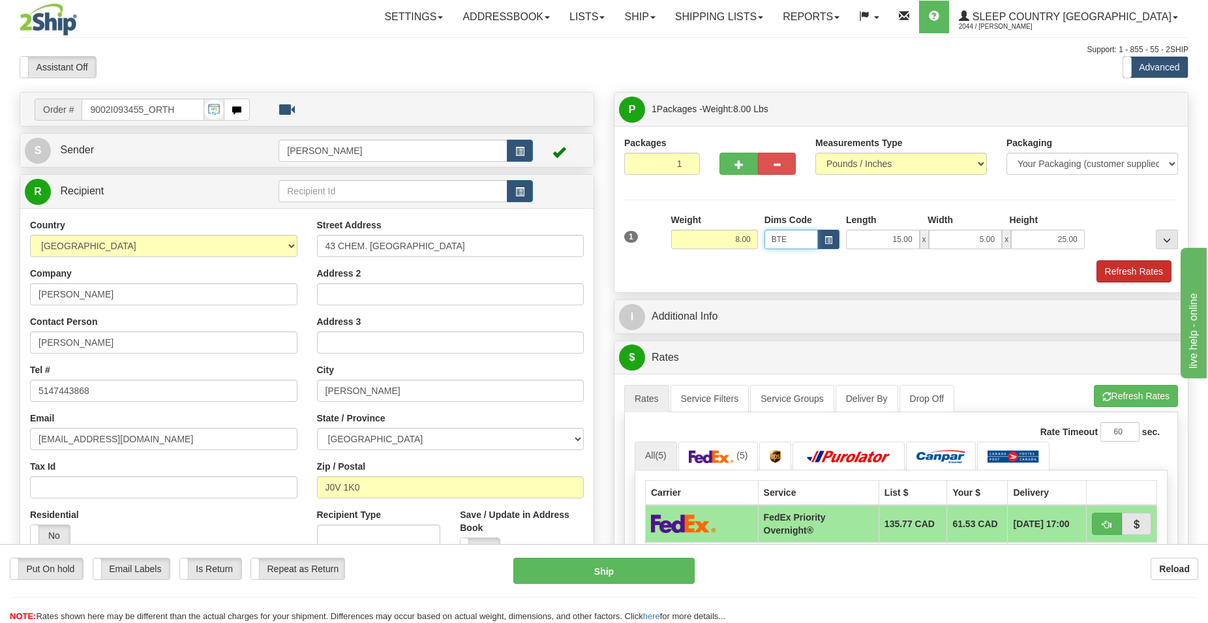
type input "BTE"
click at [1129, 268] on button "Refresh Rates" at bounding box center [1134, 271] width 75 height 22
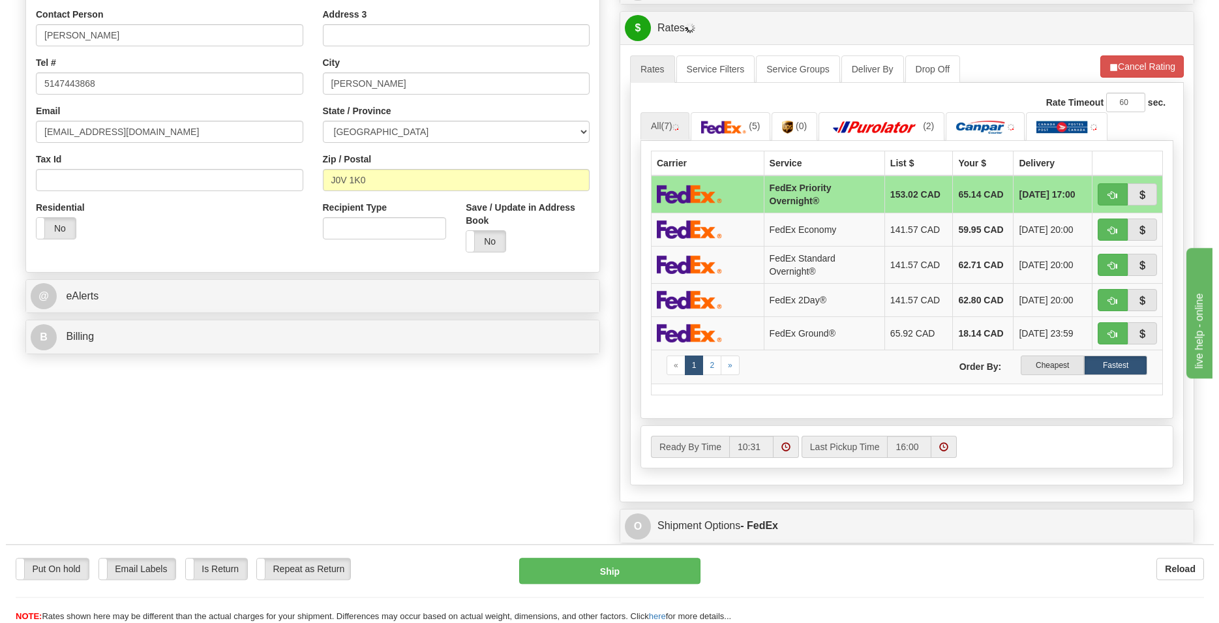
scroll to position [333, 0]
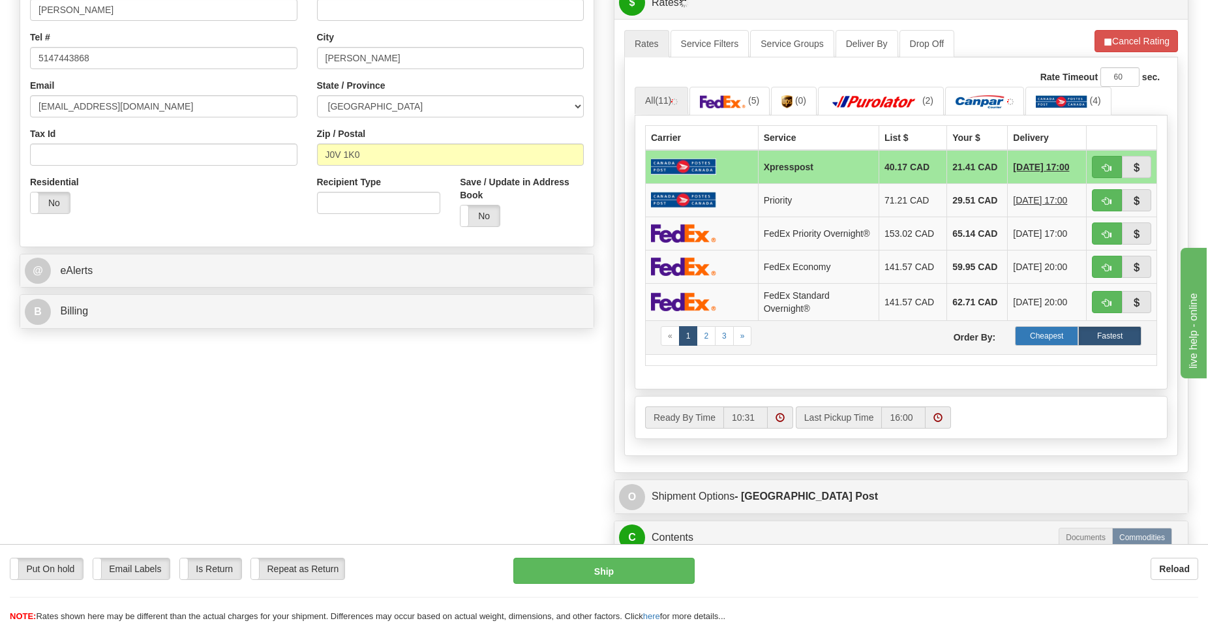
click at [1047, 337] on label "Cheapest" at bounding box center [1046, 336] width 63 height 20
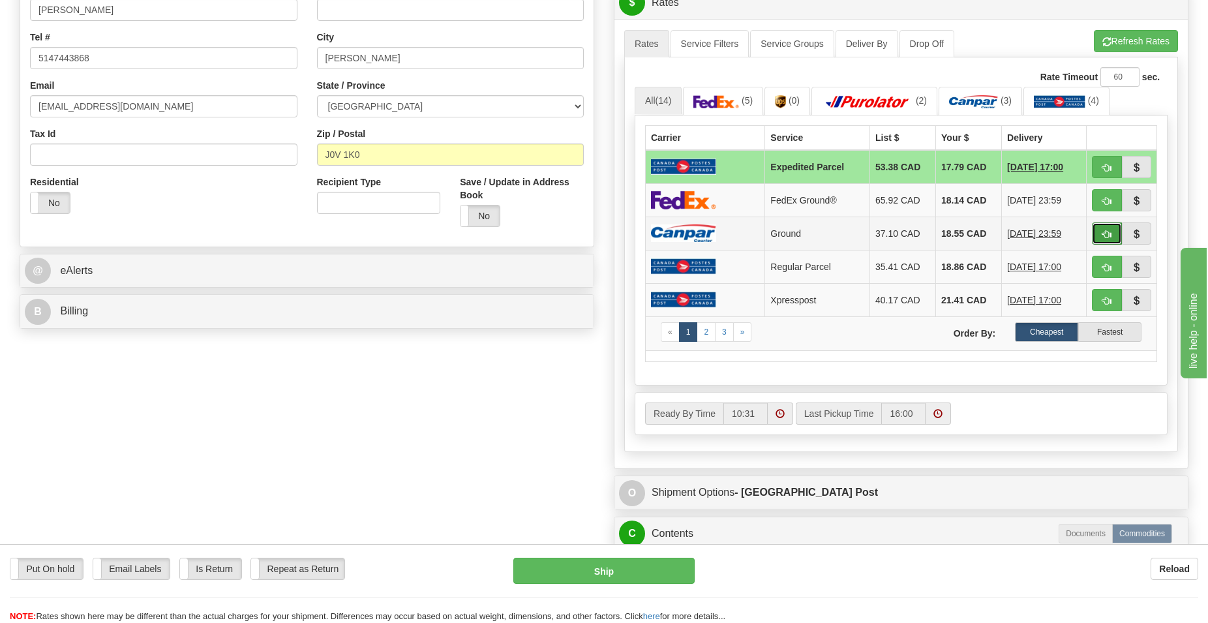
click at [1102, 236] on button "button" at bounding box center [1107, 233] width 30 height 22
type input "1"
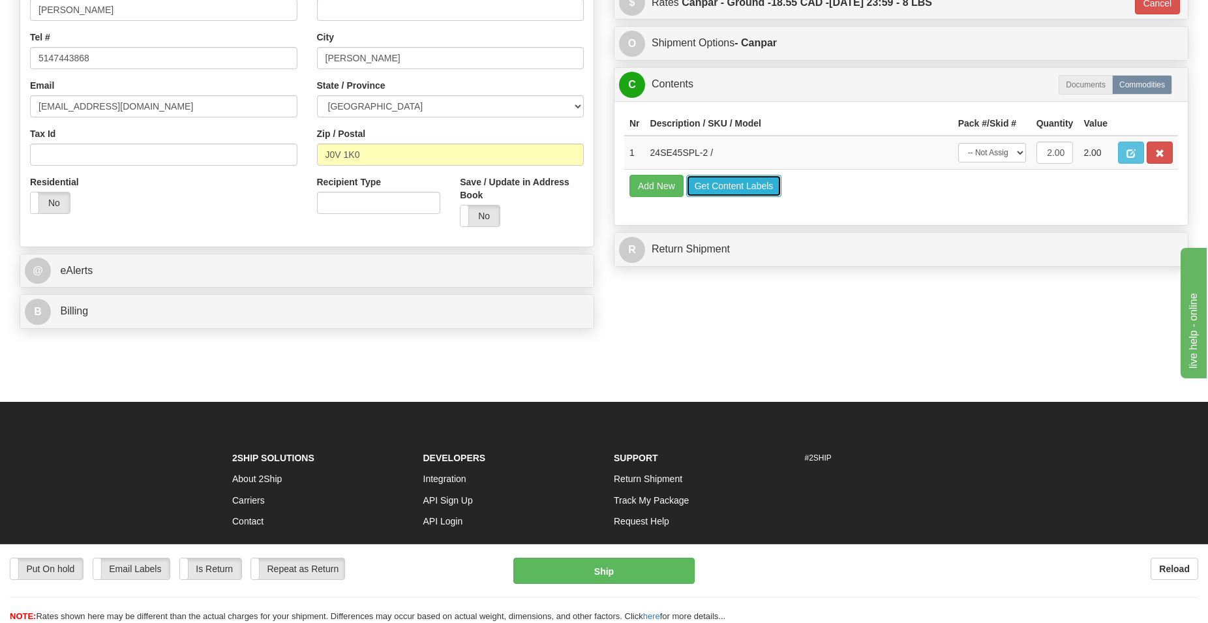
click at [750, 184] on button "Get Content Labels" at bounding box center [734, 186] width 96 height 22
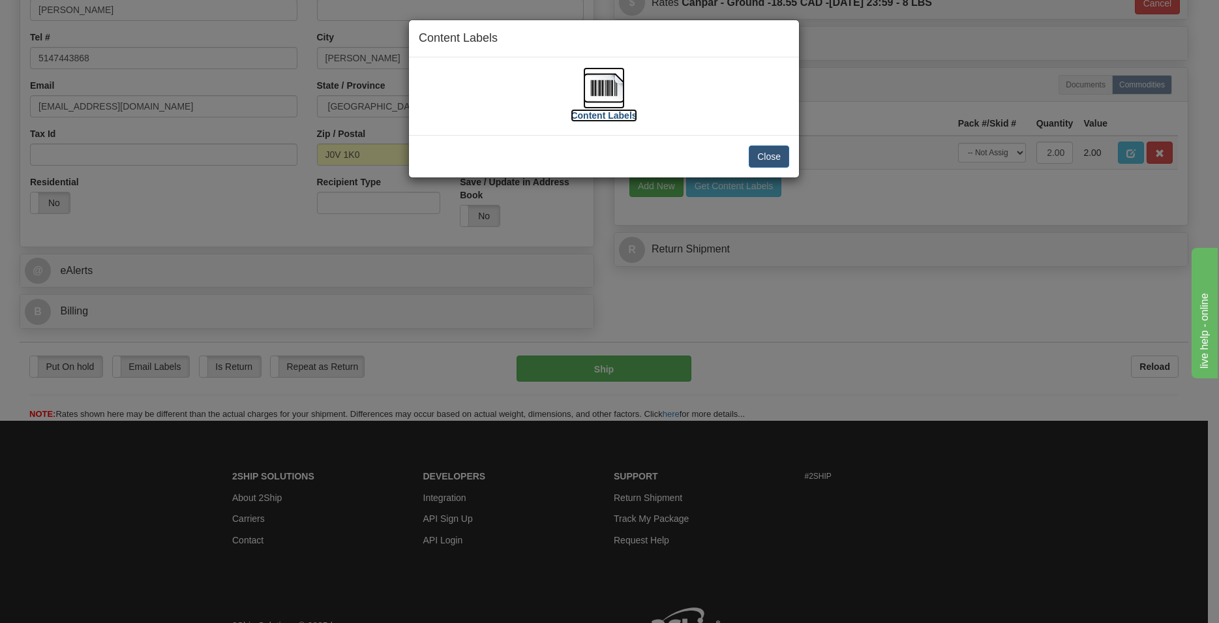
click at [611, 85] on img at bounding box center [604, 88] width 42 height 42
click at [777, 154] on button "Close" at bounding box center [769, 156] width 40 height 22
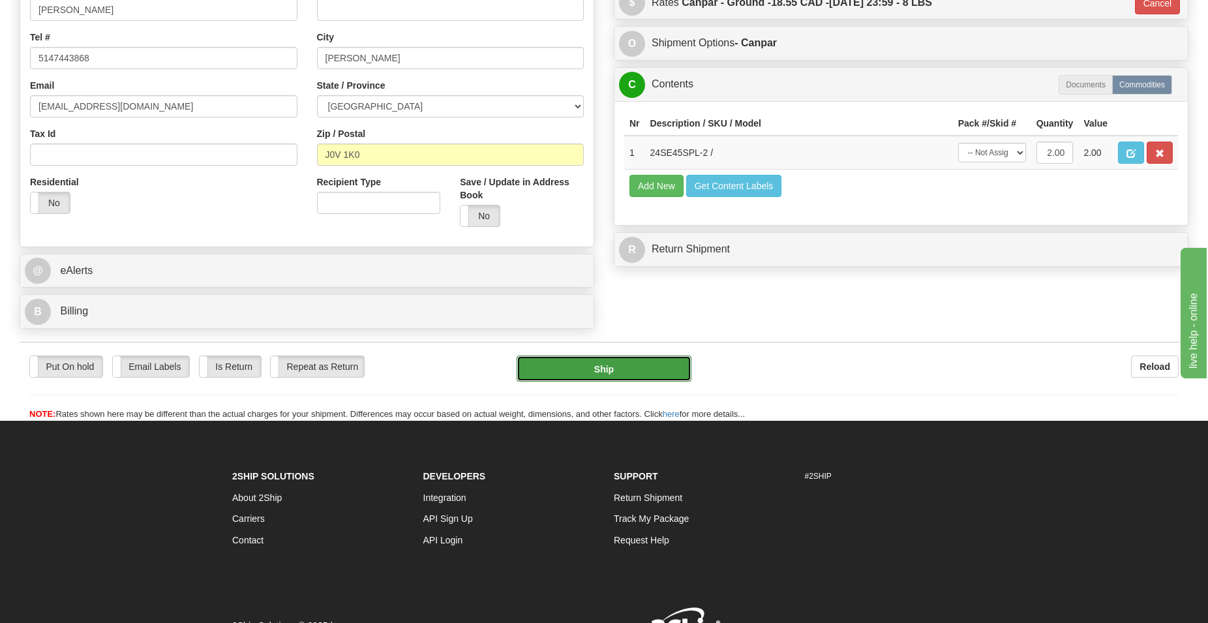
click at [634, 371] on button "Ship" at bounding box center [605, 369] width 176 height 26
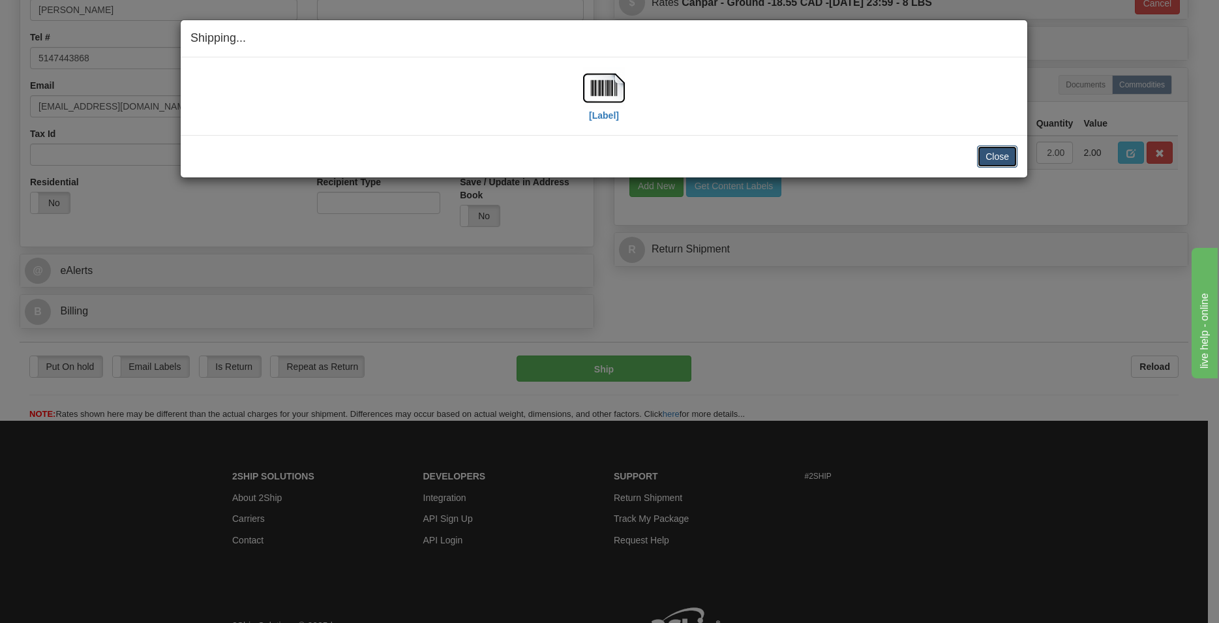
click at [1011, 154] on button "Close" at bounding box center [997, 156] width 40 height 22
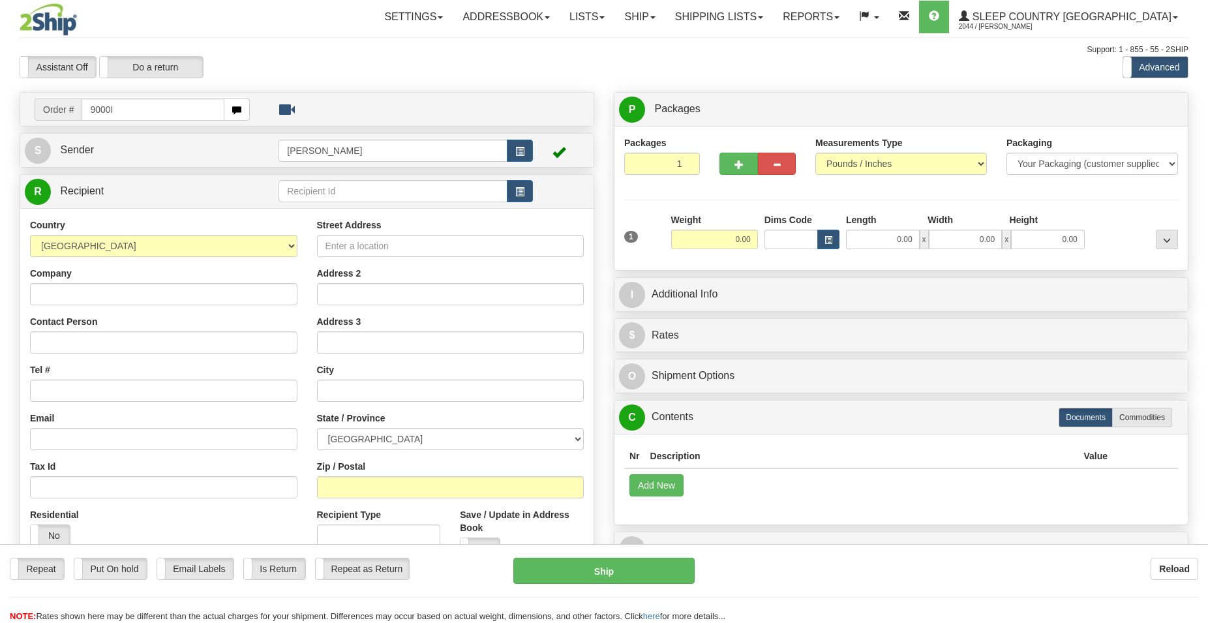
type input "9000I"
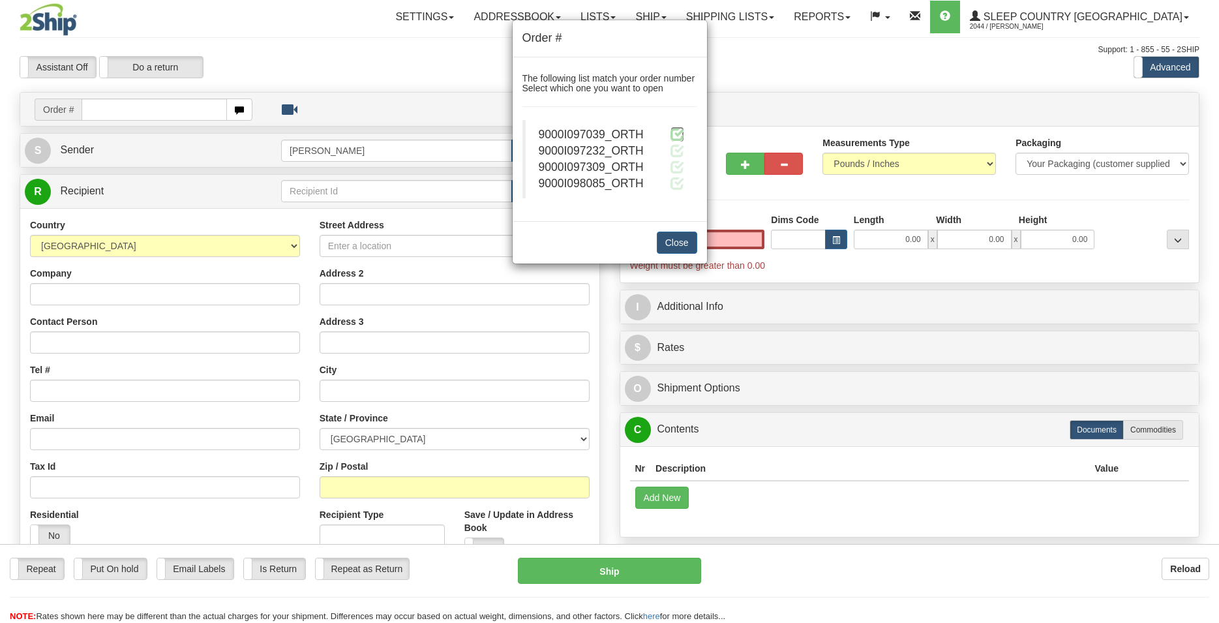
type input "0.00"
click at [675, 135] on span at bounding box center [678, 134] width 14 height 14
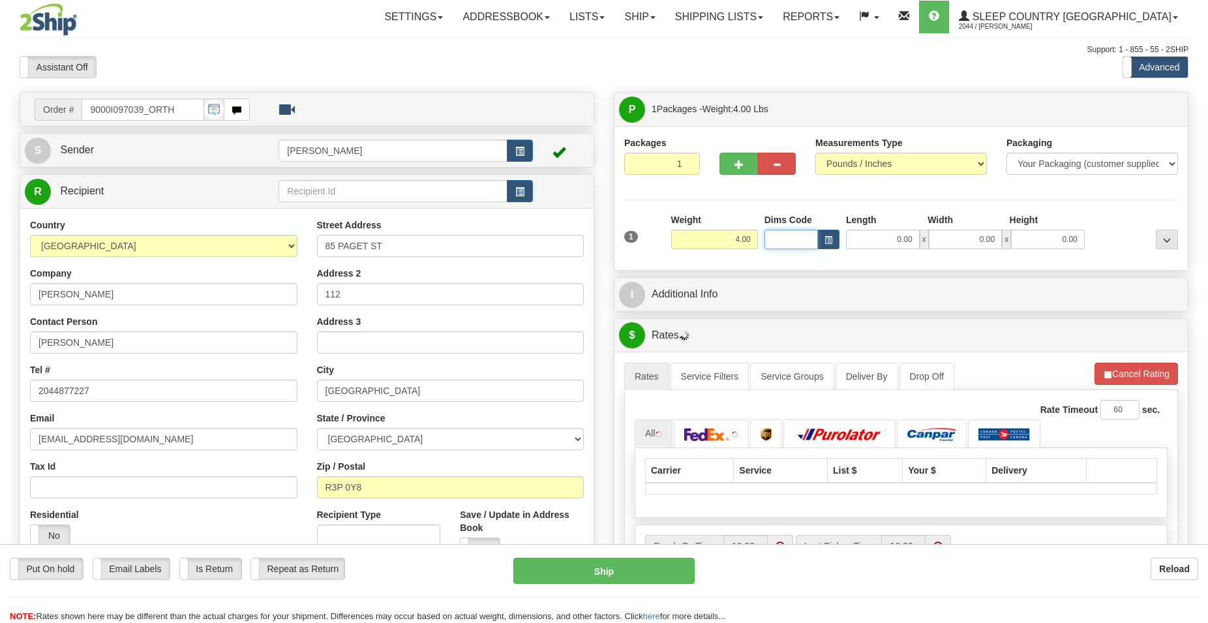
click at [786, 242] on input "Dims Code" at bounding box center [791, 240] width 53 height 20
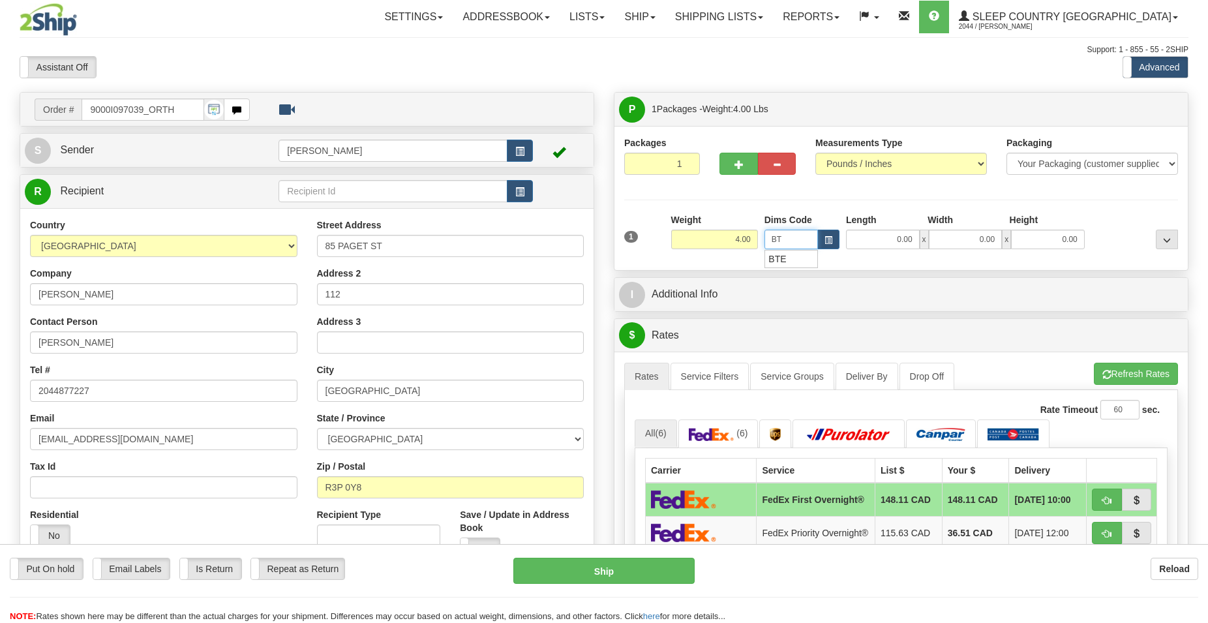
type input "BTE"
click at [786, 260] on div "BTE" at bounding box center [788, 259] width 41 height 14
type input "15.00"
type input "5.00"
type input "25.00"
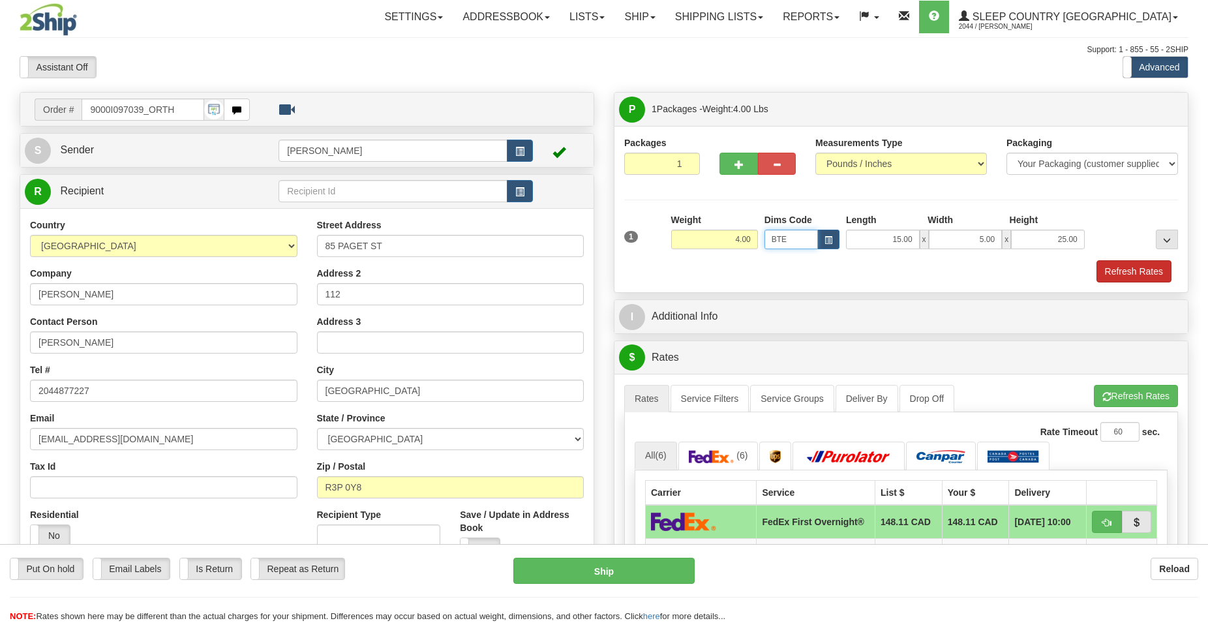
type input "BTE"
click at [1140, 267] on button "Refresh Rates" at bounding box center [1134, 271] width 75 height 22
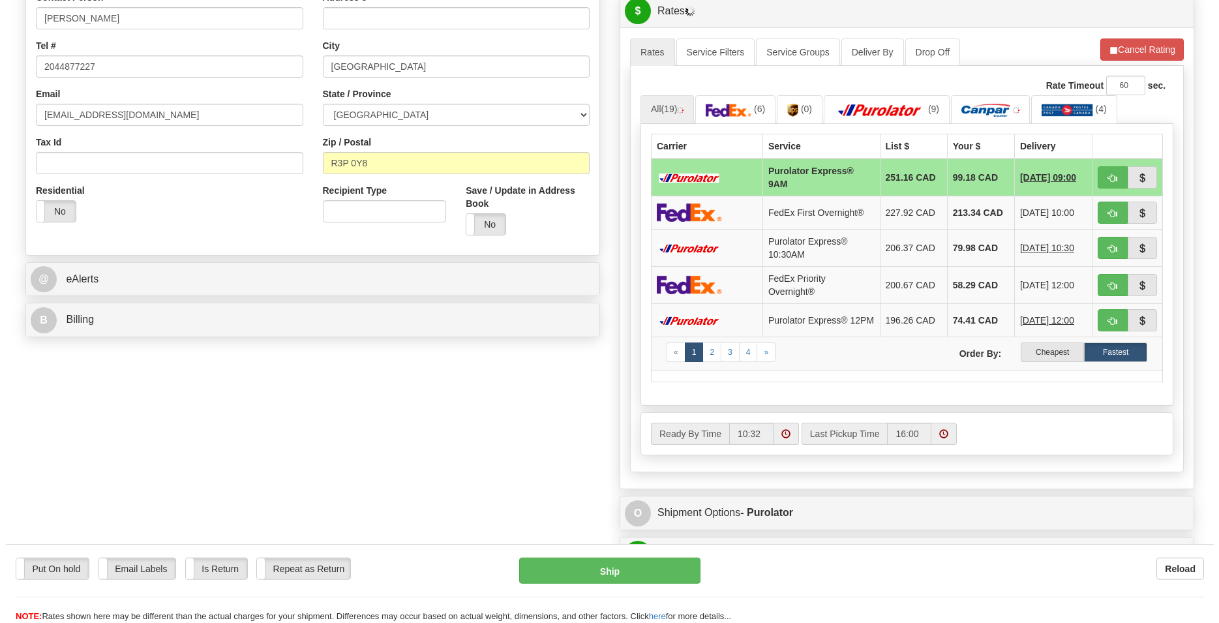
scroll to position [333, 0]
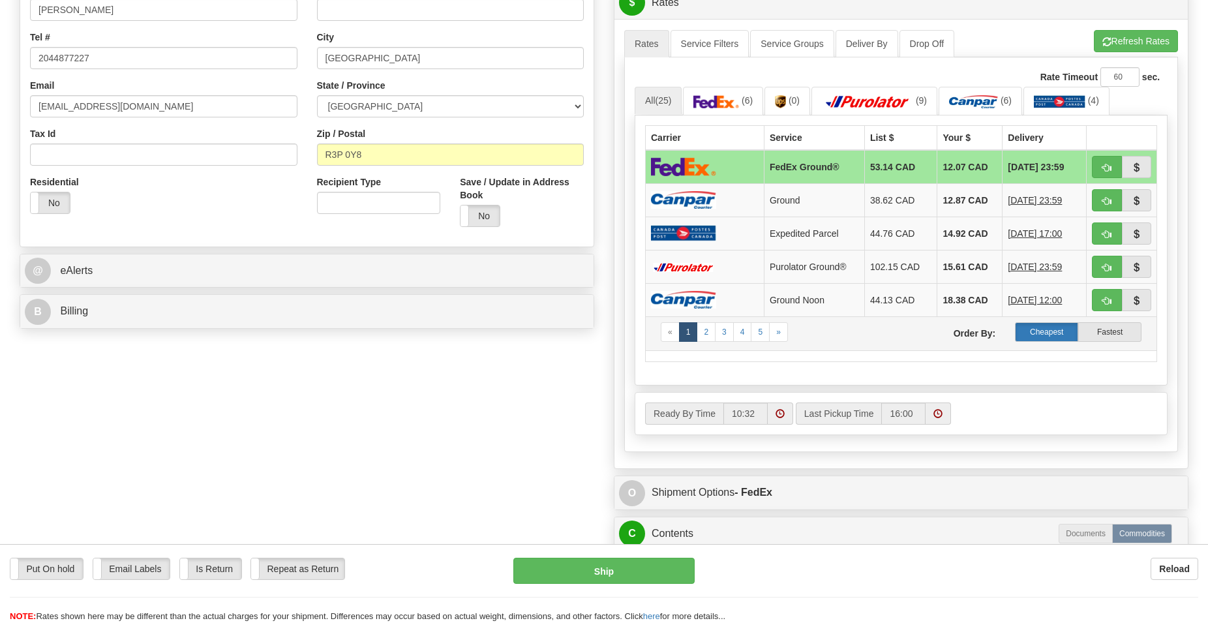
click at [1035, 333] on label "Cheapest" at bounding box center [1046, 332] width 63 height 20
click at [1108, 202] on span "button" at bounding box center [1107, 201] width 9 height 8
type input "1"
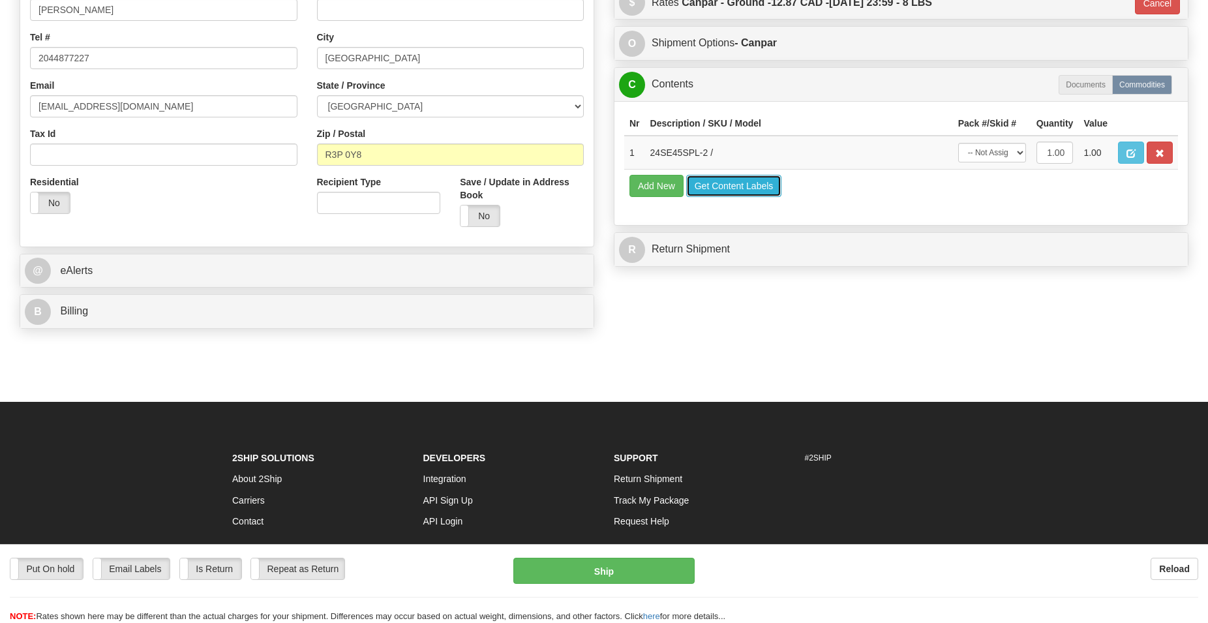
click at [740, 181] on button "Get Content Labels" at bounding box center [734, 186] width 96 height 22
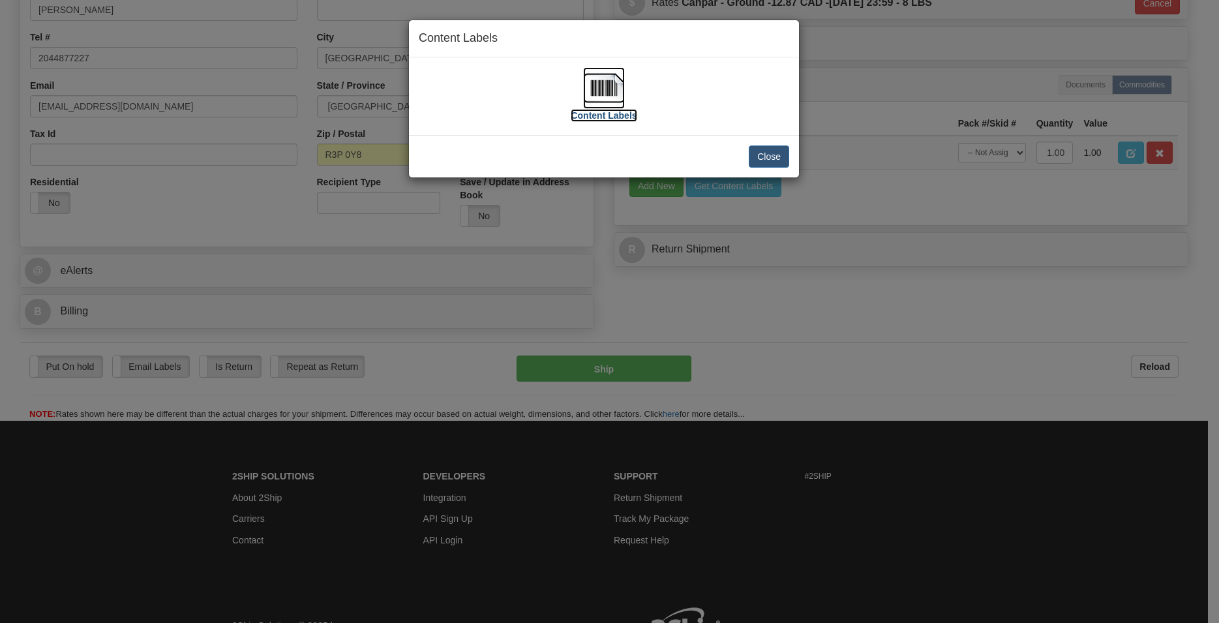
click at [606, 78] on img at bounding box center [604, 88] width 42 height 42
click at [759, 158] on button "Close" at bounding box center [769, 156] width 40 height 22
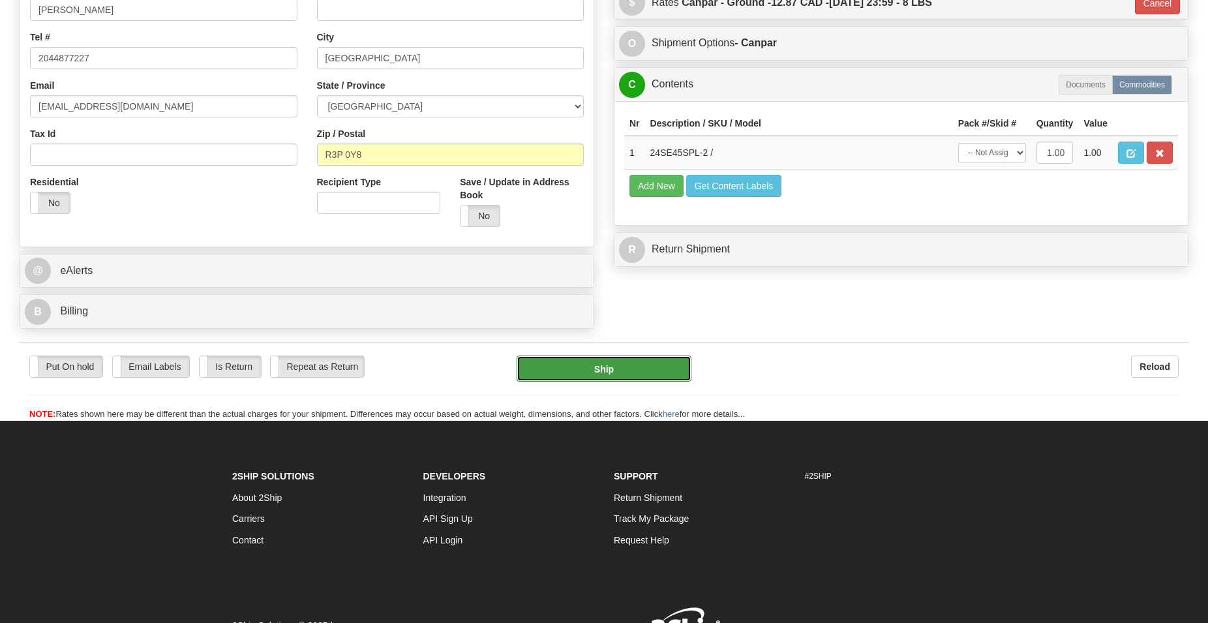
click at [617, 365] on button "Ship" at bounding box center [605, 369] width 176 height 26
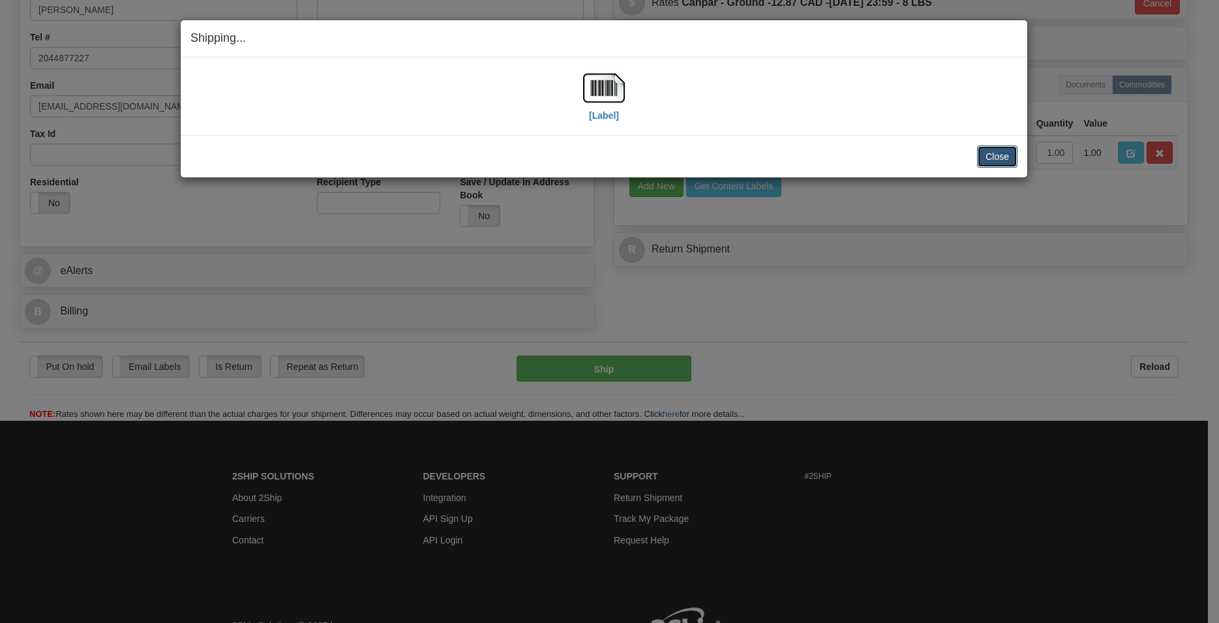
click at [996, 153] on button "Close" at bounding box center [997, 156] width 40 height 22
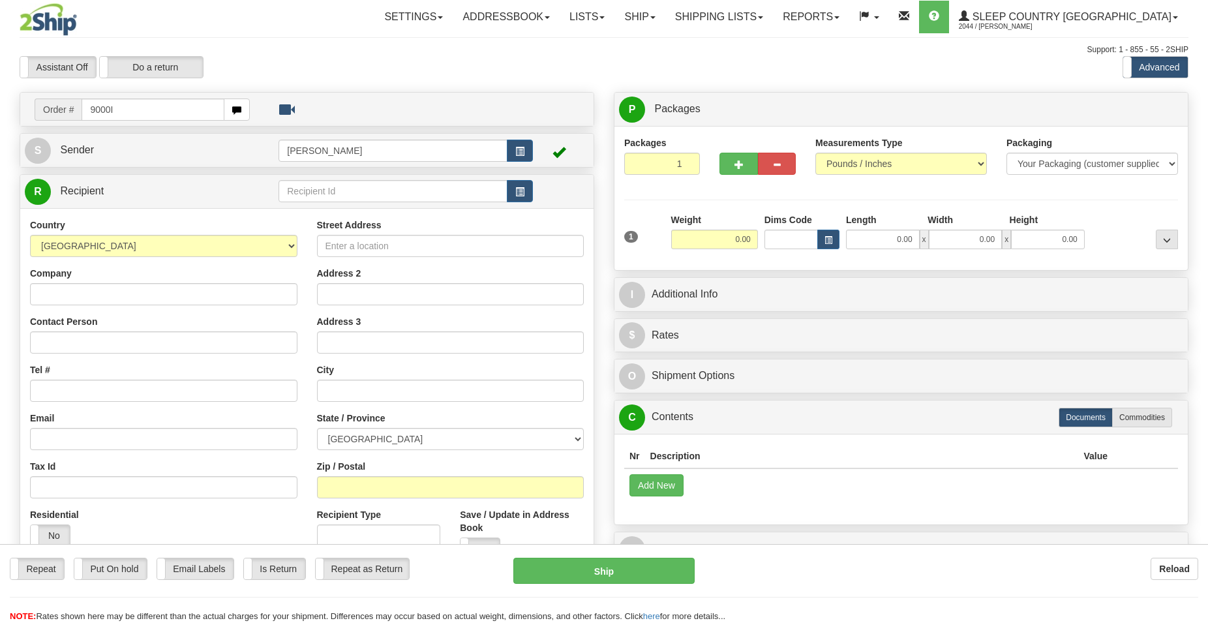
type input "9000I"
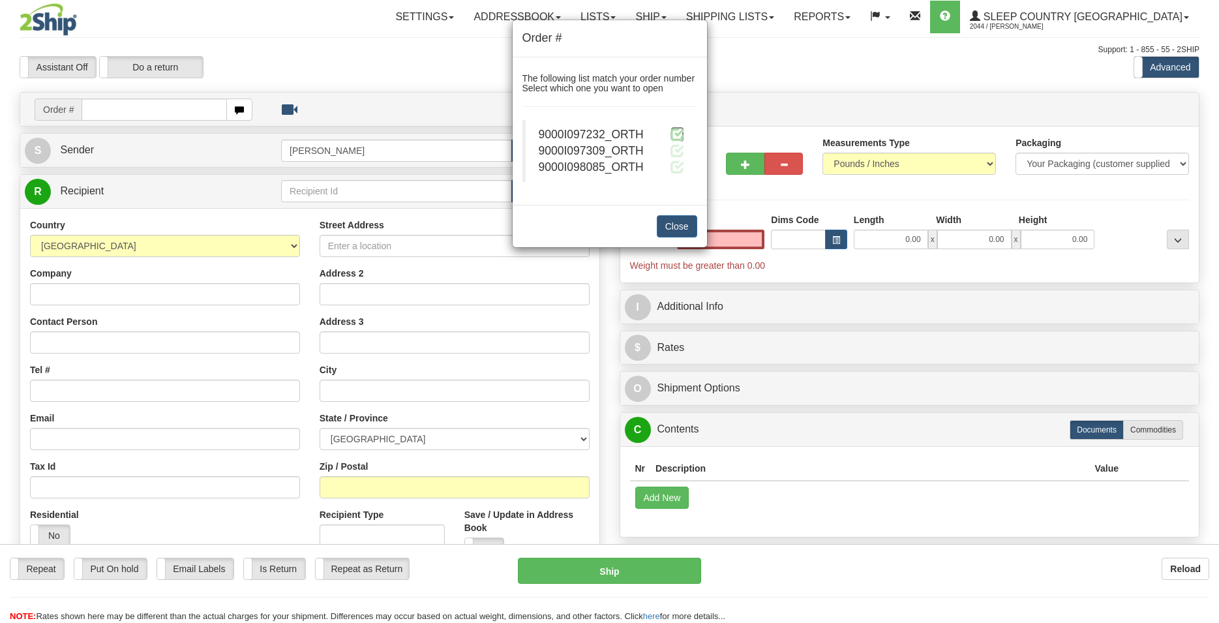
type input "0.00"
click at [676, 134] on span at bounding box center [678, 134] width 14 height 14
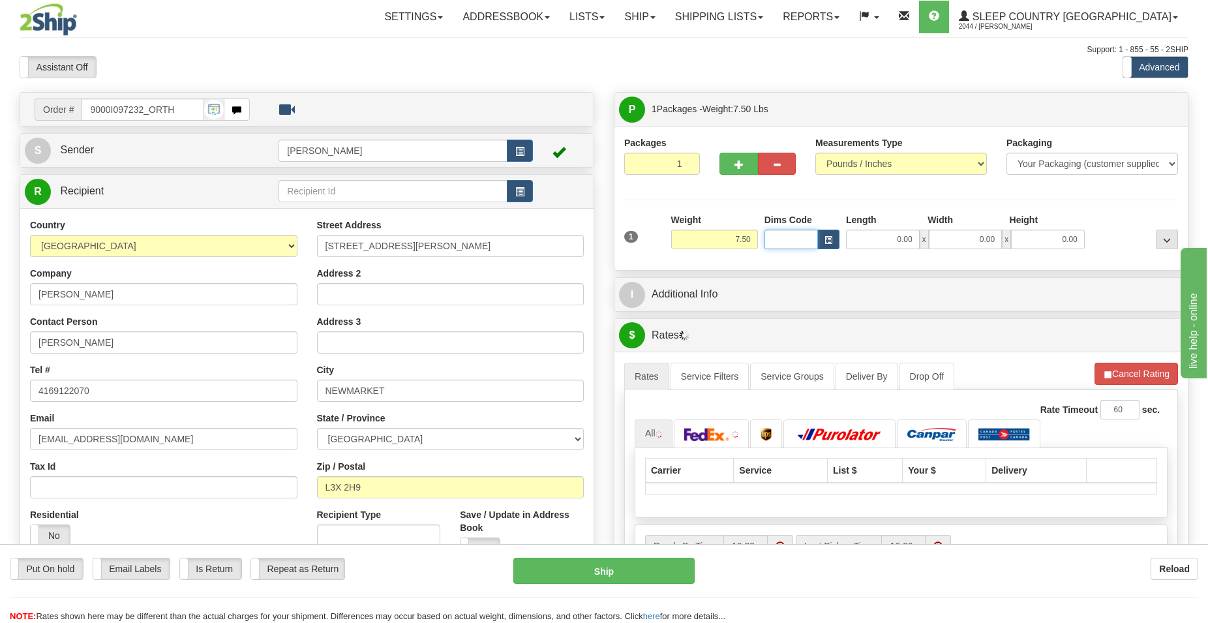
click at [787, 239] on input "Dims Code" at bounding box center [791, 240] width 53 height 20
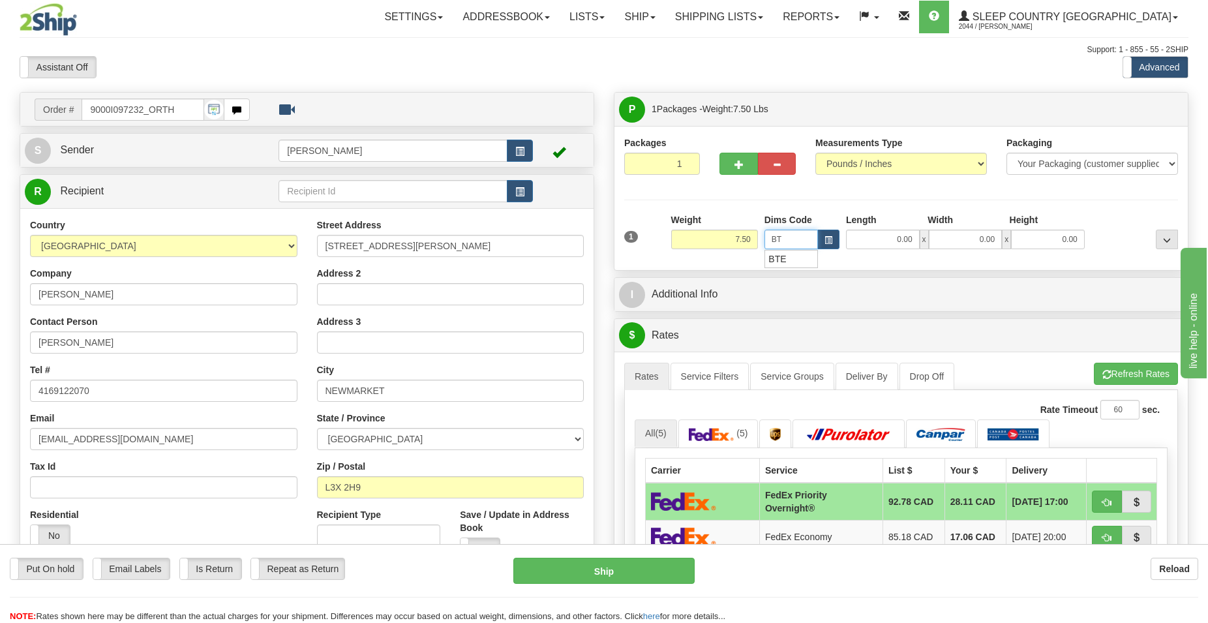
type input "BTE"
click at [781, 259] on div "BTE" at bounding box center [788, 259] width 41 height 14
type input "15.00"
type input "5.00"
type input "25.00"
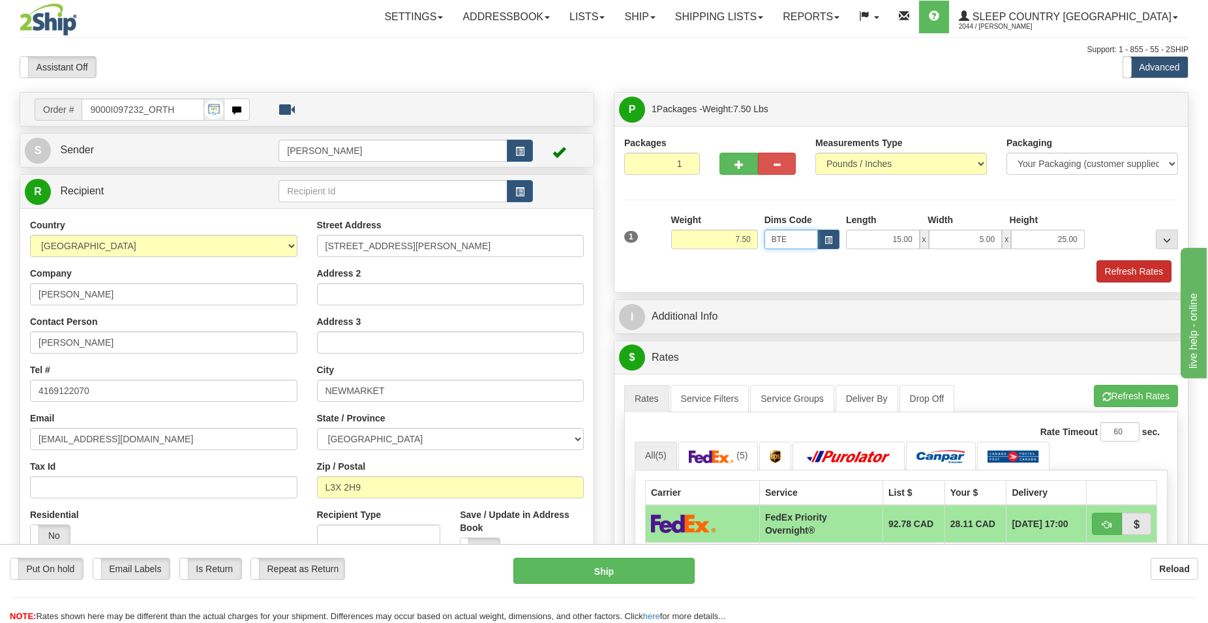
type input "BTE"
click at [1127, 269] on button "Refresh Rates" at bounding box center [1134, 271] width 75 height 22
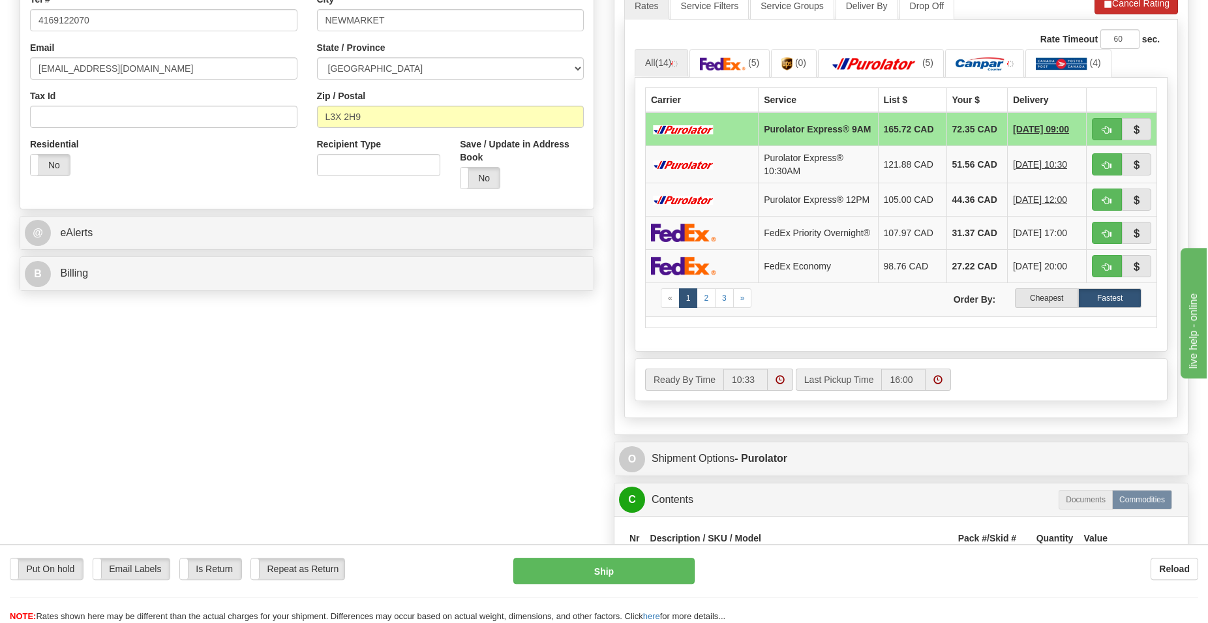
scroll to position [399, 0]
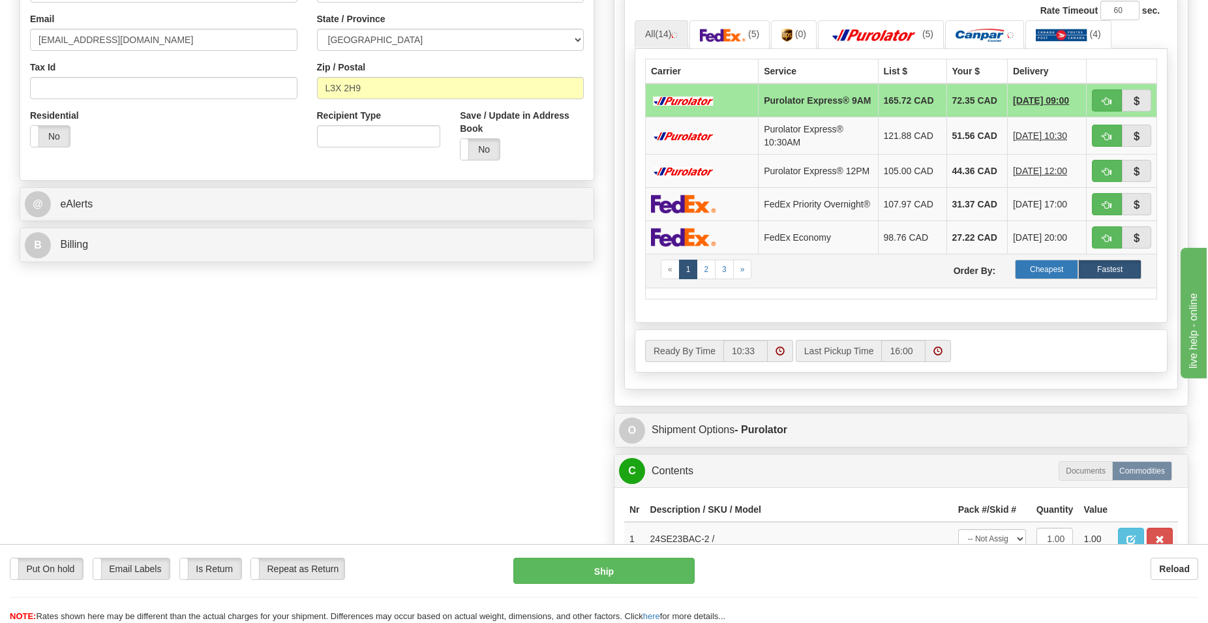
click at [1037, 279] on label "Cheapest" at bounding box center [1046, 270] width 63 height 20
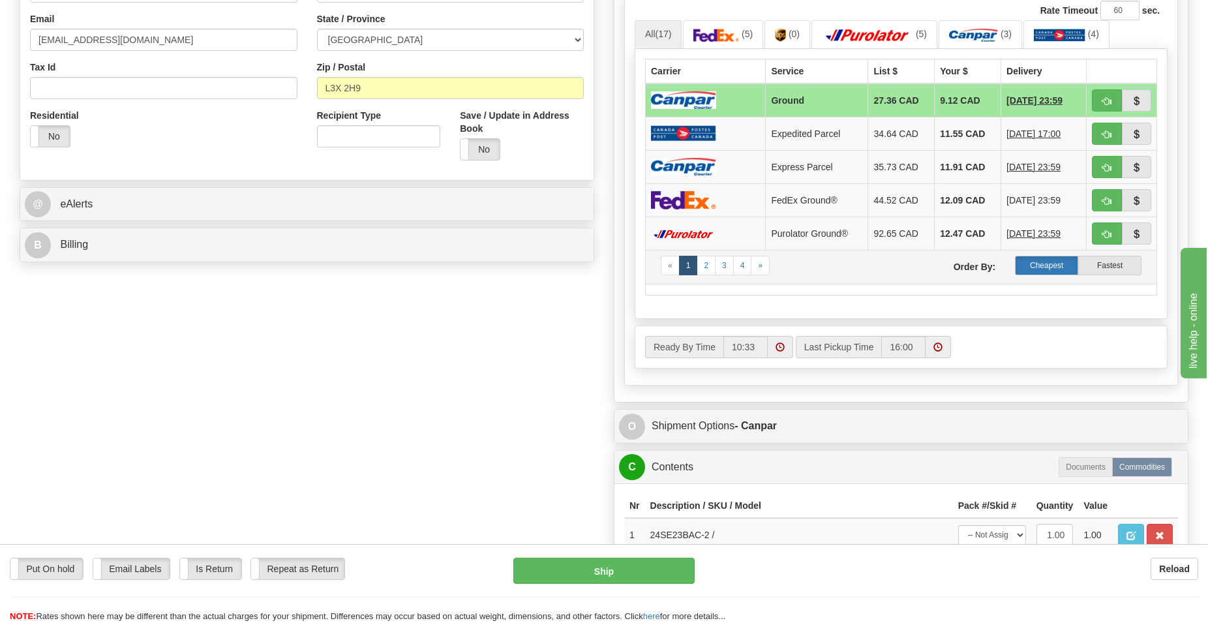
click at [1039, 263] on label "Cheapest" at bounding box center [1046, 266] width 63 height 20
click at [1107, 104] on span "button" at bounding box center [1107, 101] width 9 height 8
type input "1"
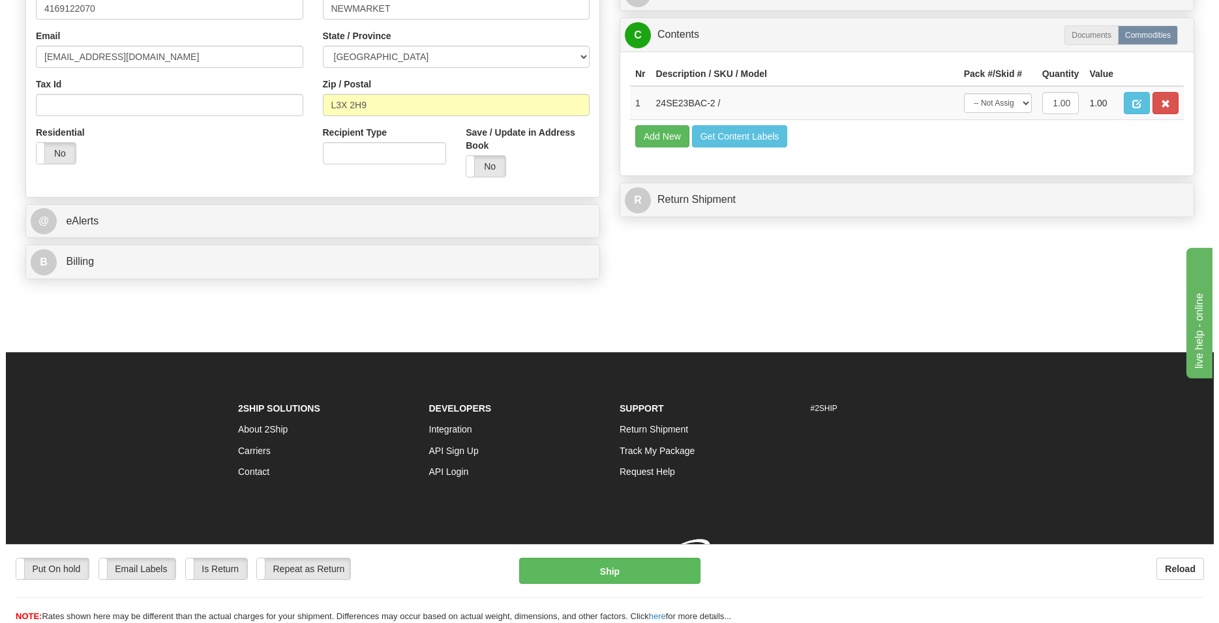
scroll to position [389, 0]
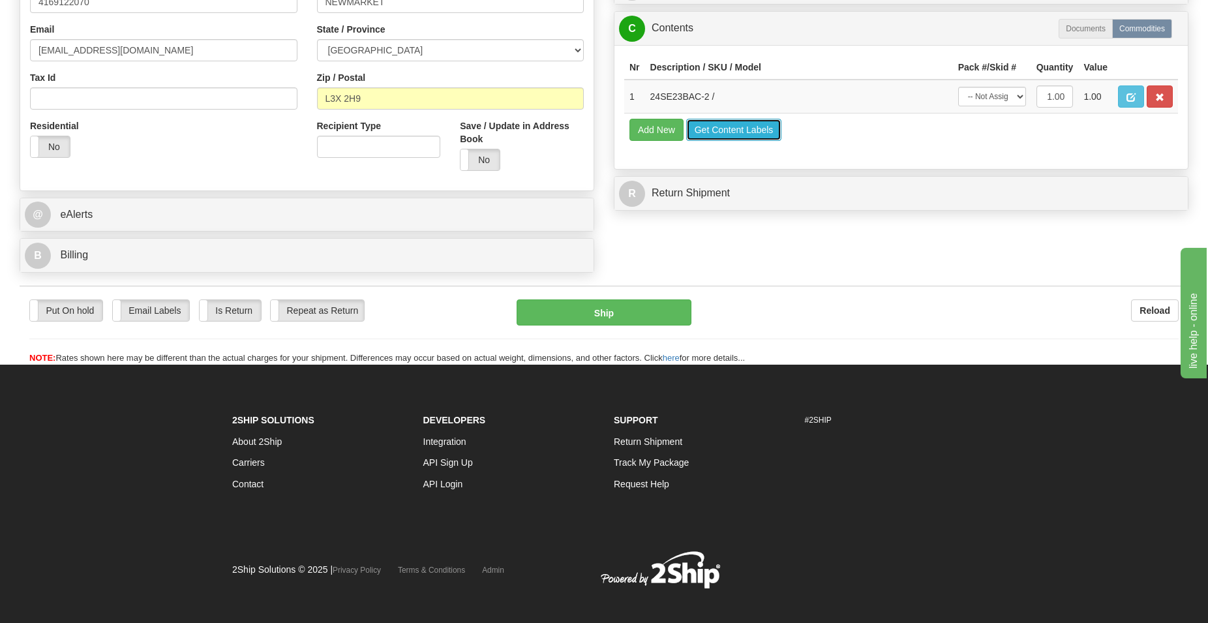
click at [726, 124] on button "Get Content Labels" at bounding box center [734, 130] width 96 height 22
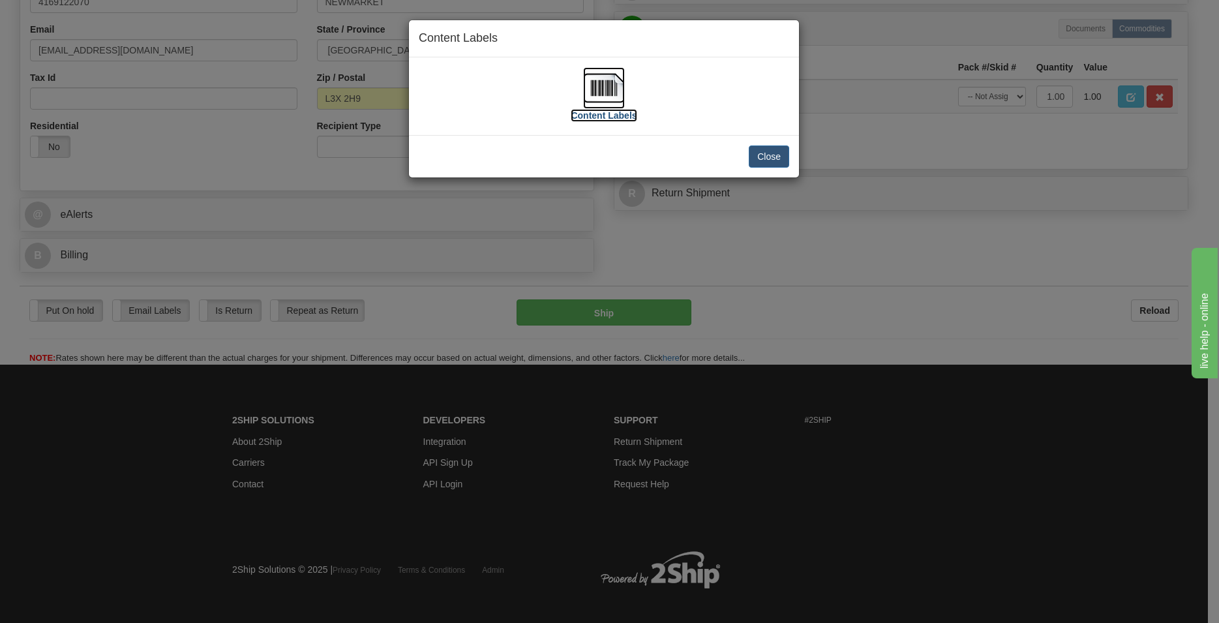
click at [604, 80] on img at bounding box center [604, 88] width 42 height 42
click at [772, 159] on button "Close" at bounding box center [769, 156] width 40 height 22
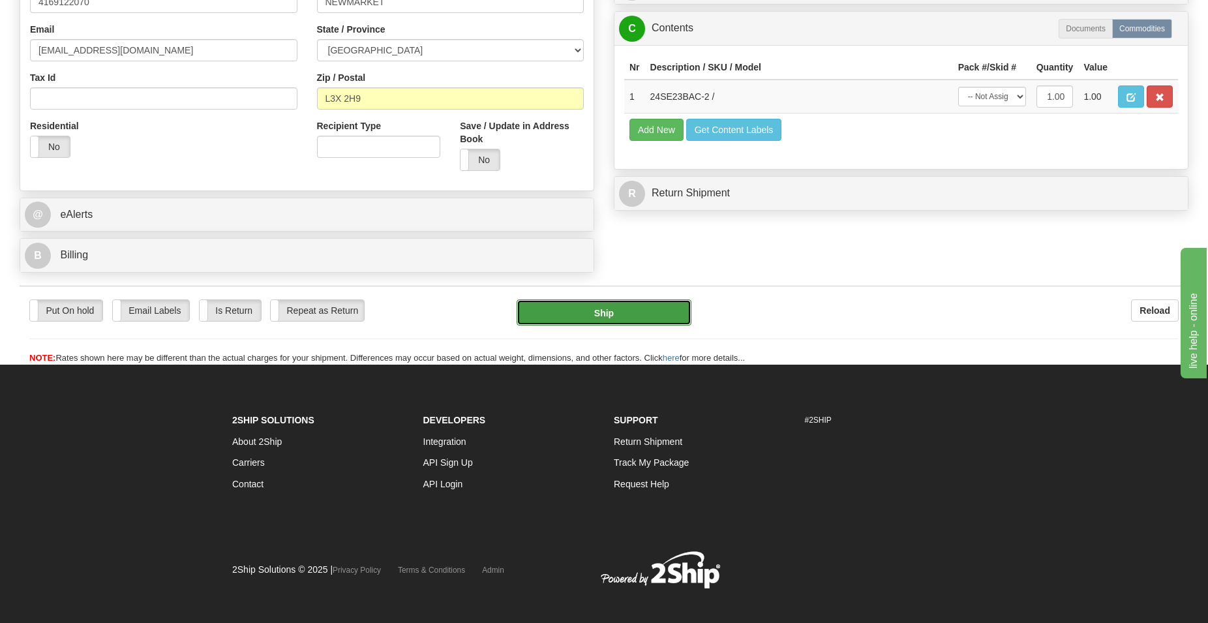
click at [610, 309] on button "Ship" at bounding box center [605, 312] width 176 height 26
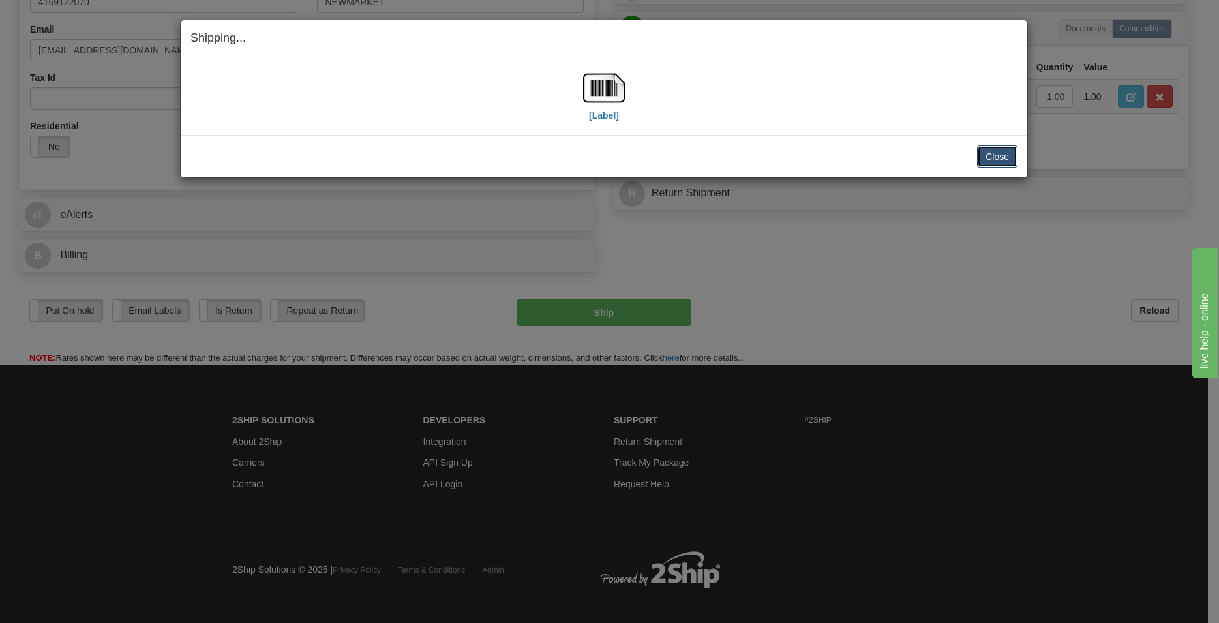
click at [991, 151] on button "Close" at bounding box center [997, 156] width 40 height 22
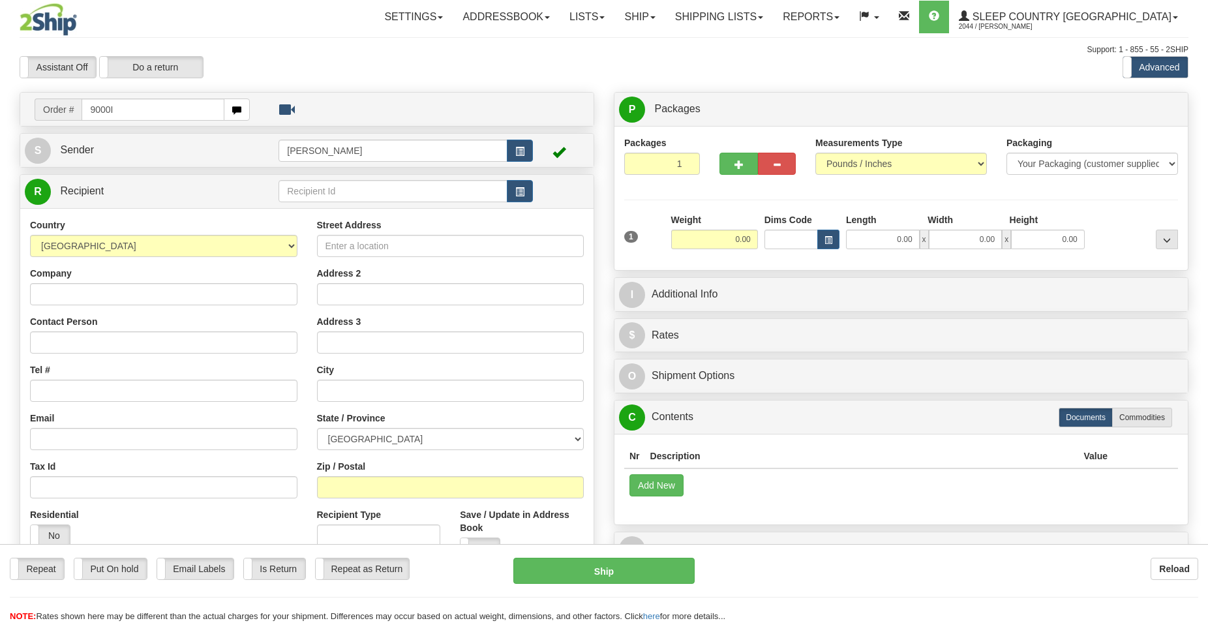
type input "9000I"
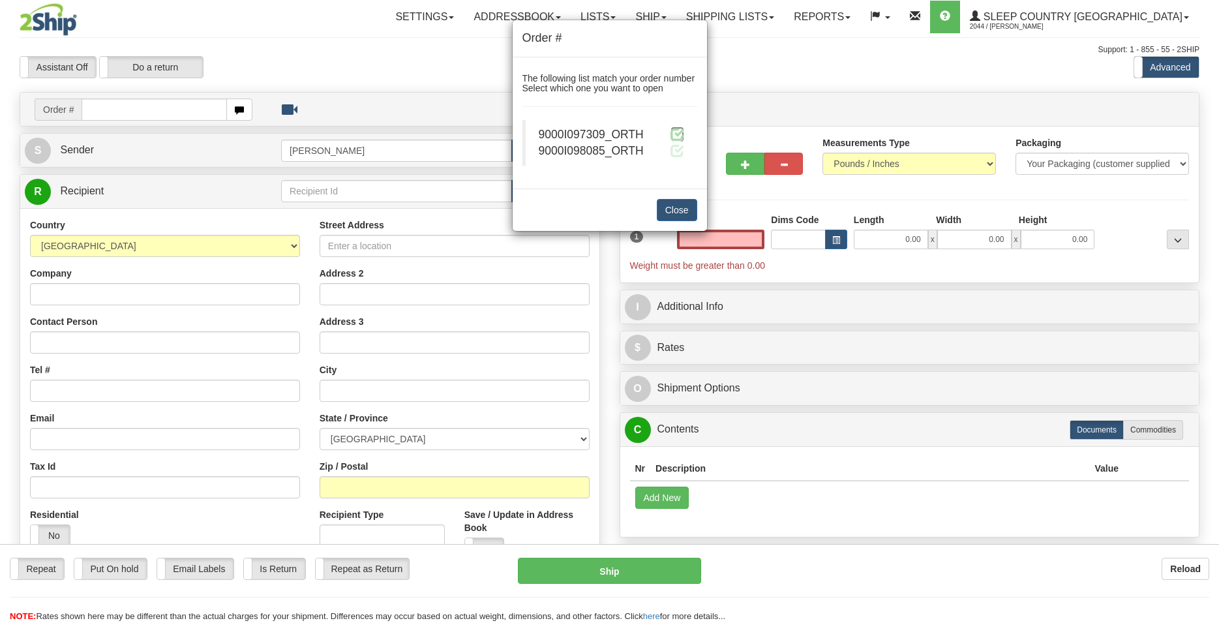
type input "0.00"
click at [674, 131] on span at bounding box center [678, 134] width 14 height 14
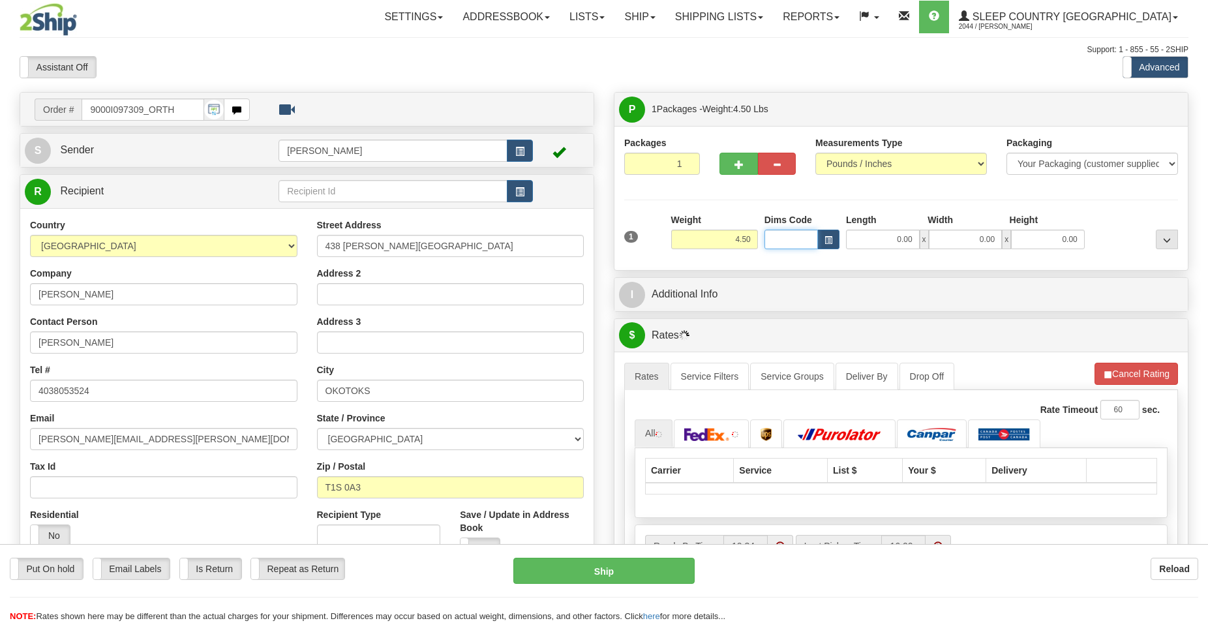
click at [791, 243] on input "Dims Code" at bounding box center [791, 240] width 53 height 20
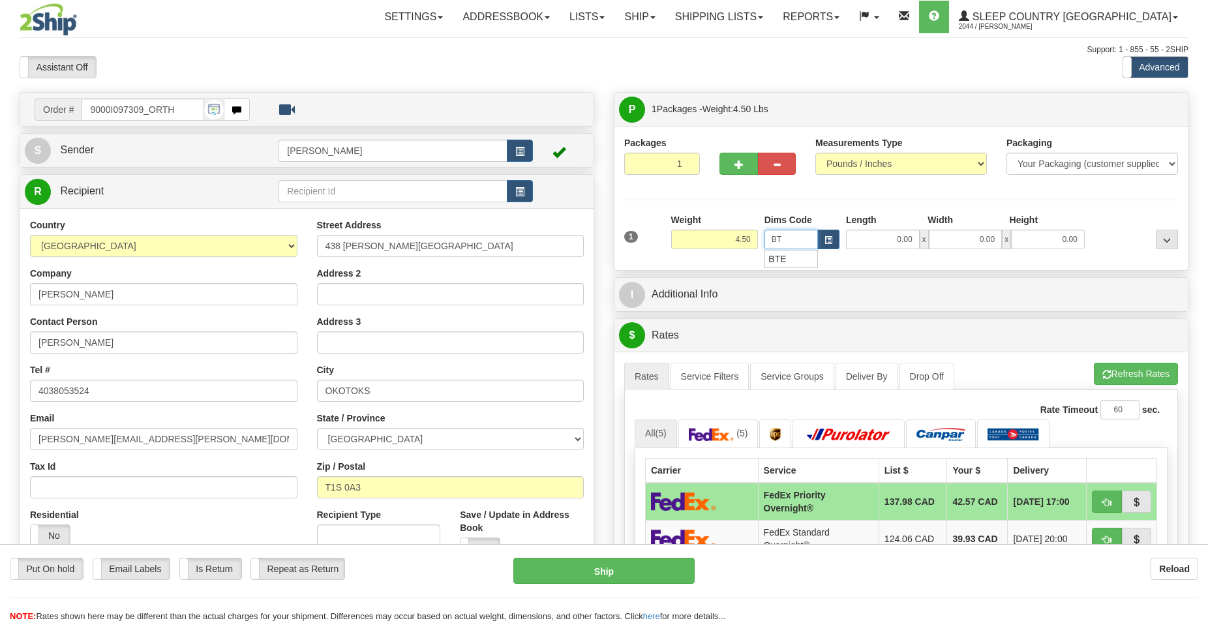
type input "BTE"
click at [787, 254] on div "BTE" at bounding box center [788, 259] width 41 height 14
type input "15.00"
type input "5.00"
type input "25.00"
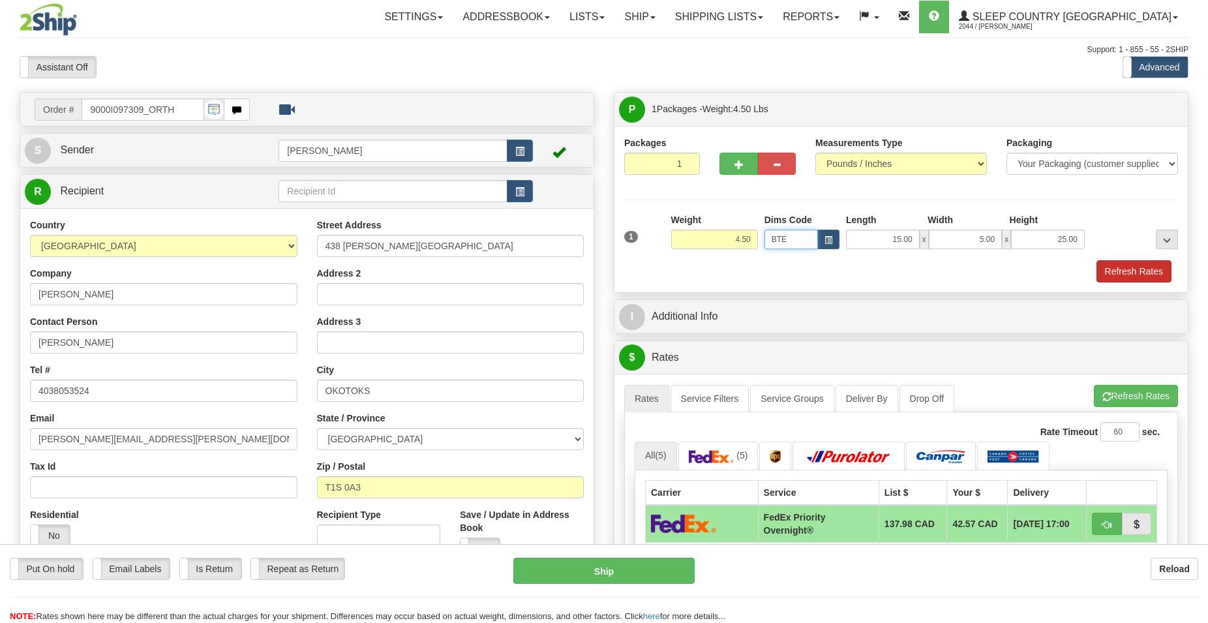
type input "BTE"
click at [1123, 270] on button "Refresh Rates" at bounding box center [1134, 271] width 75 height 22
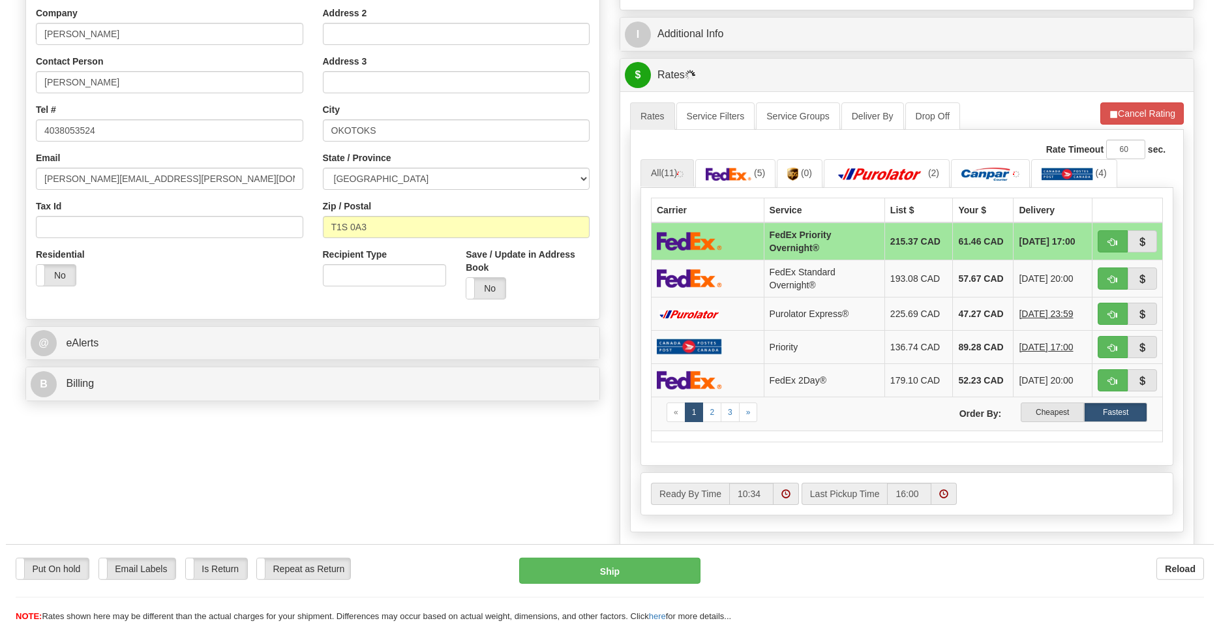
scroll to position [333, 0]
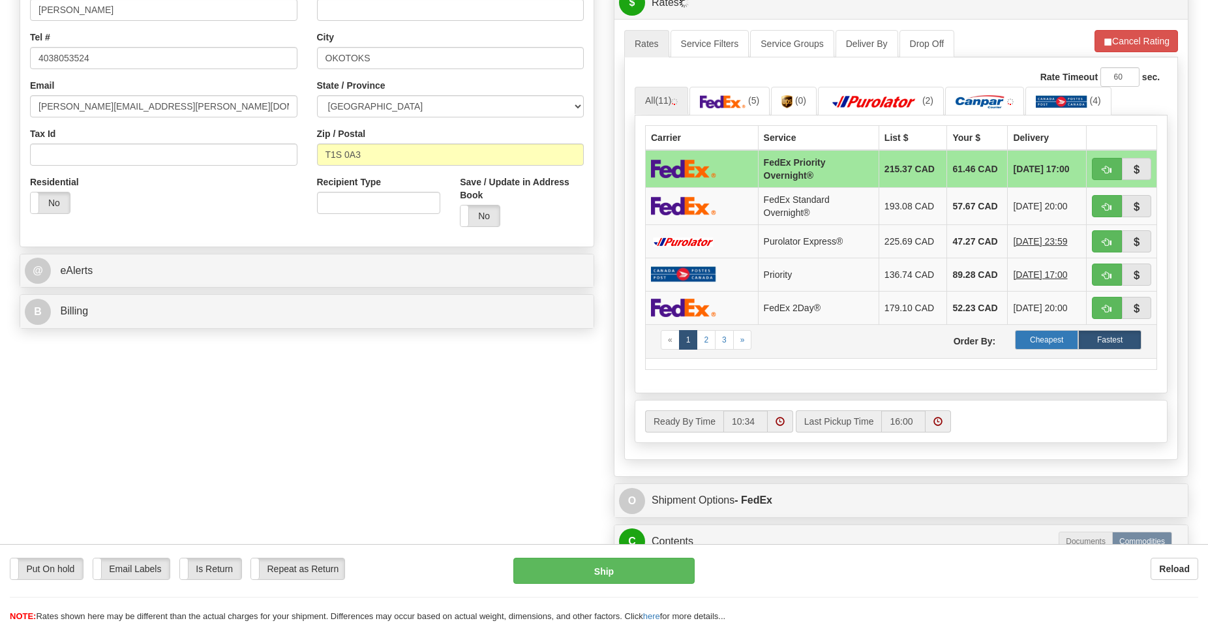
click at [1051, 340] on label "Cheapest" at bounding box center [1046, 340] width 63 height 20
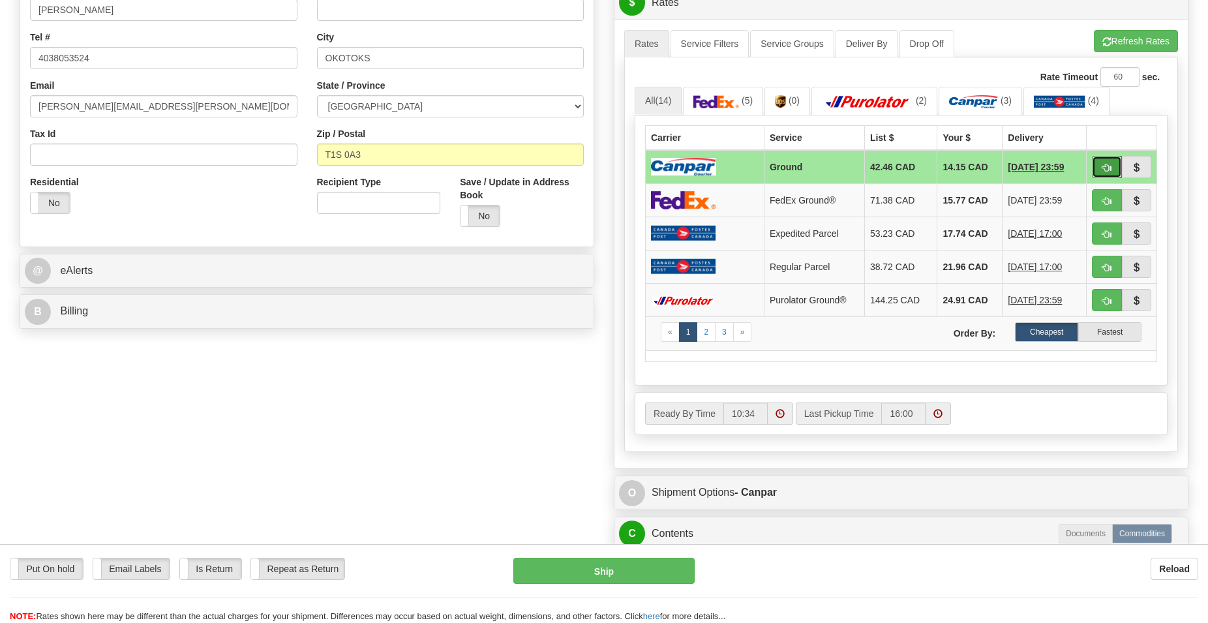
click at [1107, 169] on span "button" at bounding box center [1107, 168] width 9 height 8
type input "1"
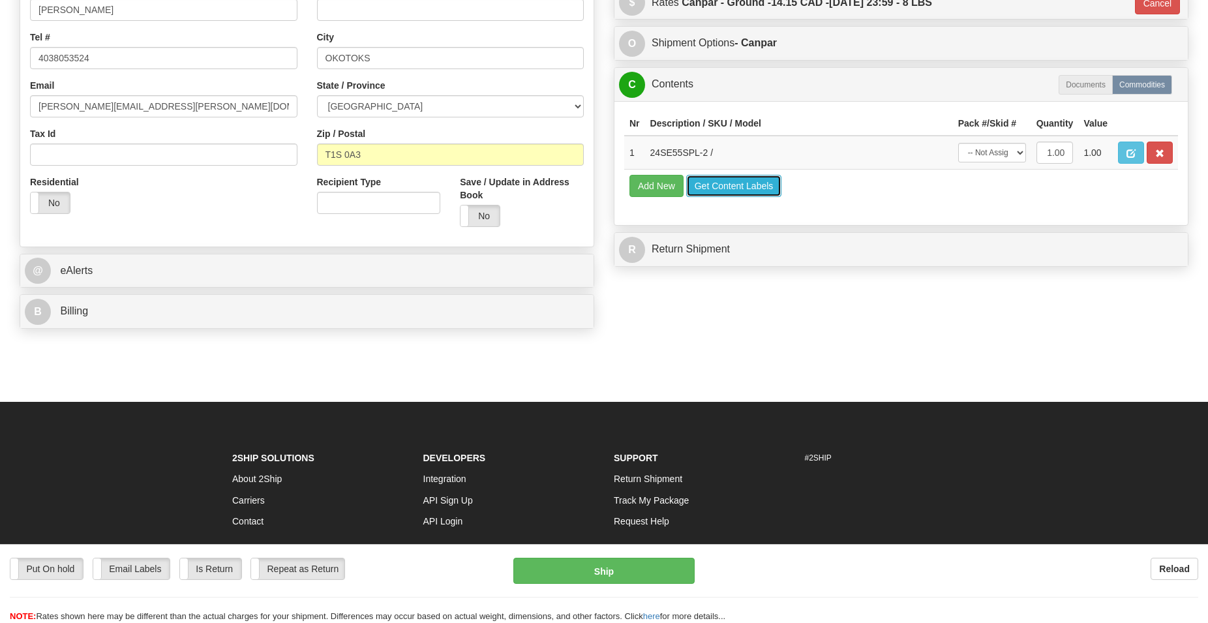
click at [731, 186] on button "Get Content Labels" at bounding box center [734, 186] width 96 height 22
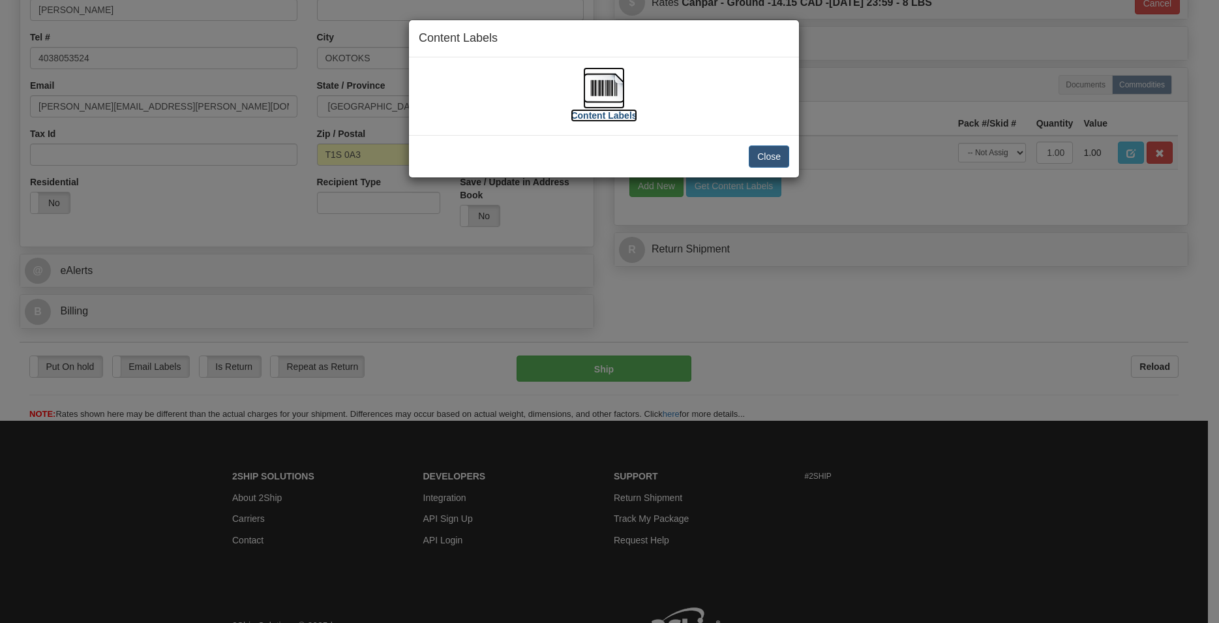
click at [611, 84] on img at bounding box center [604, 88] width 42 height 42
click at [770, 155] on button "Close" at bounding box center [769, 156] width 40 height 22
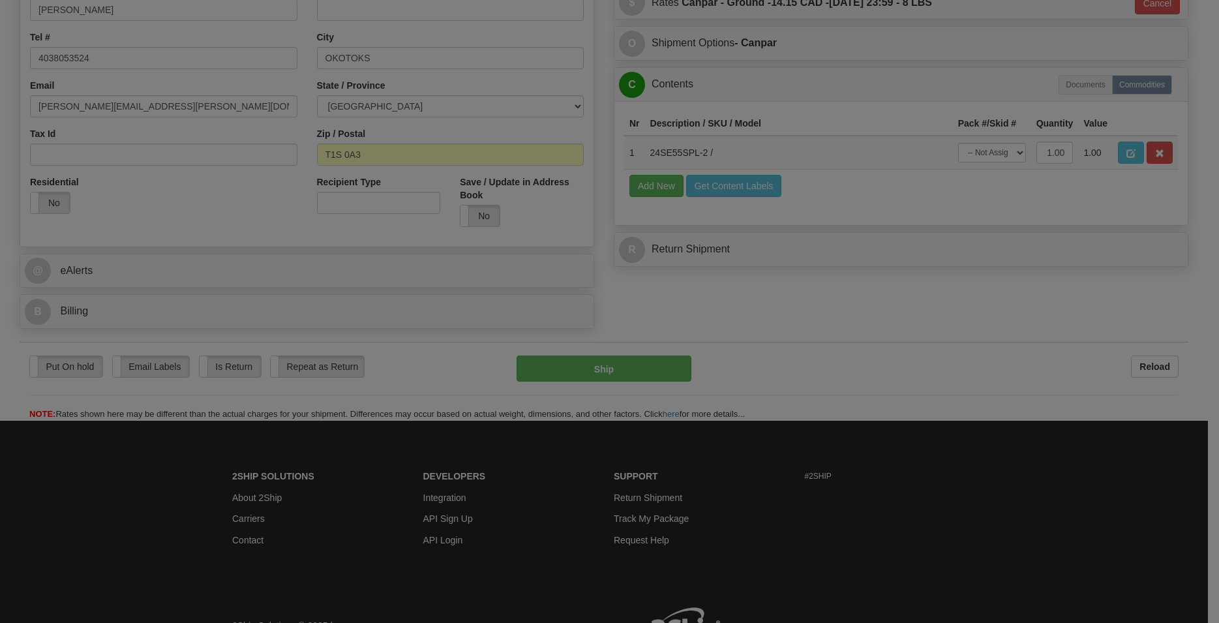
click at [605, 368] on div at bounding box center [609, 311] width 1219 height 623
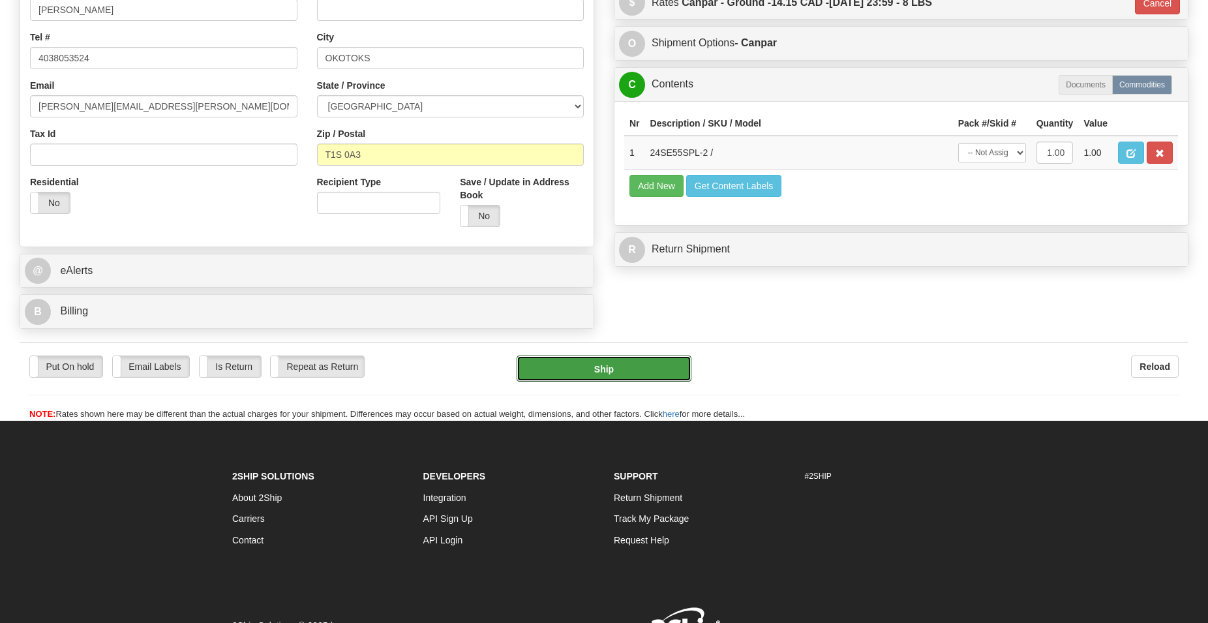
click at [605, 368] on button "Ship" at bounding box center [605, 369] width 176 height 26
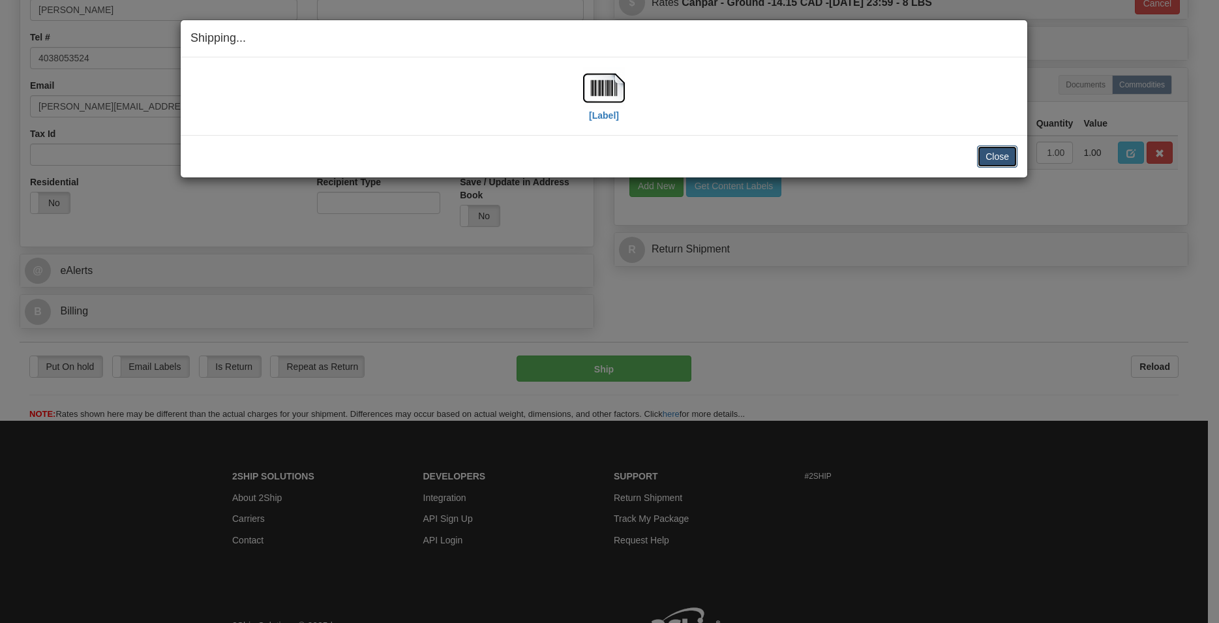
click at [1004, 155] on button "Close" at bounding box center [997, 156] width 40 height 22
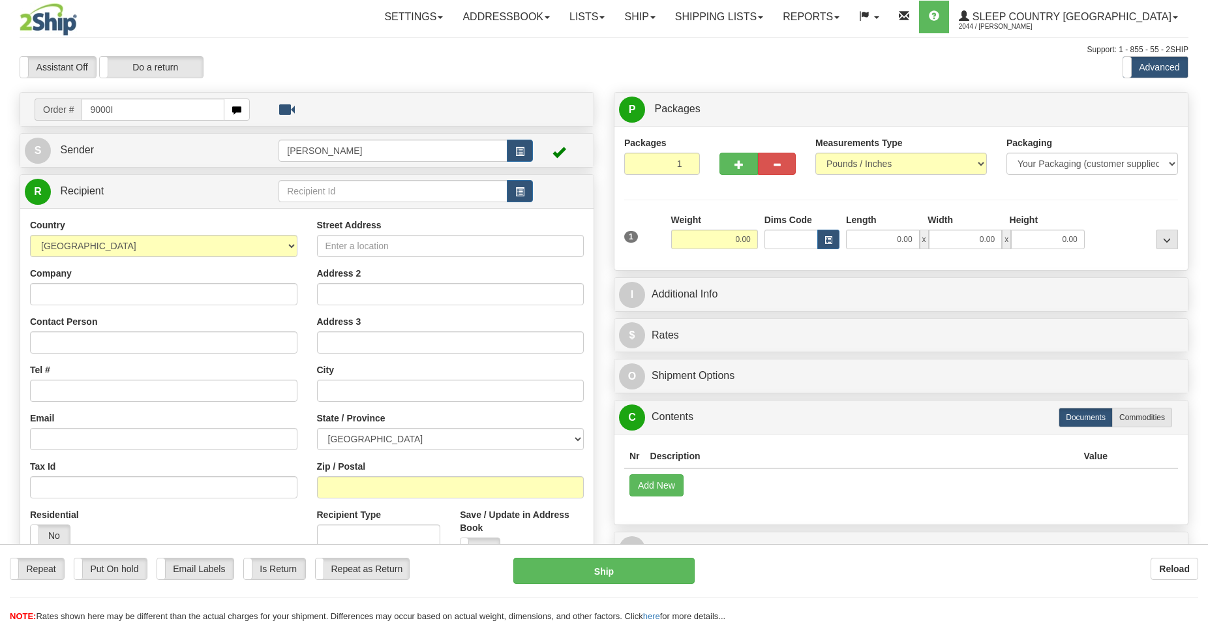
type input "9000I"
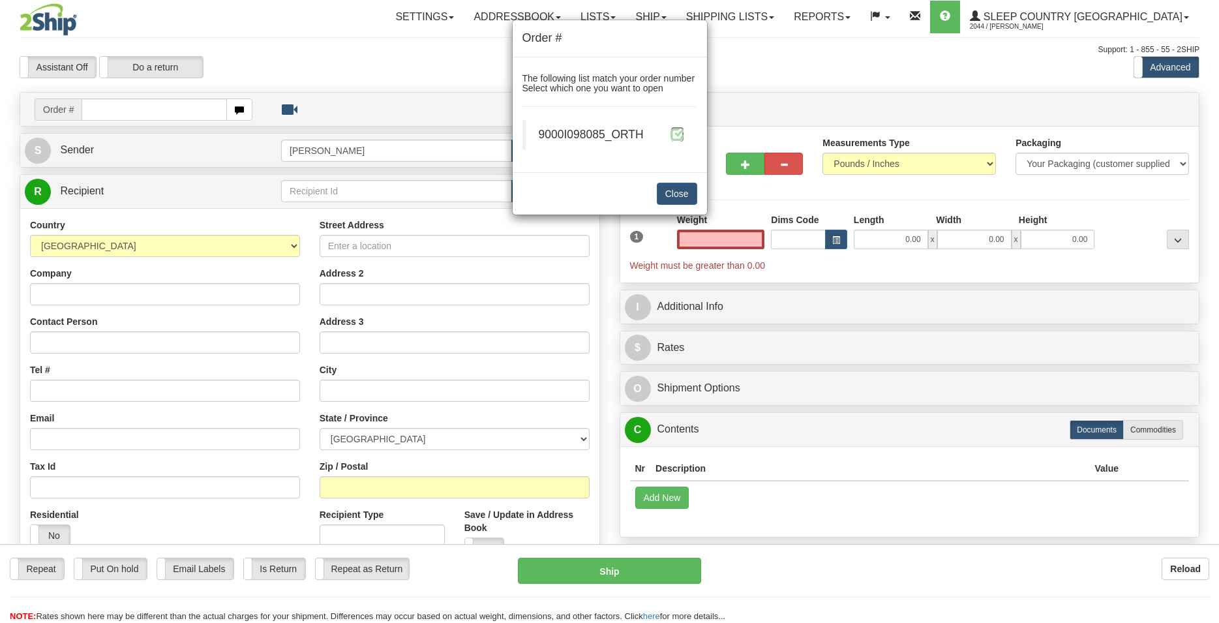
type input "0.00"
click at [677, 134] on span at bounding box center [678, 134] width 14 height 14
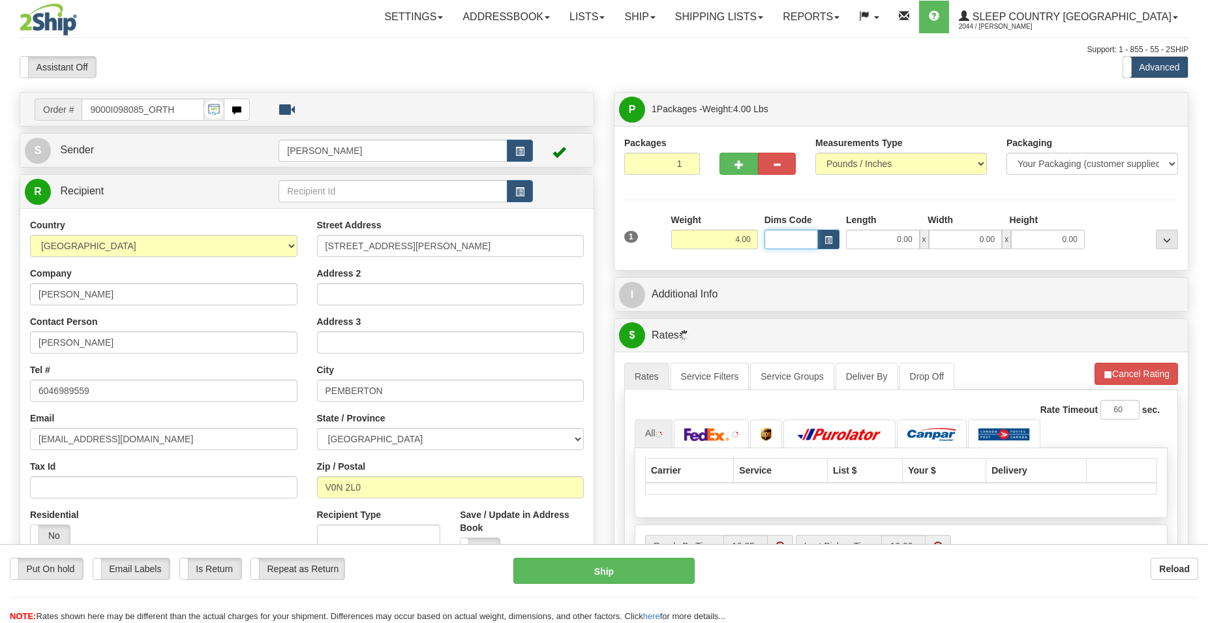
click at [791, 241] on input "Dims Code" at bounding box center [791, 240] width 53 height 20
type input "BTE"
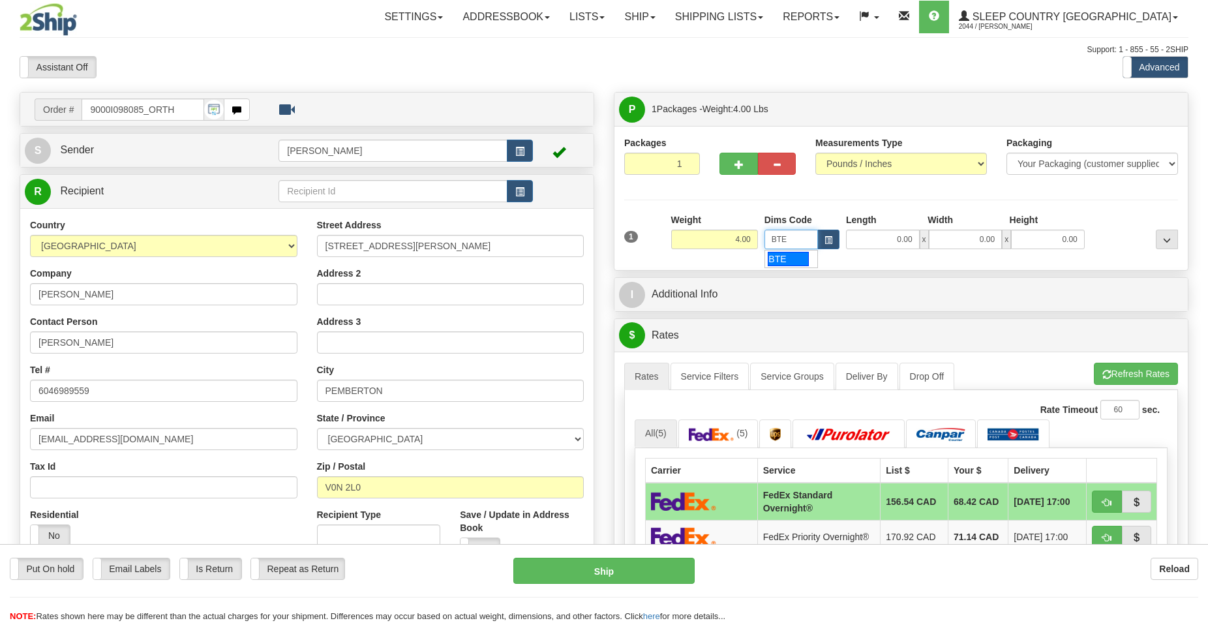
click at [782, 260] on div "BTE" at bounding box center [788, 259] width 41 height 14
type input "15.00"
type input "5.00"
type input "25.00"
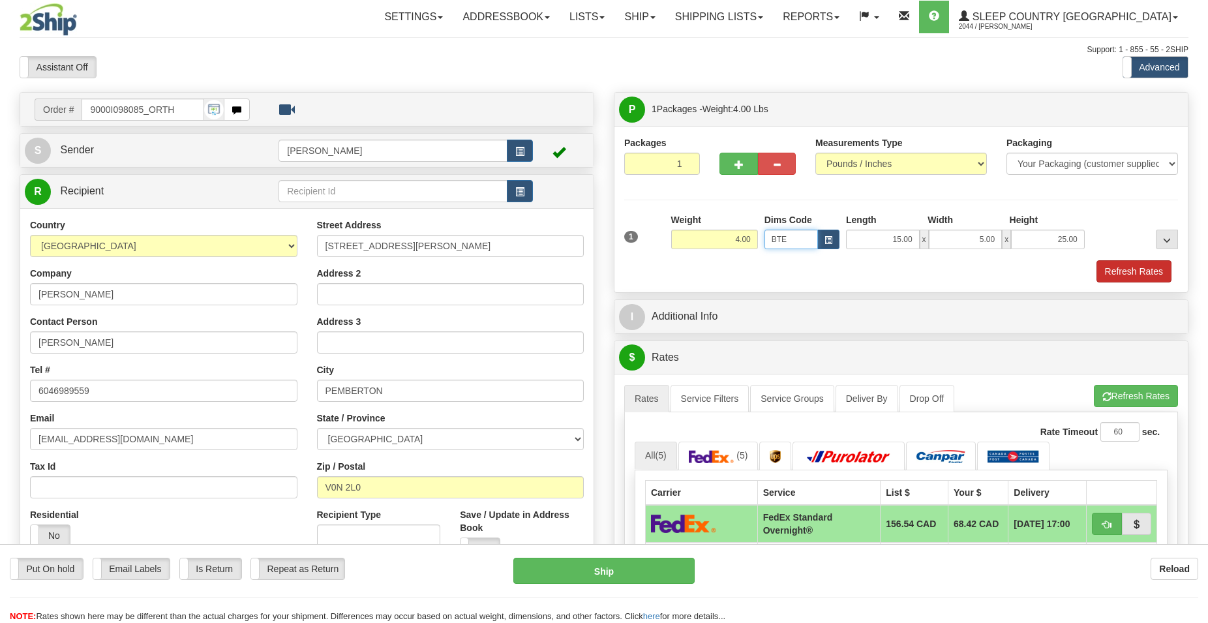
type input "BTE"
click at [1129, 269] on button "Refresh Rates" at bounding box center [1134, 271] width 75 height 22
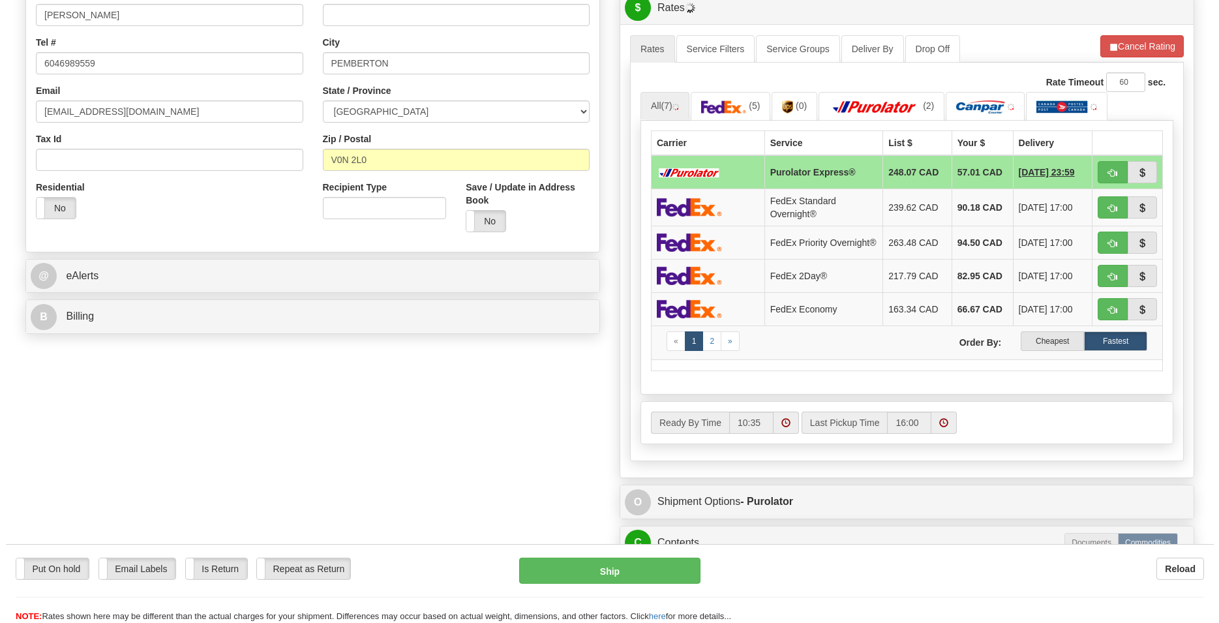
scroll to position [333, 0]
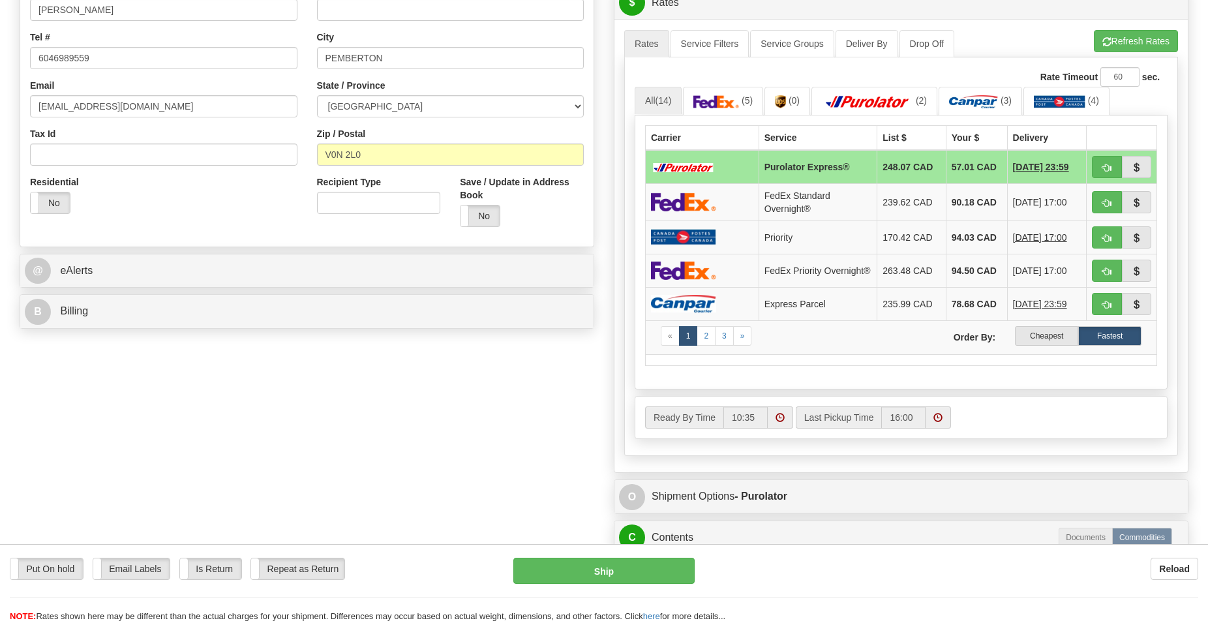
click at [1046, 339] on label "Cheapest" at bounding box center [1046, 336] width 63 height 20
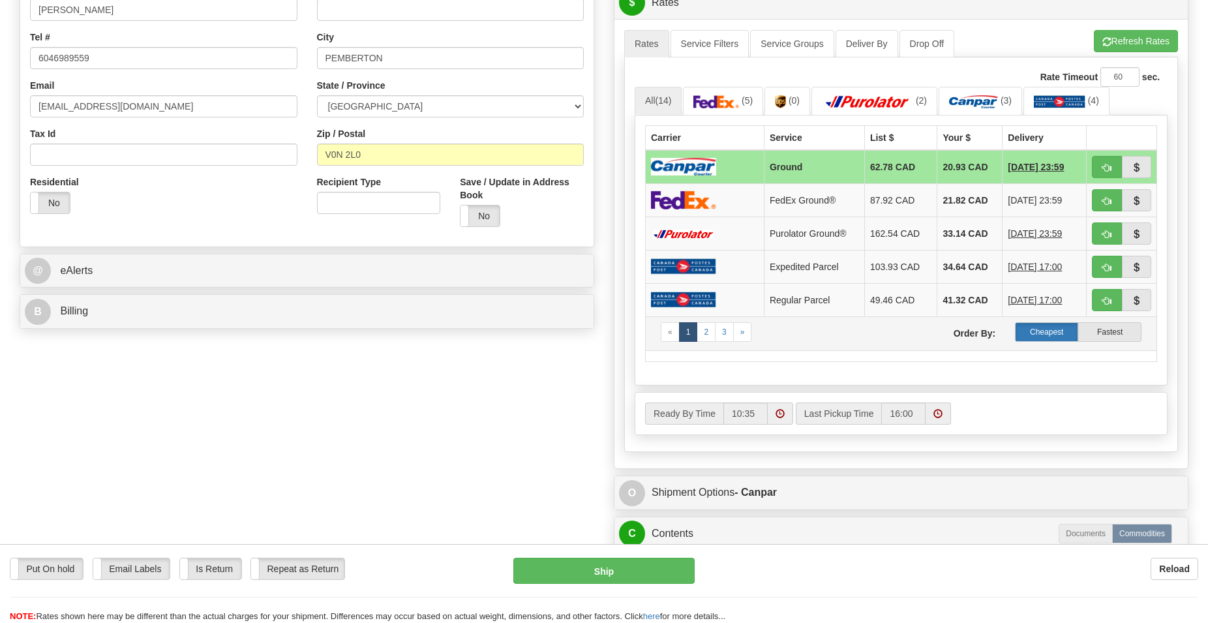
click at [1052, 331] on label "Cheapest" at bounding box center [1046, 332] width 63 height 20
click at [1099, 164] on button "button" at bounding box center [1107, 167] width 30 height 22
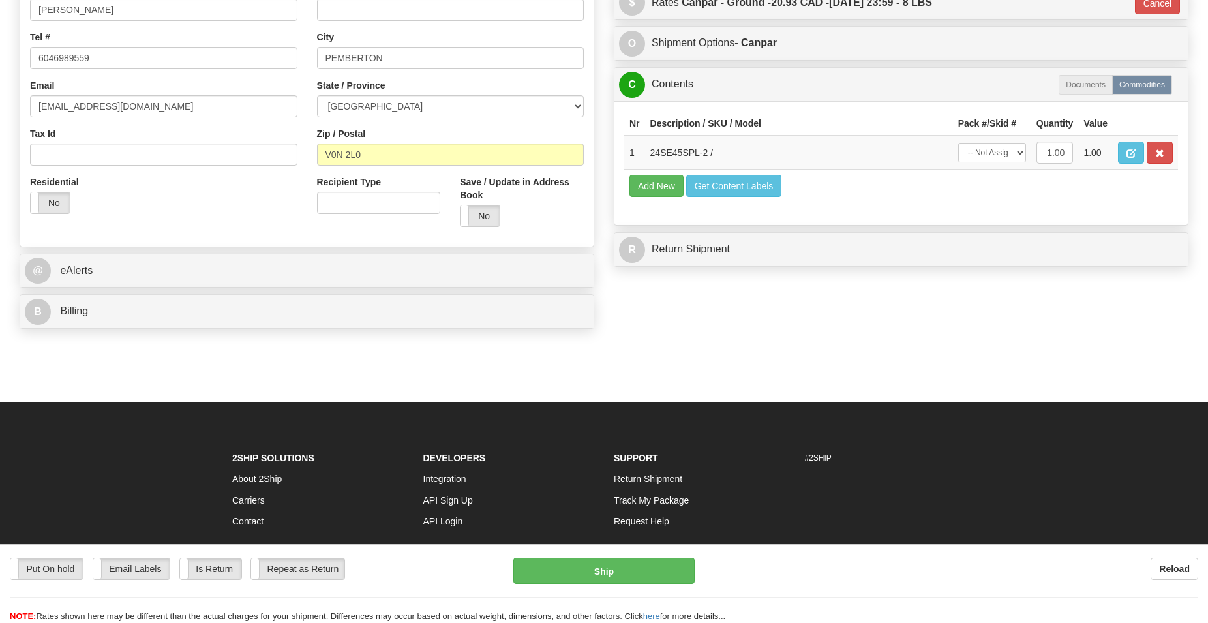
type input "1"
click at [737, 180] on button "Get Content Labels" at bounding box center [734, 186] width 96 height 22
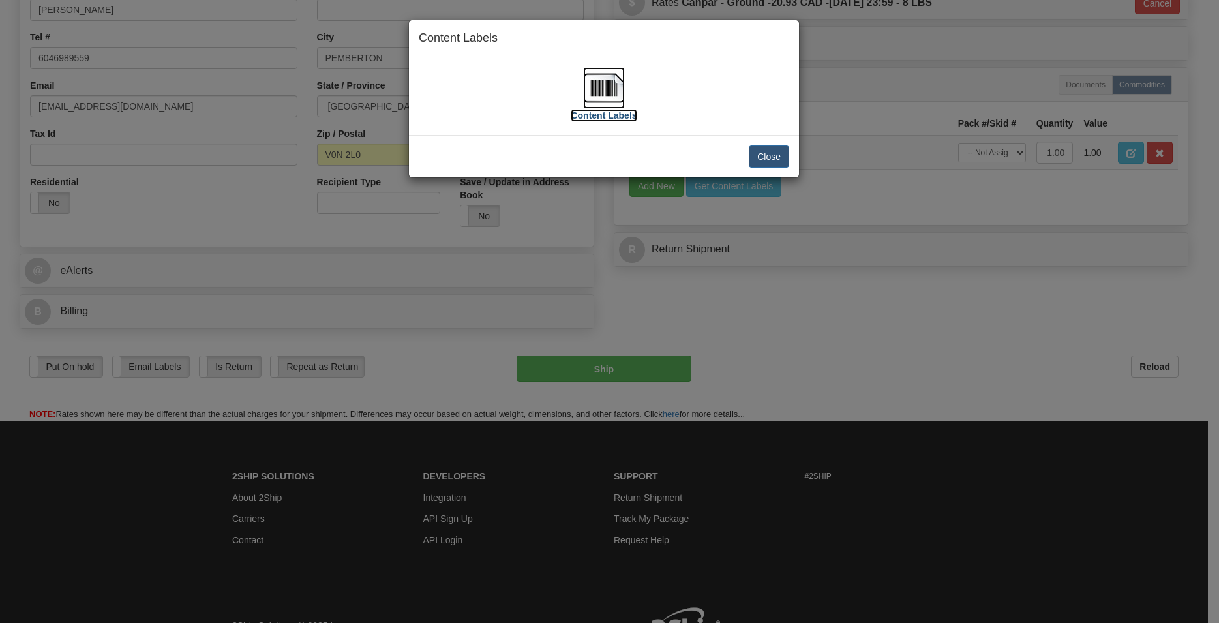
click at [596, 86] on img at bounding box center [604, 88] width 42 height 42
click at [761, 157] on button "Close" at bounding box center [769, 156] width 40 height 22
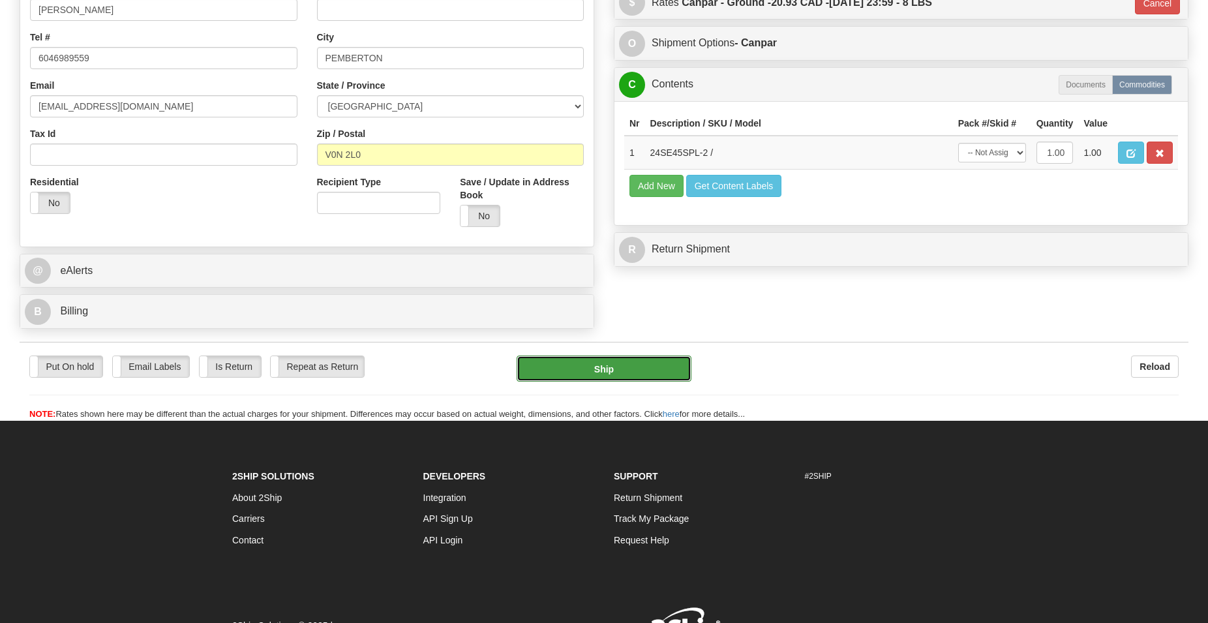
click at [598, 365] on button "Ship" at bounding box center [605, 369] width 176 height 26
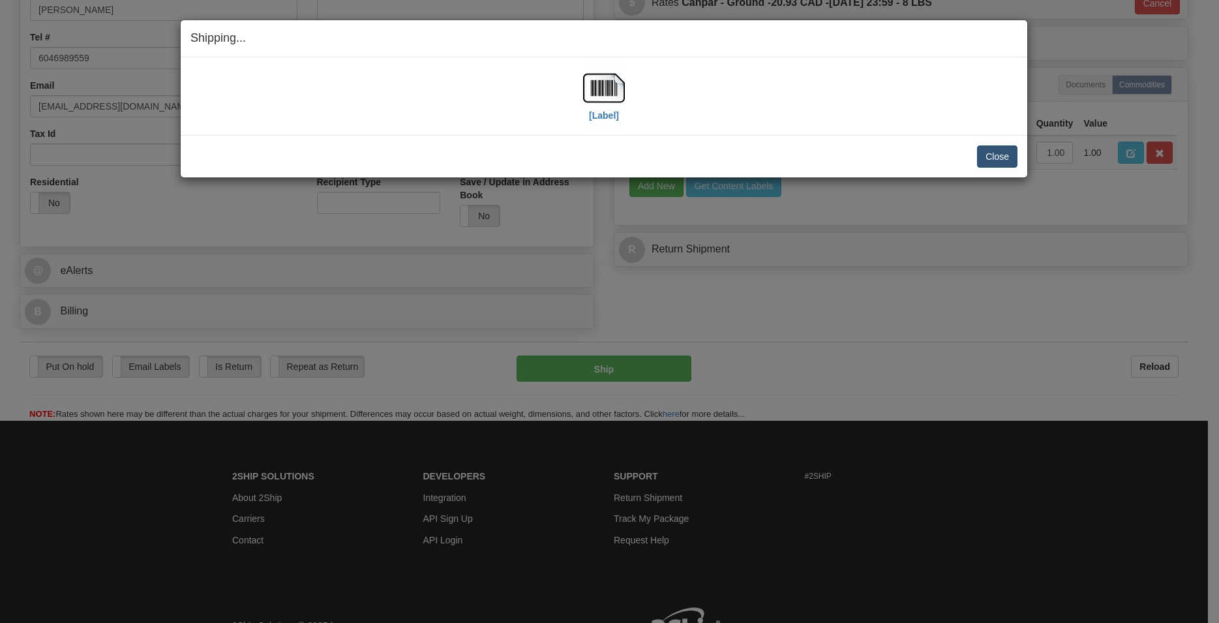
click at [989, 153] on button "Close" at bounding box center [997, 156] width 40 height 22
